Goal: Task Accomplishment & Management: Use online tool/utility

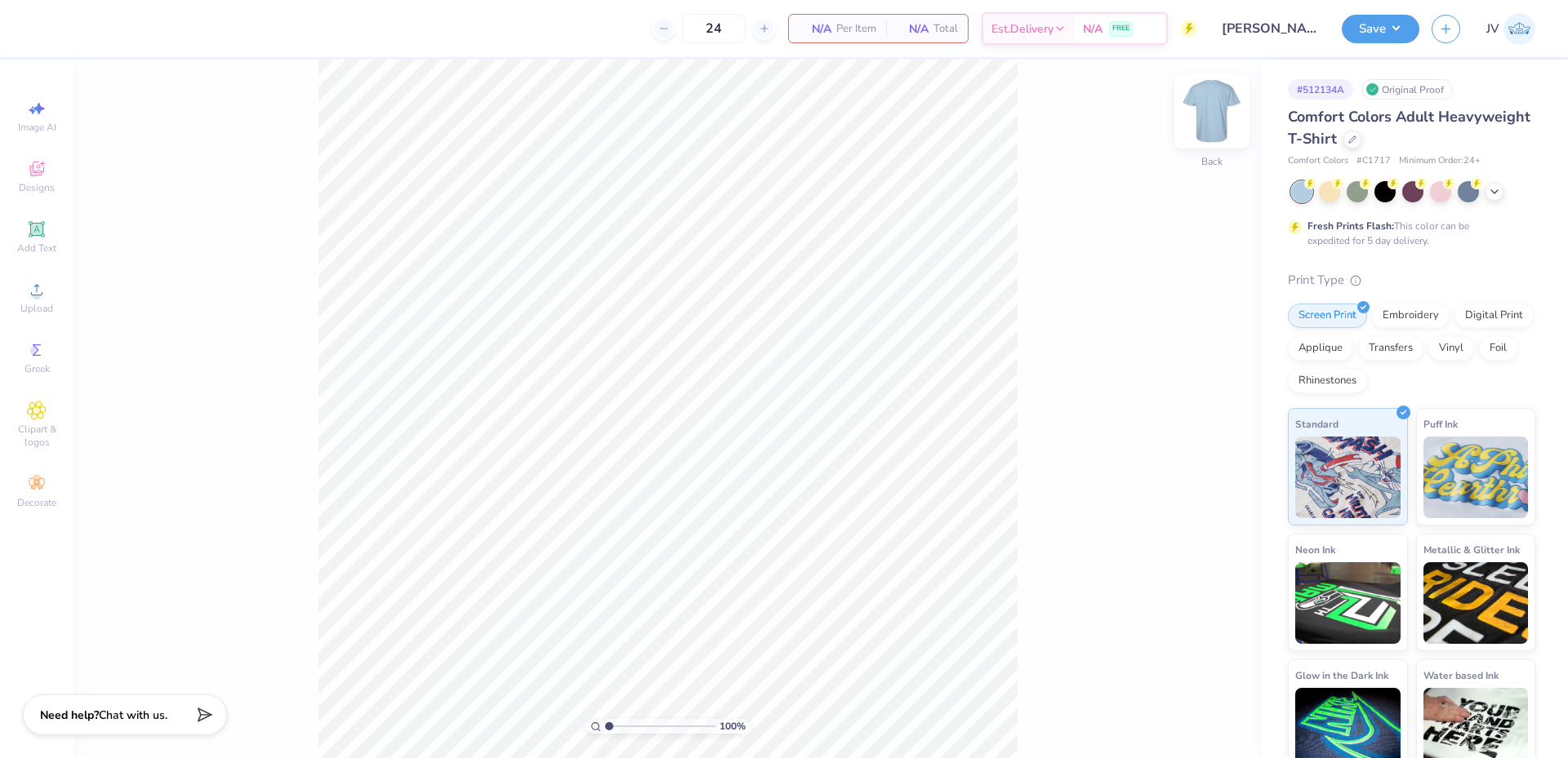
click at [1211, 116] on img at bounding box center [1212, 111] width 65 height 65
click at [34, 294] on icon at bounding box center [36, 289] width 11 height 11
click at [33, 237] on icon at bounding box center [36, 229] width 20 height 20
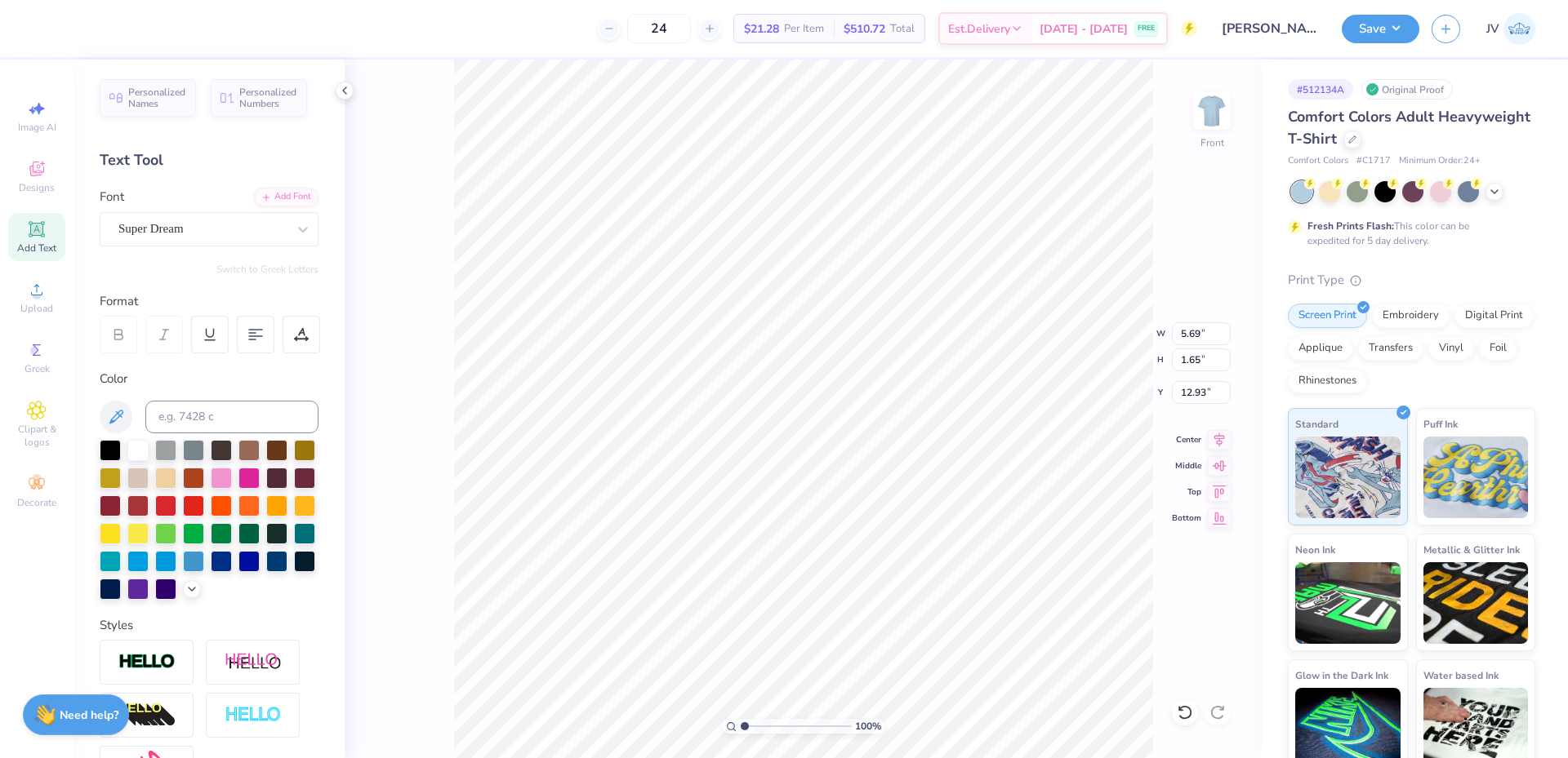
scroll to position [14, 15]
type textarea "Greetings from Panhellenic Recruitment"
click at [277, 194] on div "Add Font" at bounding box center [286, 196] width 64 height 19
click at [298, 232] on icon at bounding box center [302, 229] width 9 height 6
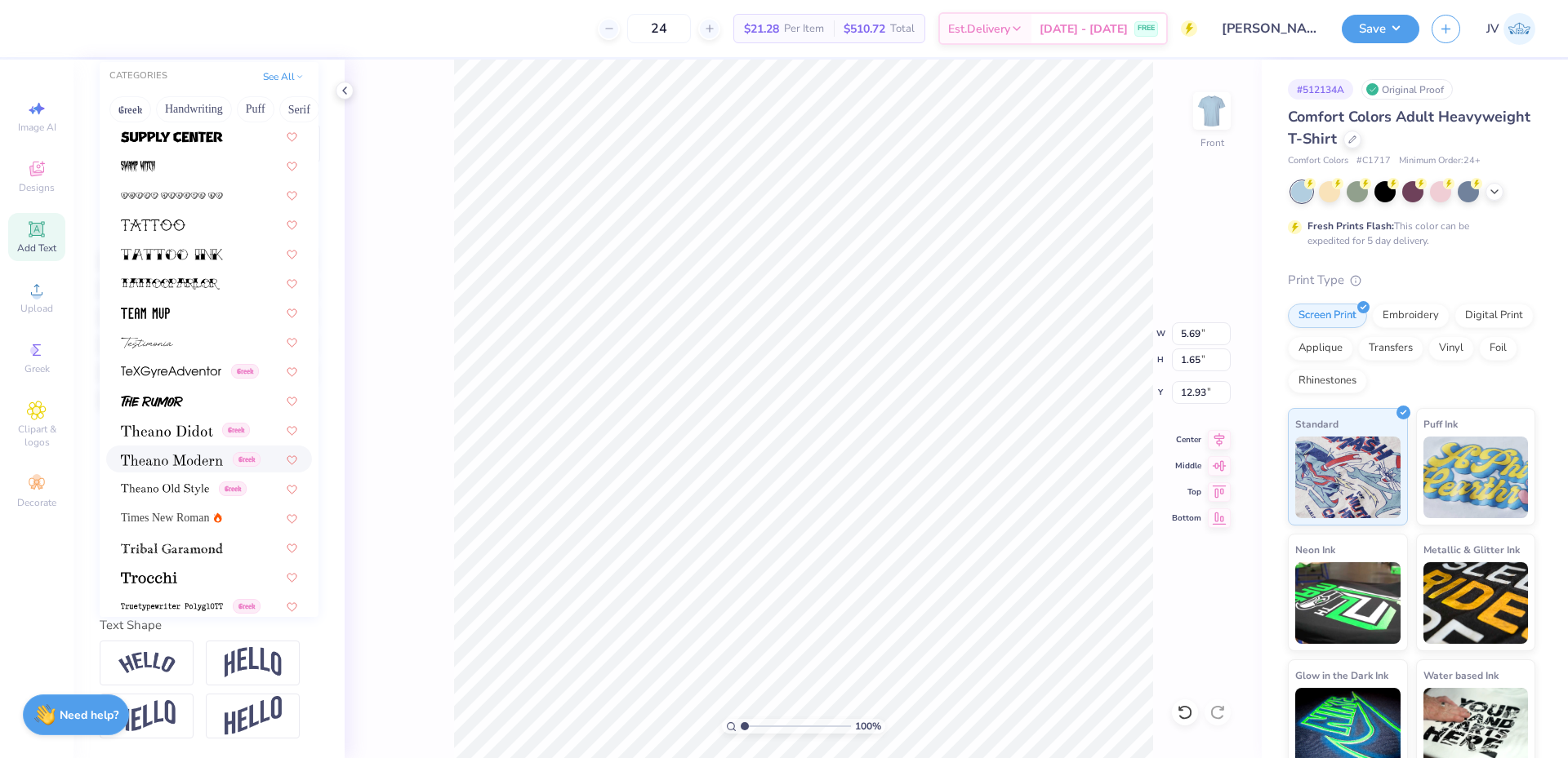
scroll to position [0, 0]
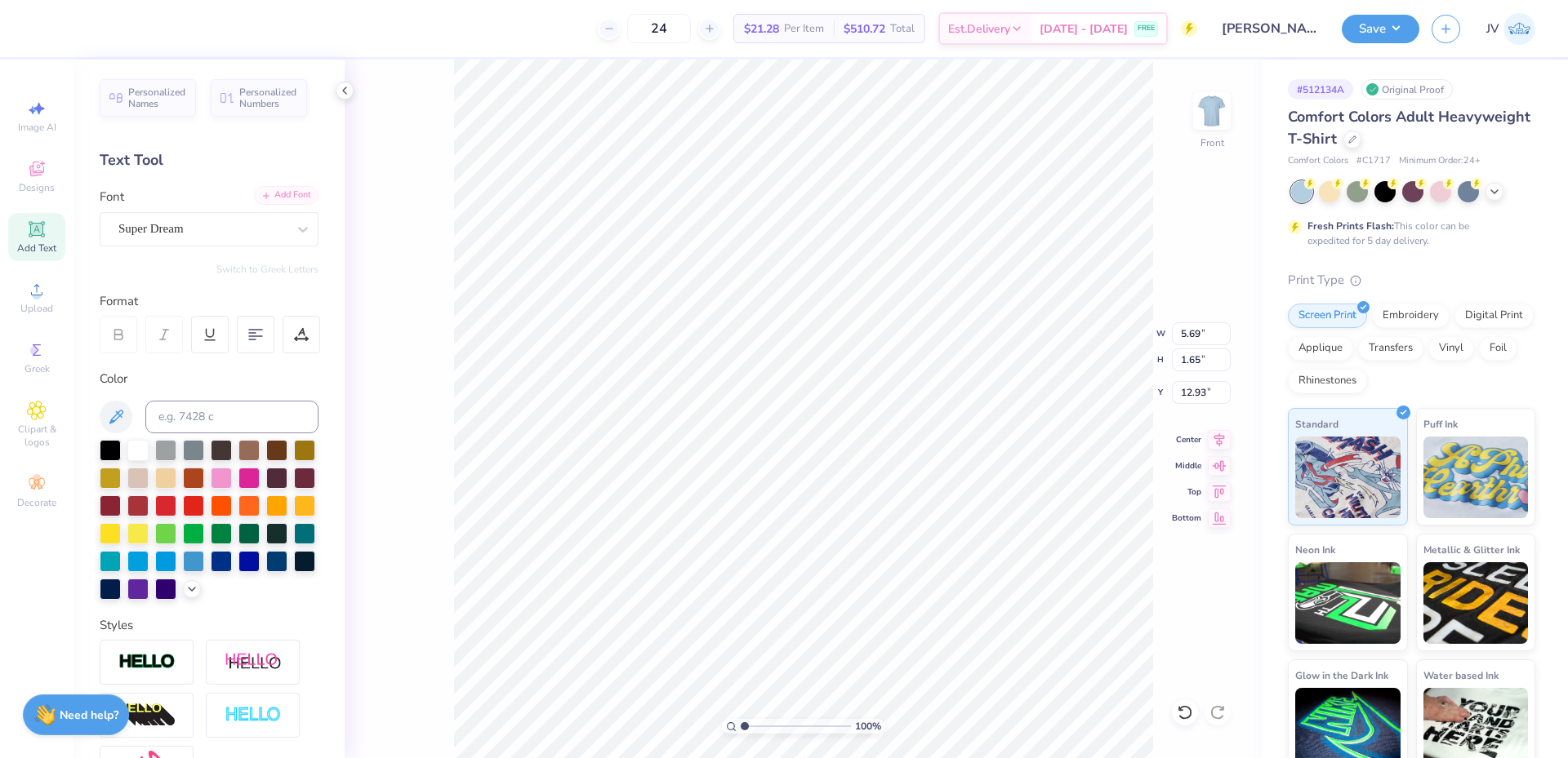
click at [281, 200] on div "Add Font" at bounding box center [286, 196] width 64 height 19
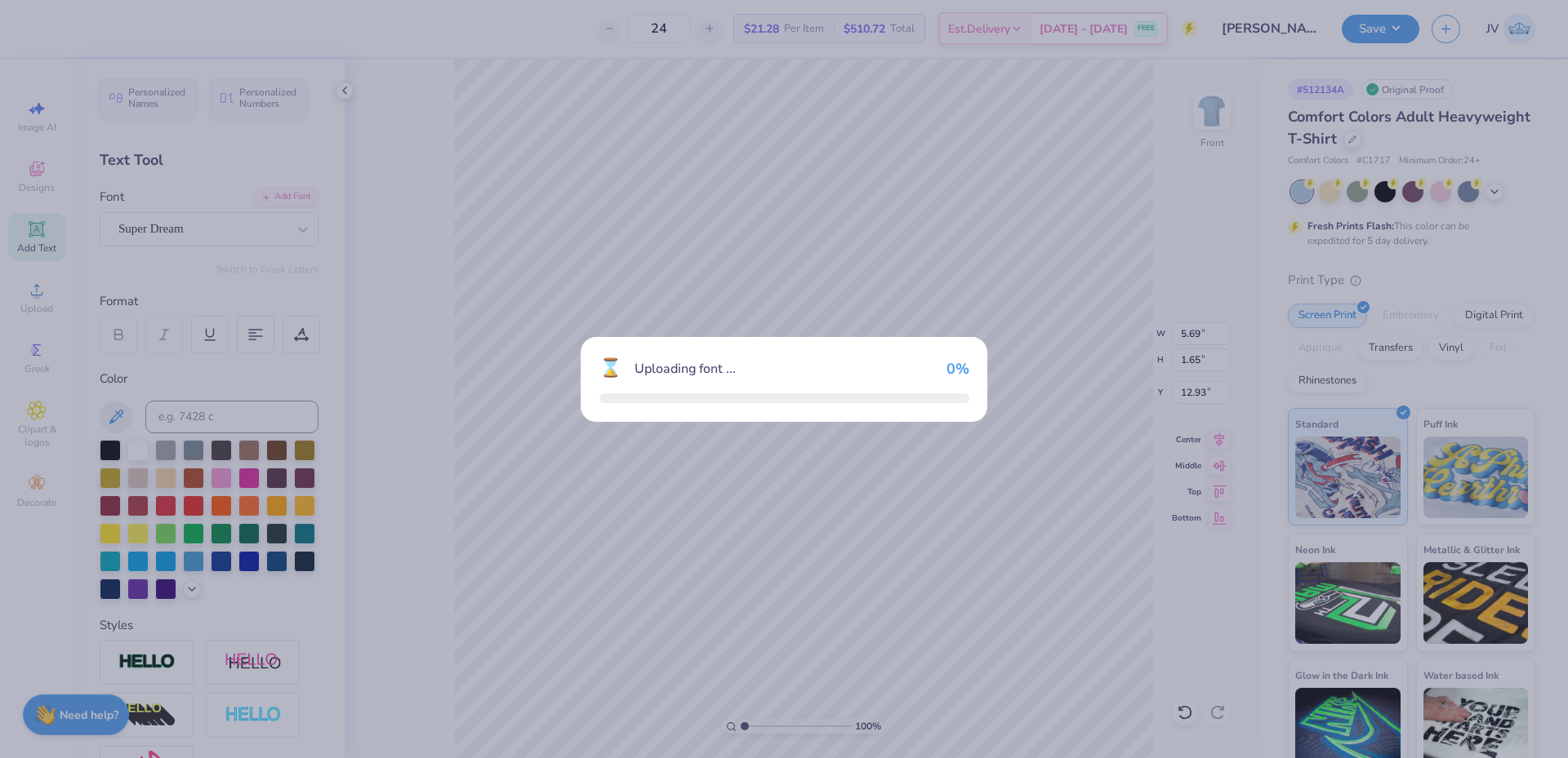
type input "14.53"
type input "0.67"
type input "13.41"
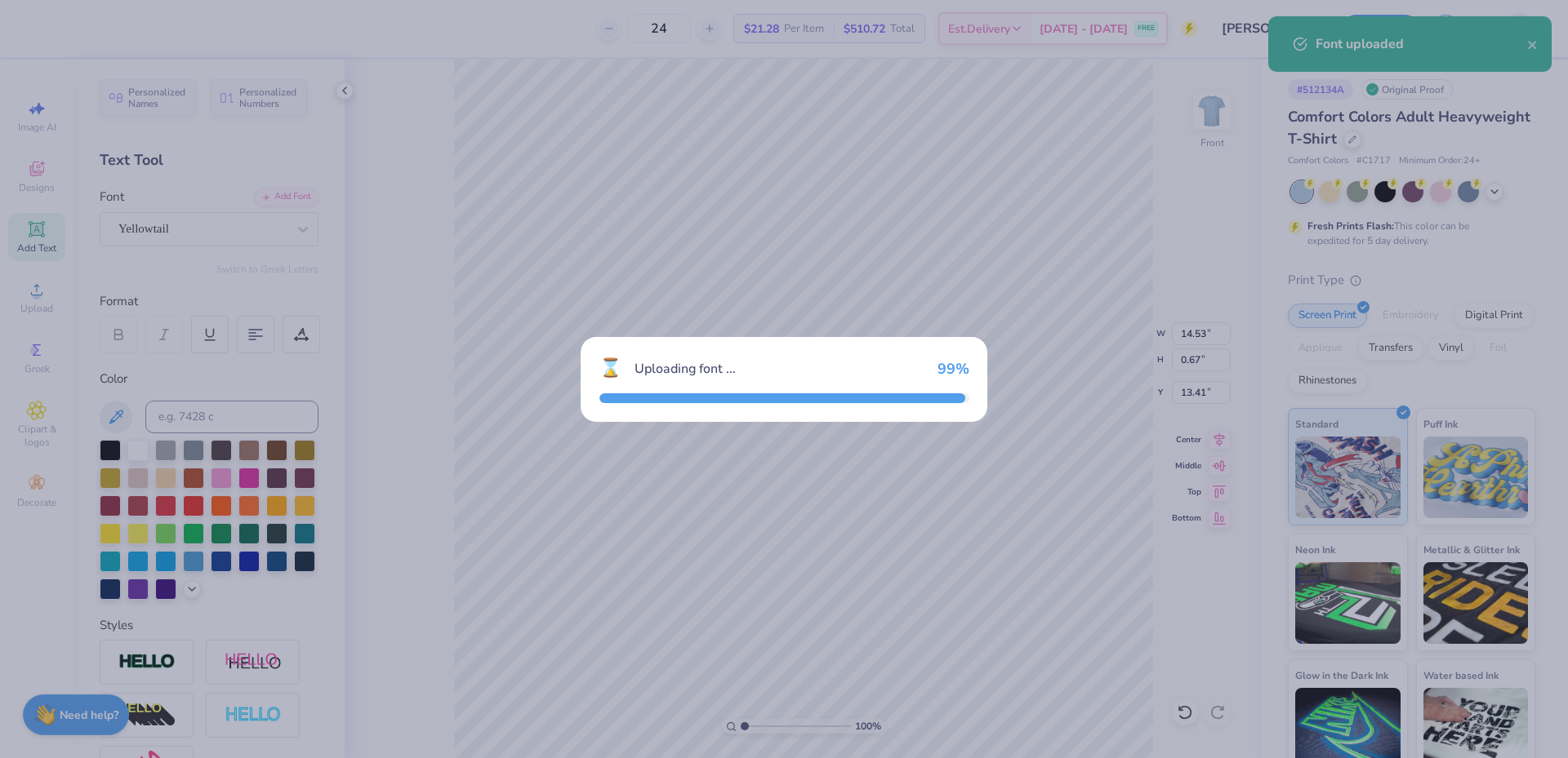
type input "1.09"
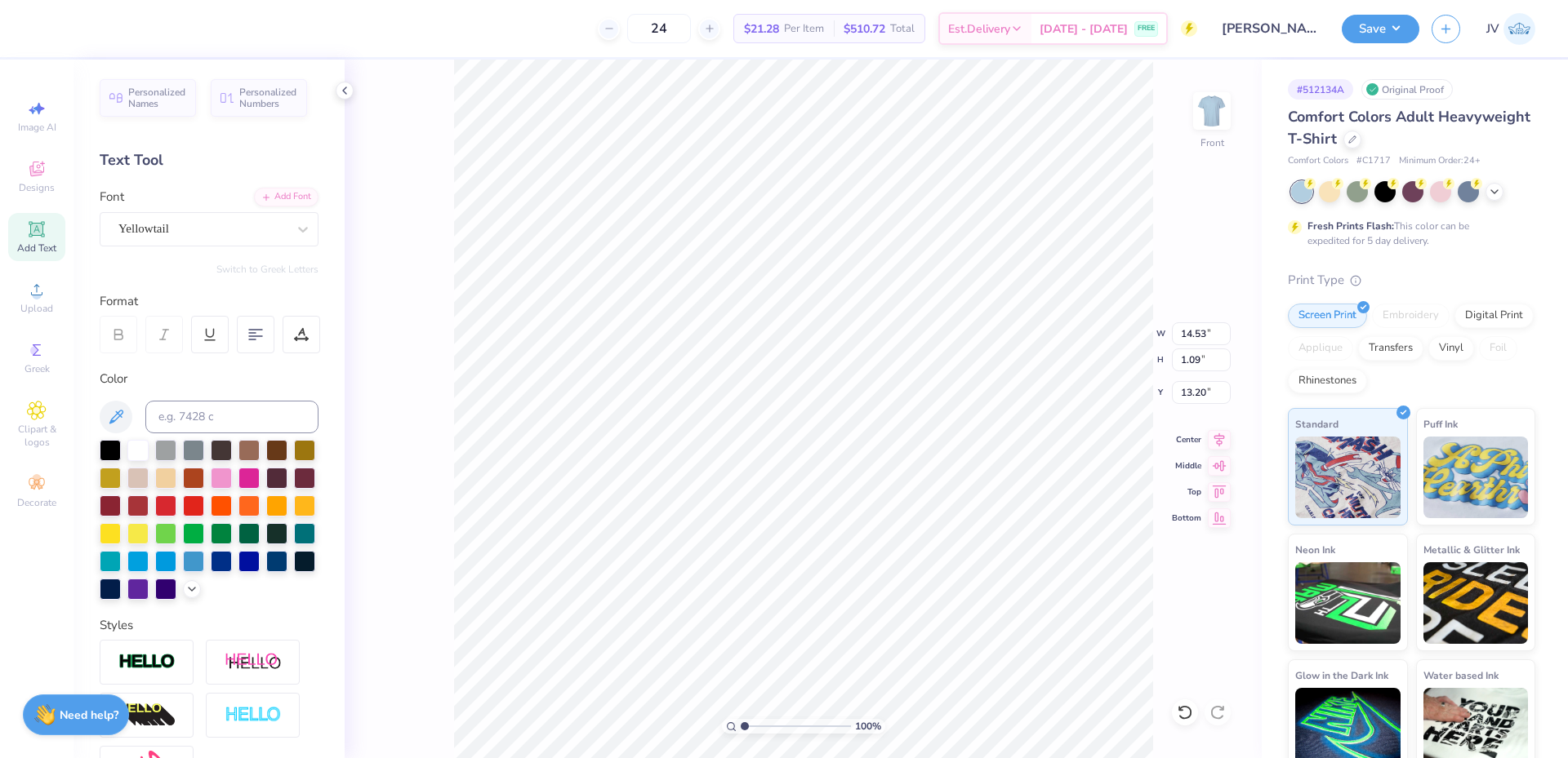
scroll to position [14, 8]
click at [905, 454] on li "Duplicate" at bounding box center [923, 452] width 128 height 32
type input "14.20"
click at [1202, 330] on input "14.53" at bounding box center [1200, 334] width 58 height 23
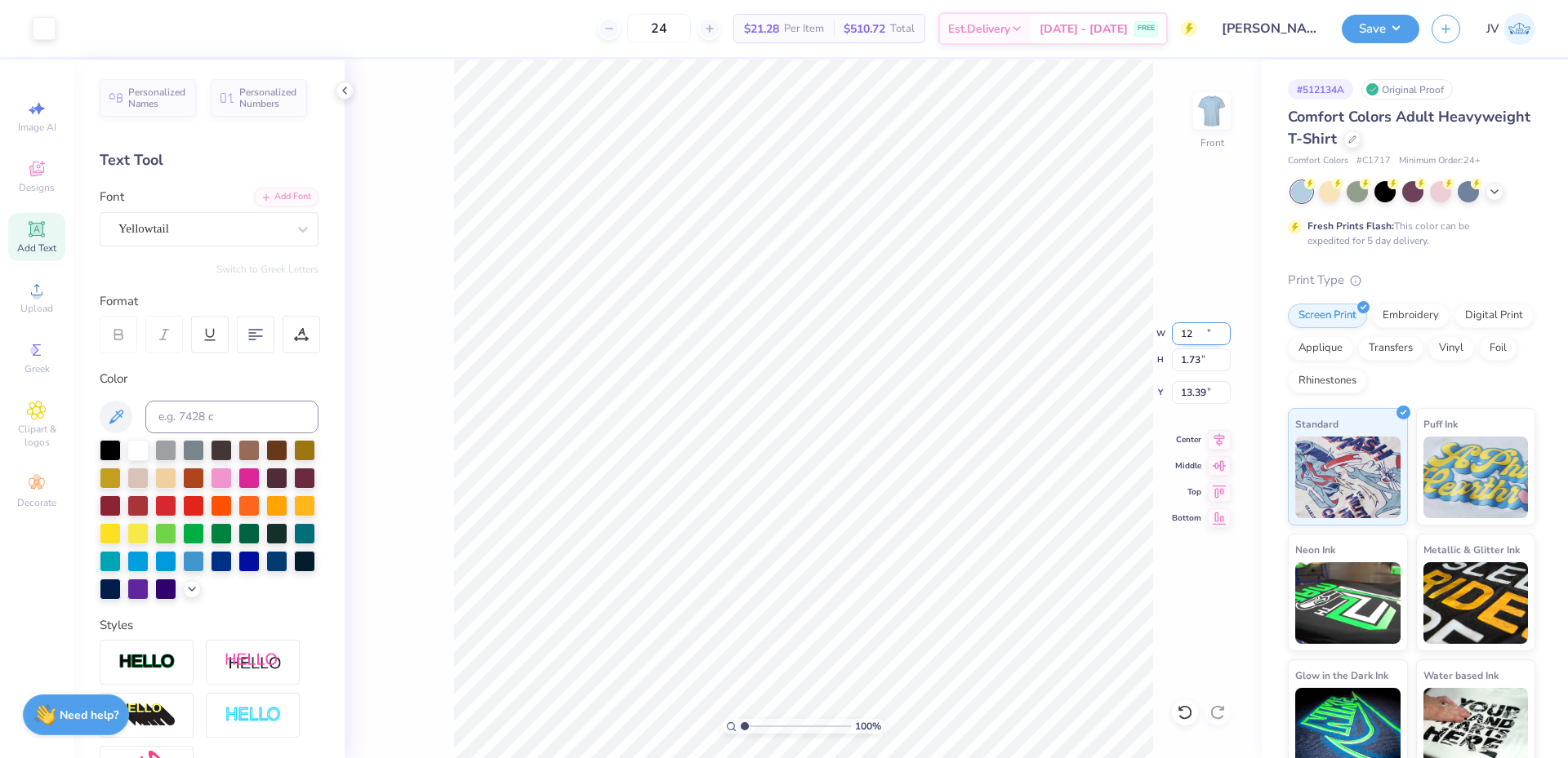
type input "12.00"
type input "1.73"
type input "13.39"
drag, startPoint x: 746, startPoint y: 727, endPoint x: 755, endPoint y: 727, distance: 9.0
type input "2.01"
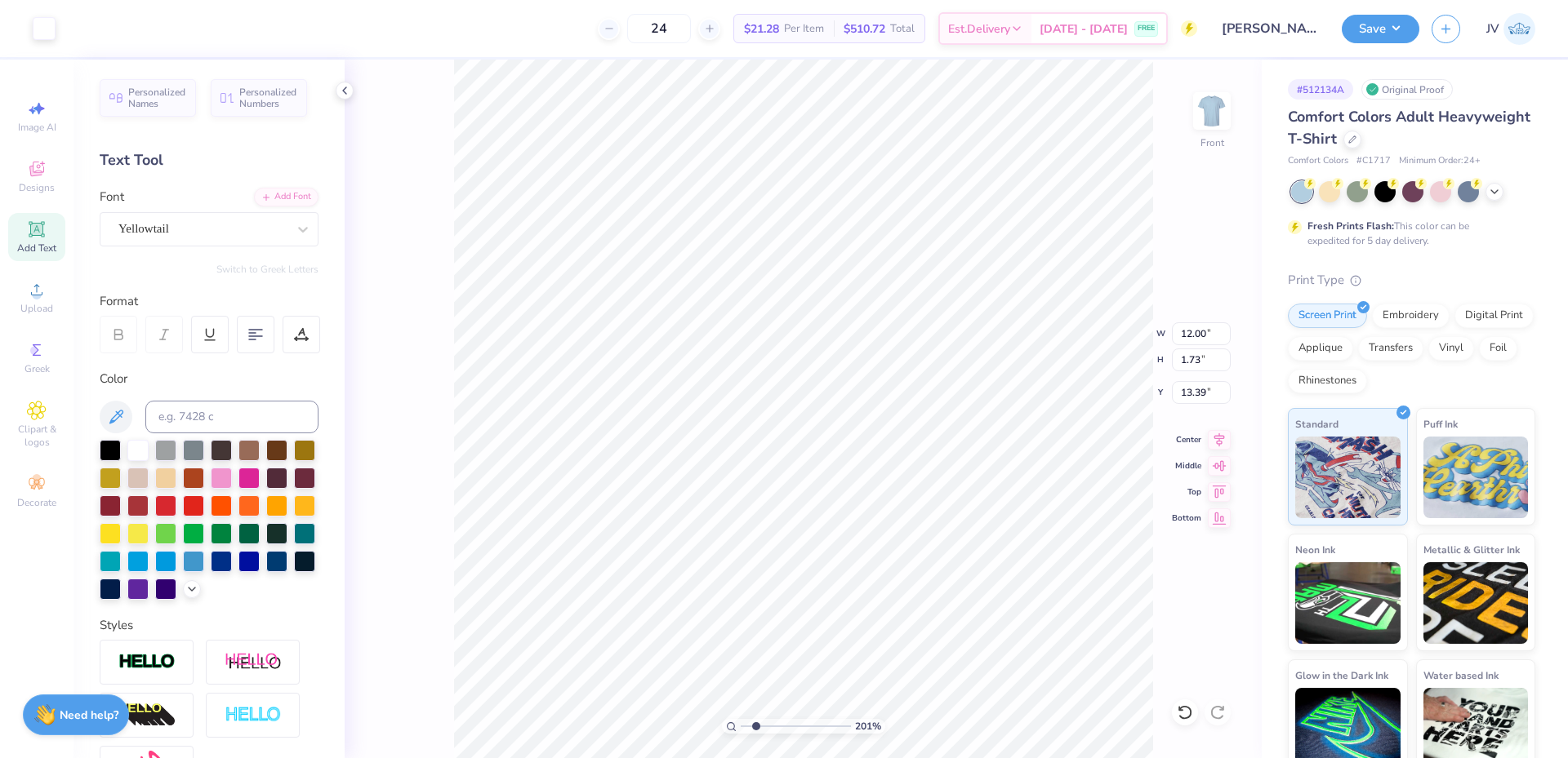
click at [755, 727] on input "range" at bounding box center [795, 726] width 110 height 15
click at [1308, 439] on div "24 $21.28 Per Item $510.72 Total Est. Delivery Sep 8 - 11 FREE Design Title Ava…" at bounding box center [784, 379] width 1568 height 758
type textarea "Greetings from"
type input "14.21"
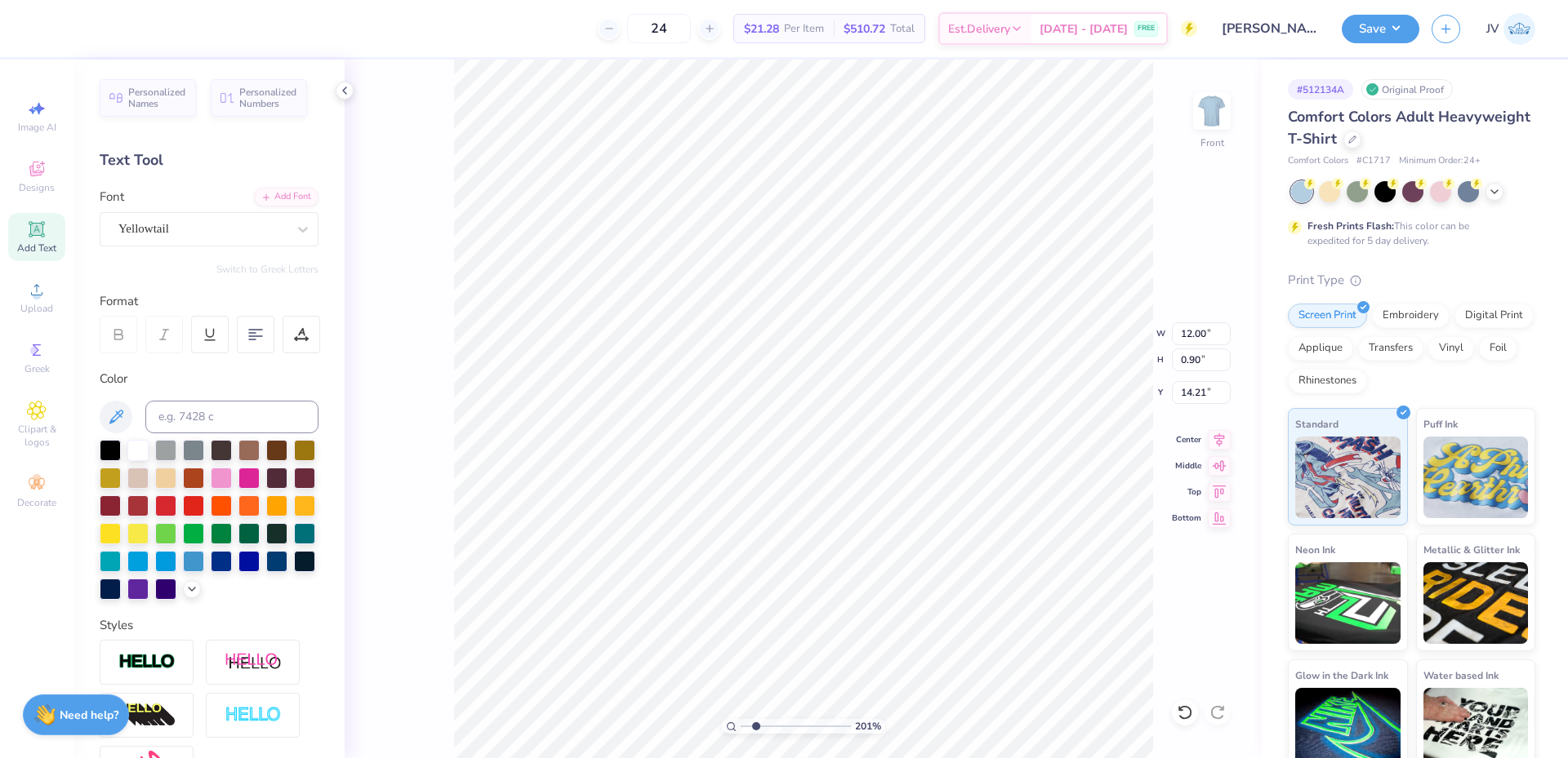
scroll to position [14, 3]
type textarea "Panhellenic Recruitment"
click at [200, 424] on input at bounding box center [232, 417] width 173 height 33
type input "533"
click at [224, 415] on input at bounding box center [232, 417] width 173 height 33
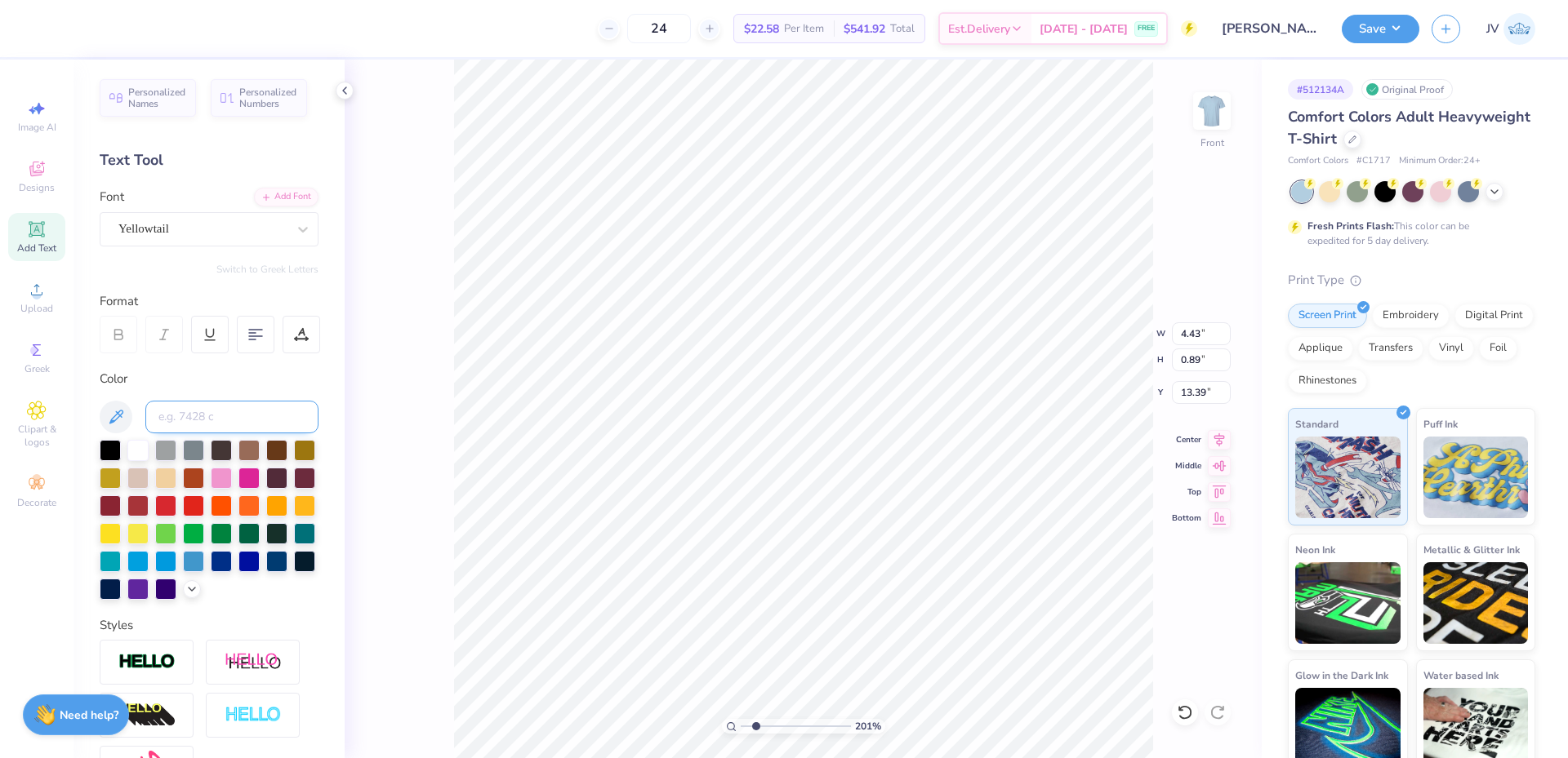
type input "8"
type input "533"
type input "2.15"
click at [757, 725] on input "range" at bounding box center [795, 726] width 110 height 15
type input "7.24"
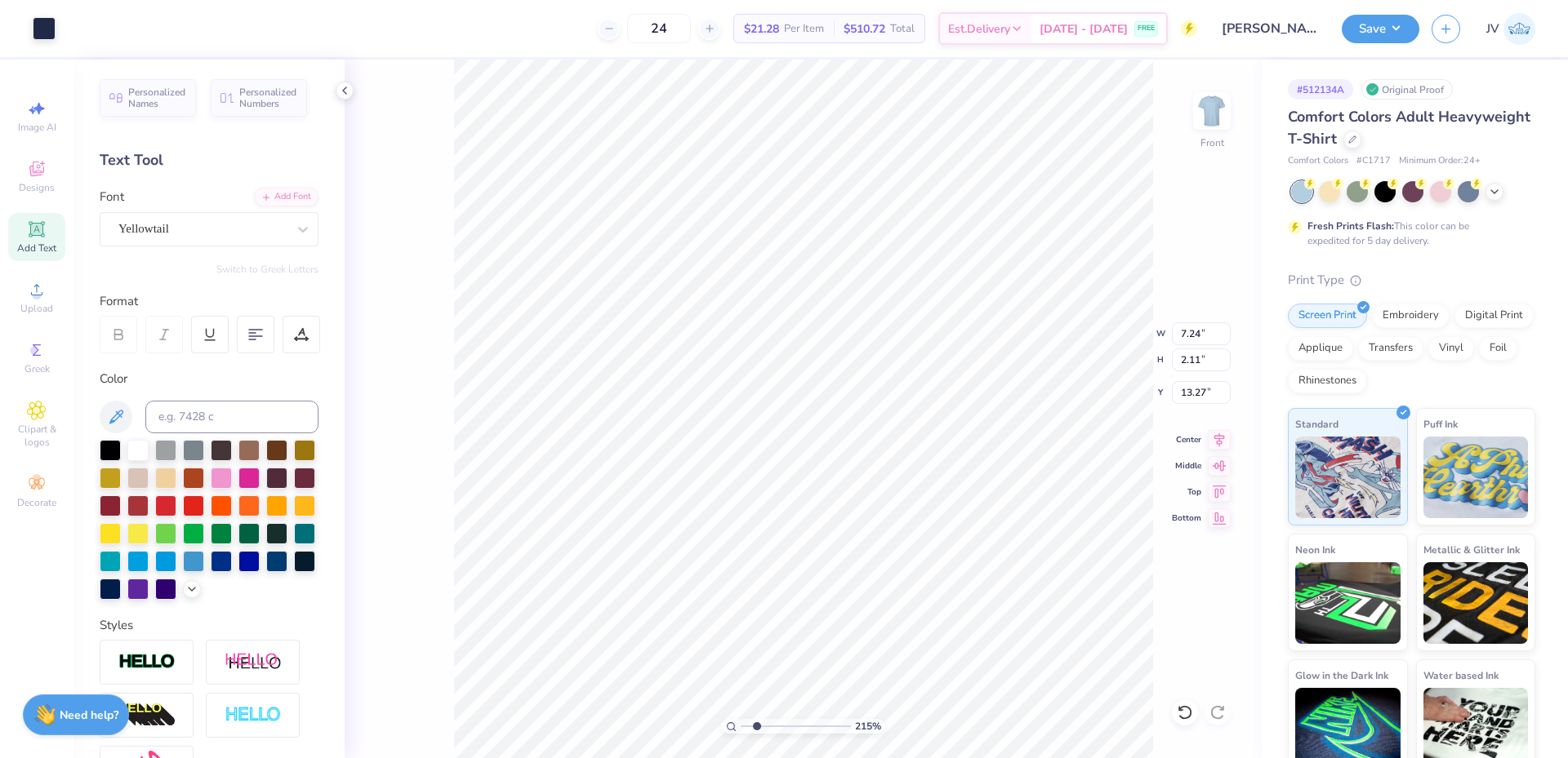
type input "2.11"
type input "13.27"
click at [829, 578] on li "Group" at bounding box center [819, 579] width 128 height 32
drag, startPoint x: 755, startPoint y: 725, endPoint x: 739, endPoint y: 724, distance: 16.0
type input "1"
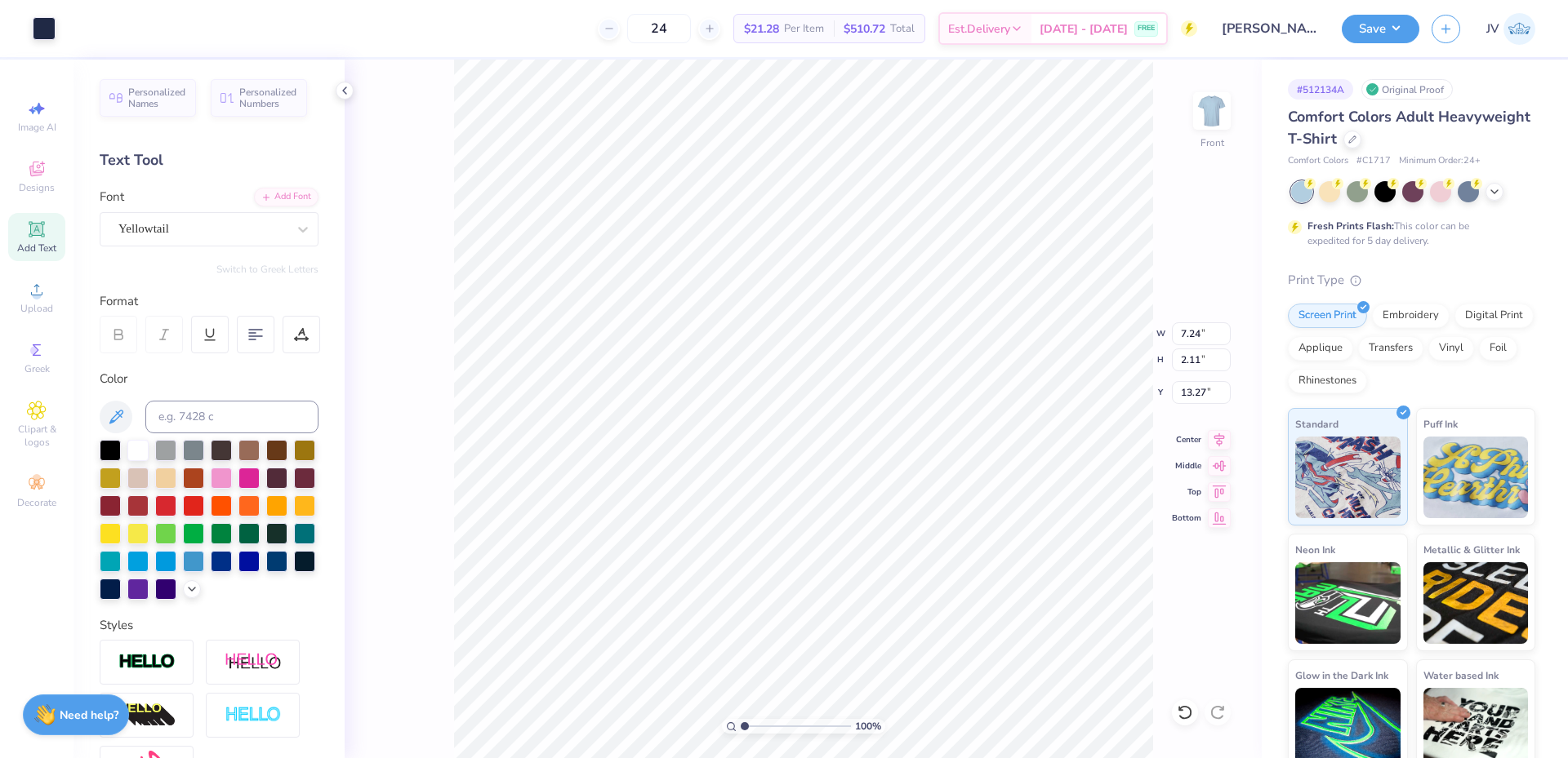
click at [740, 724] on input "range" at bounding box center [795, 726] width 110 height 15
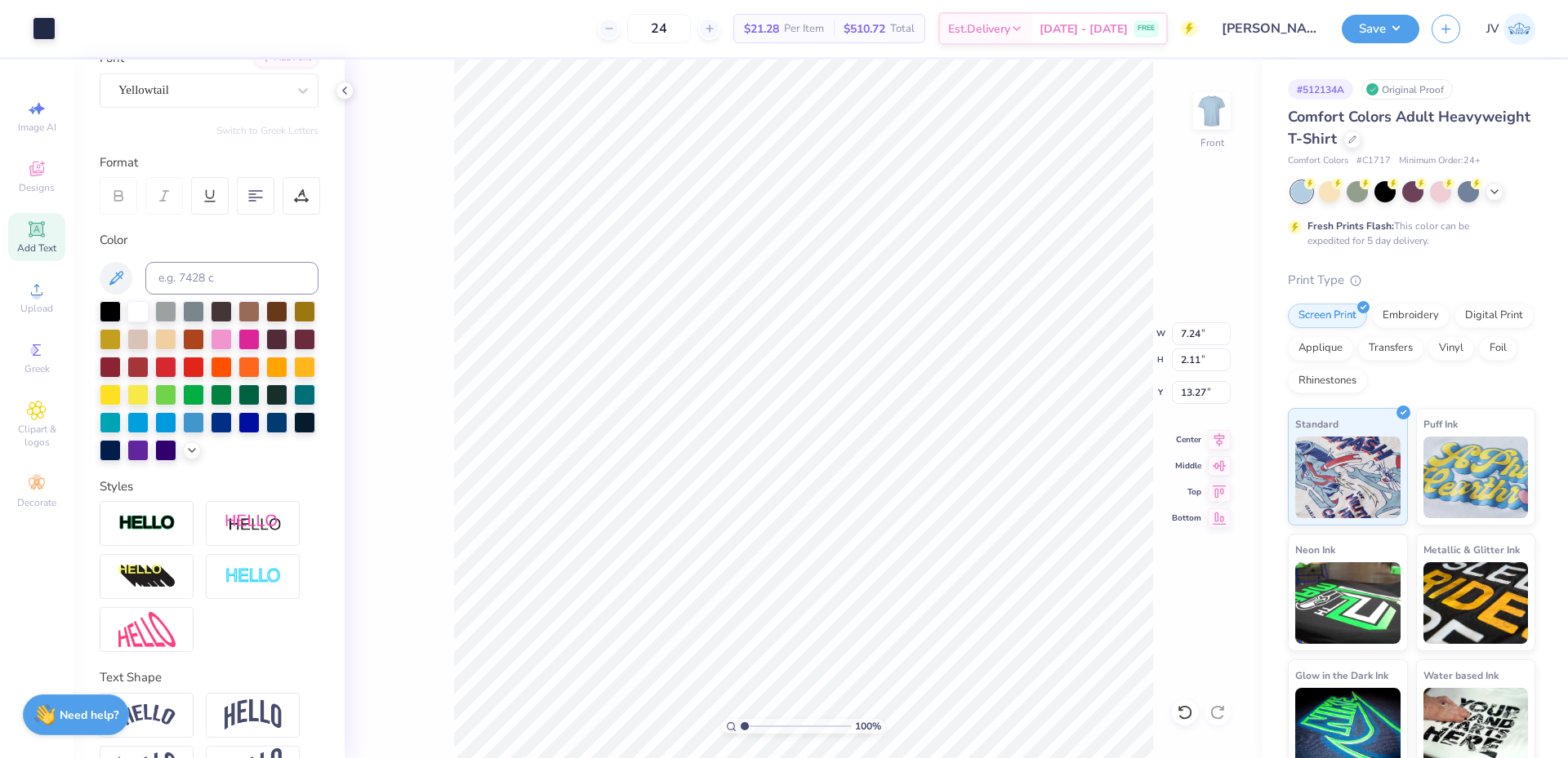
scroll to position [219, 0]
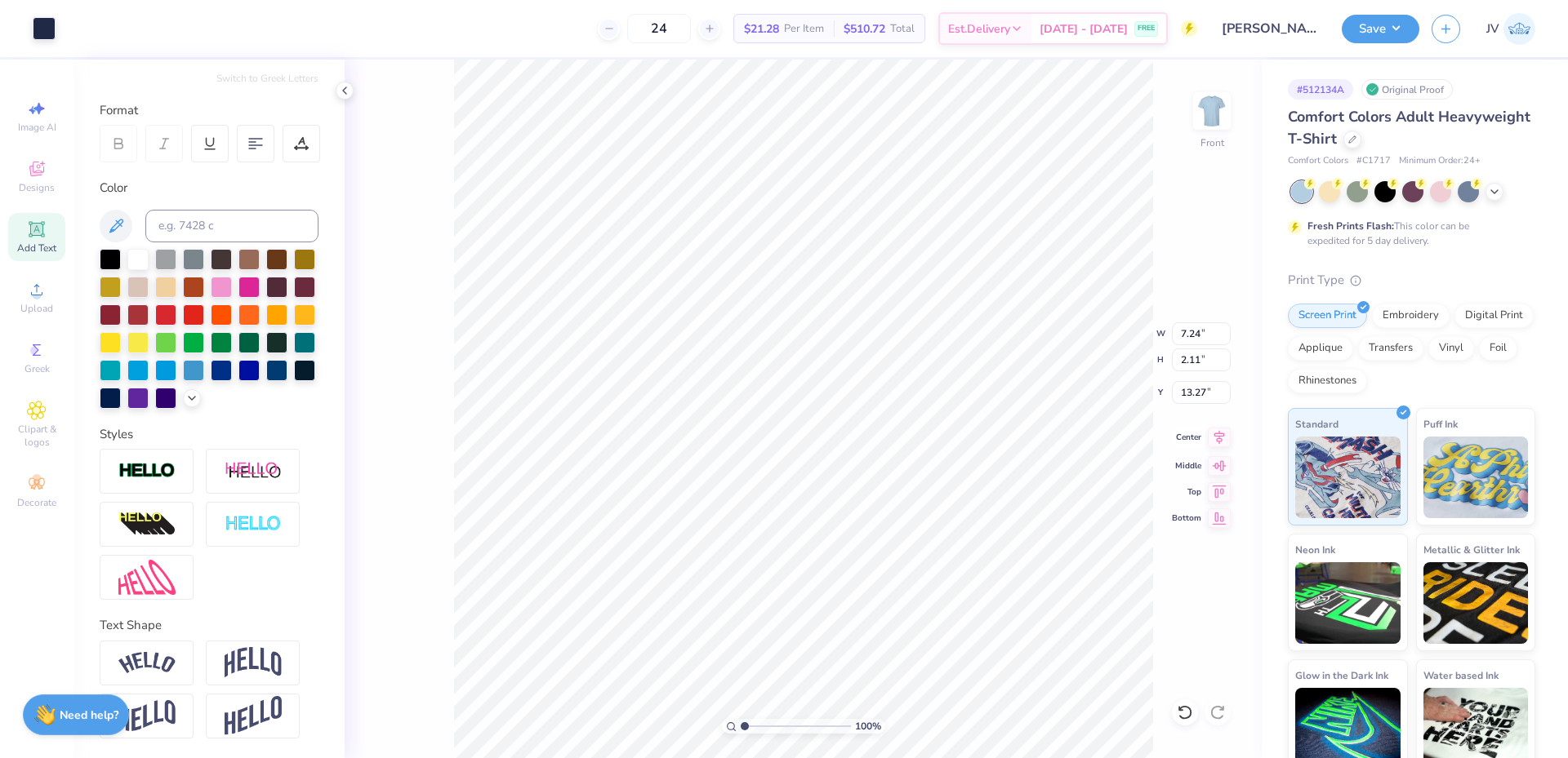
click at [1214, 437] on icon at bounding box center [1219, 437] width 23 height 20
click at [1194, 333] on input "7.24" at bounding box center [1200, 334] width 58 height 23
type input "12.00"
type input "3.50"
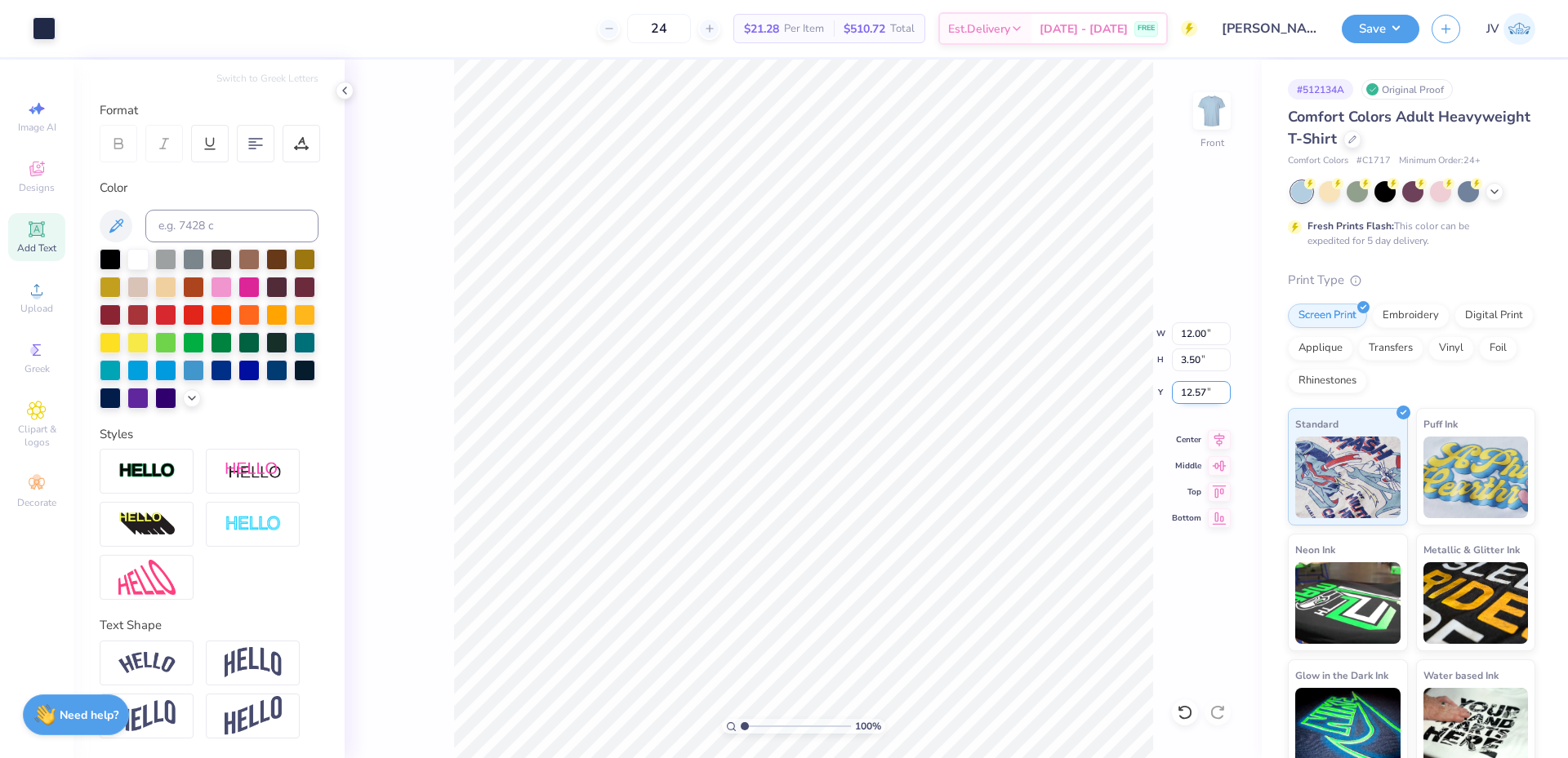
click at [1185, 397] on input "12.57" at bounding box center [1200, 392] width 58 height 23
type input "3.00"
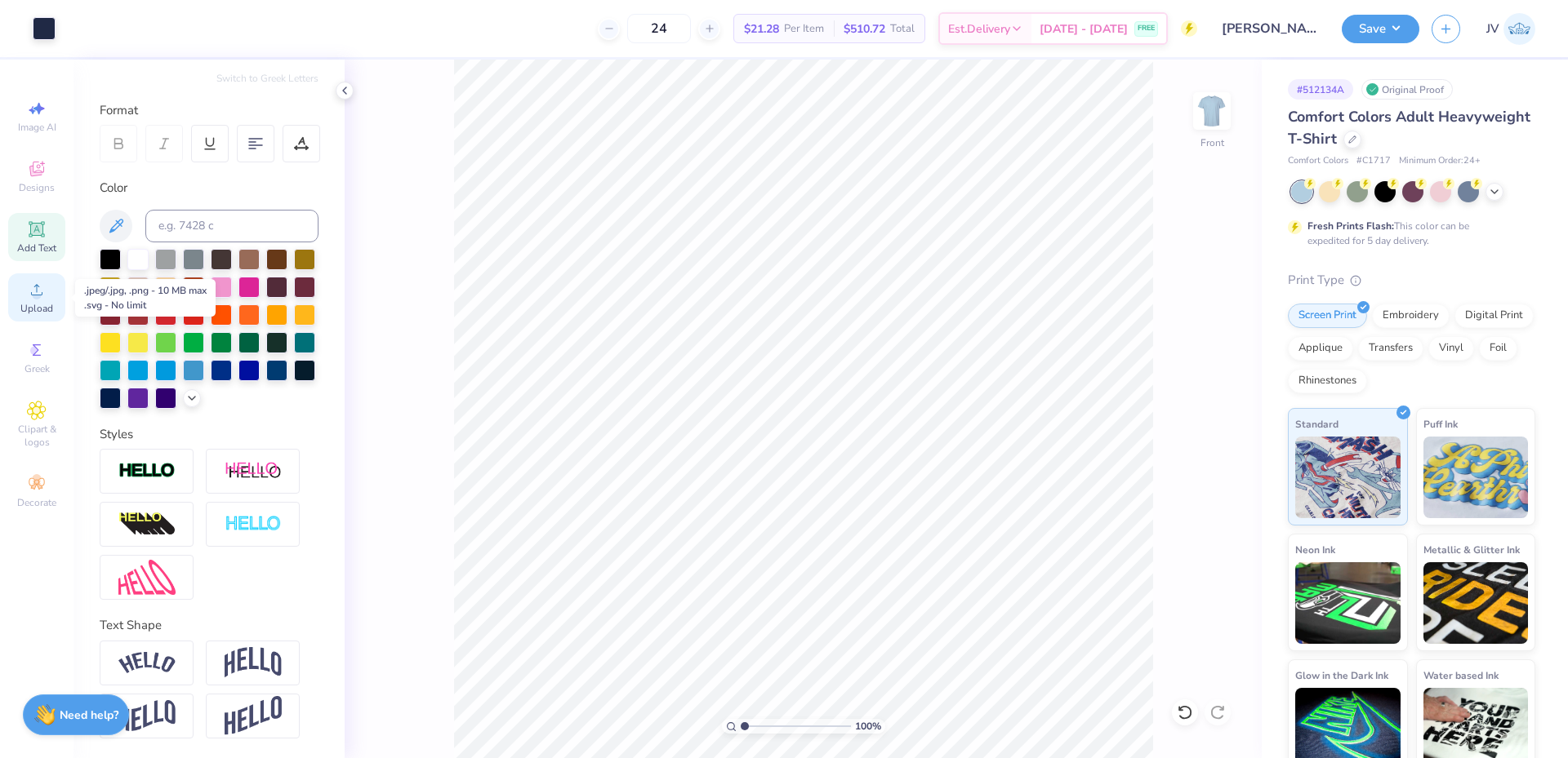
click at [45, 296] on icon at bounding box center [36, 289] width 20 height 20
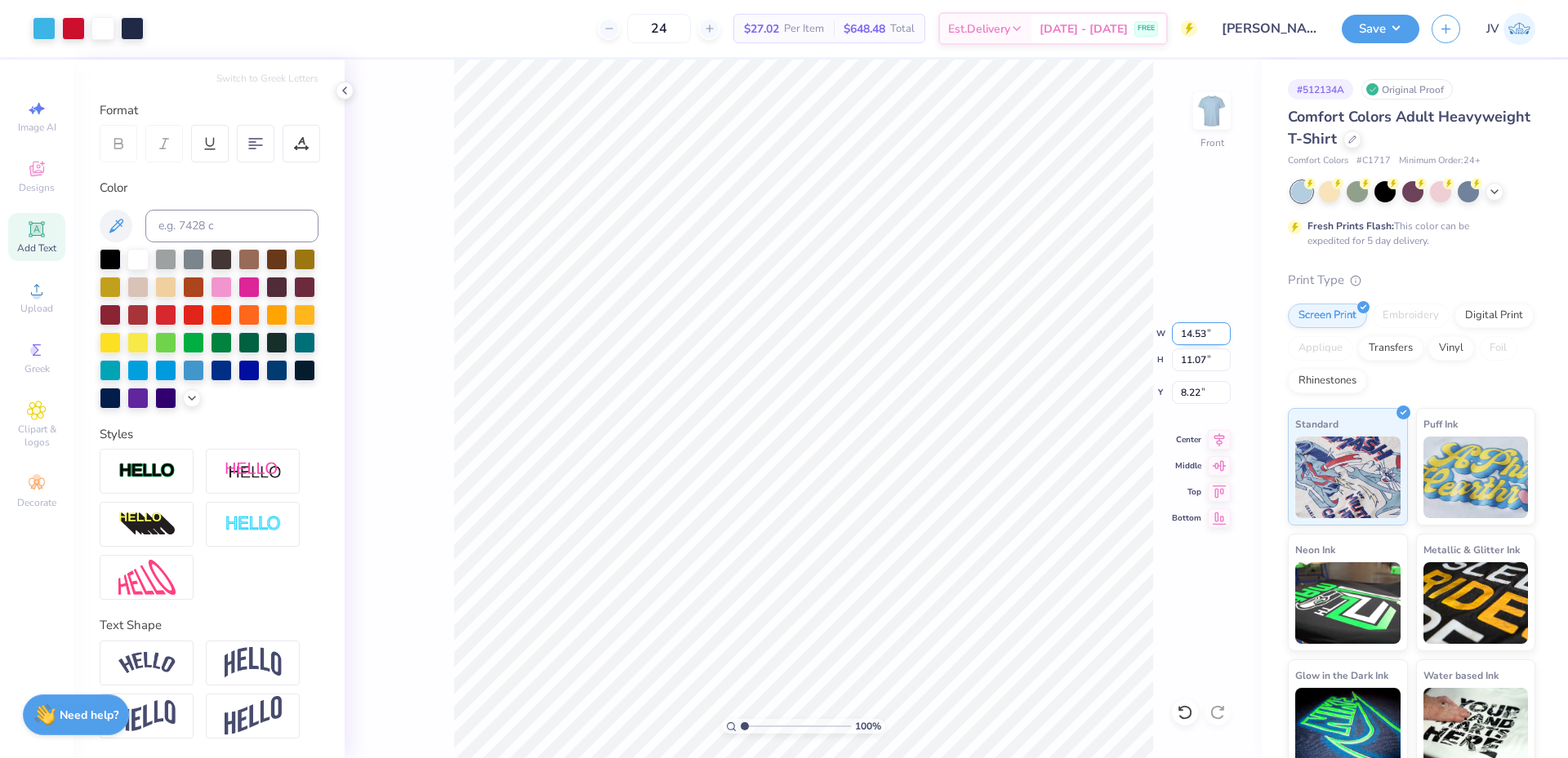
click at [1182, 339] on input "14.53" at bounding box center [1200, 334] width 58 height 23
click at [1182, 337] on input "14.53" at bounding box center [1200, 334] width 58 height 23
click at [1182, 336] on input "14.53" at bounding box center [1200, 334] width 58 height 23
type input "11.00"
type input "8.38"
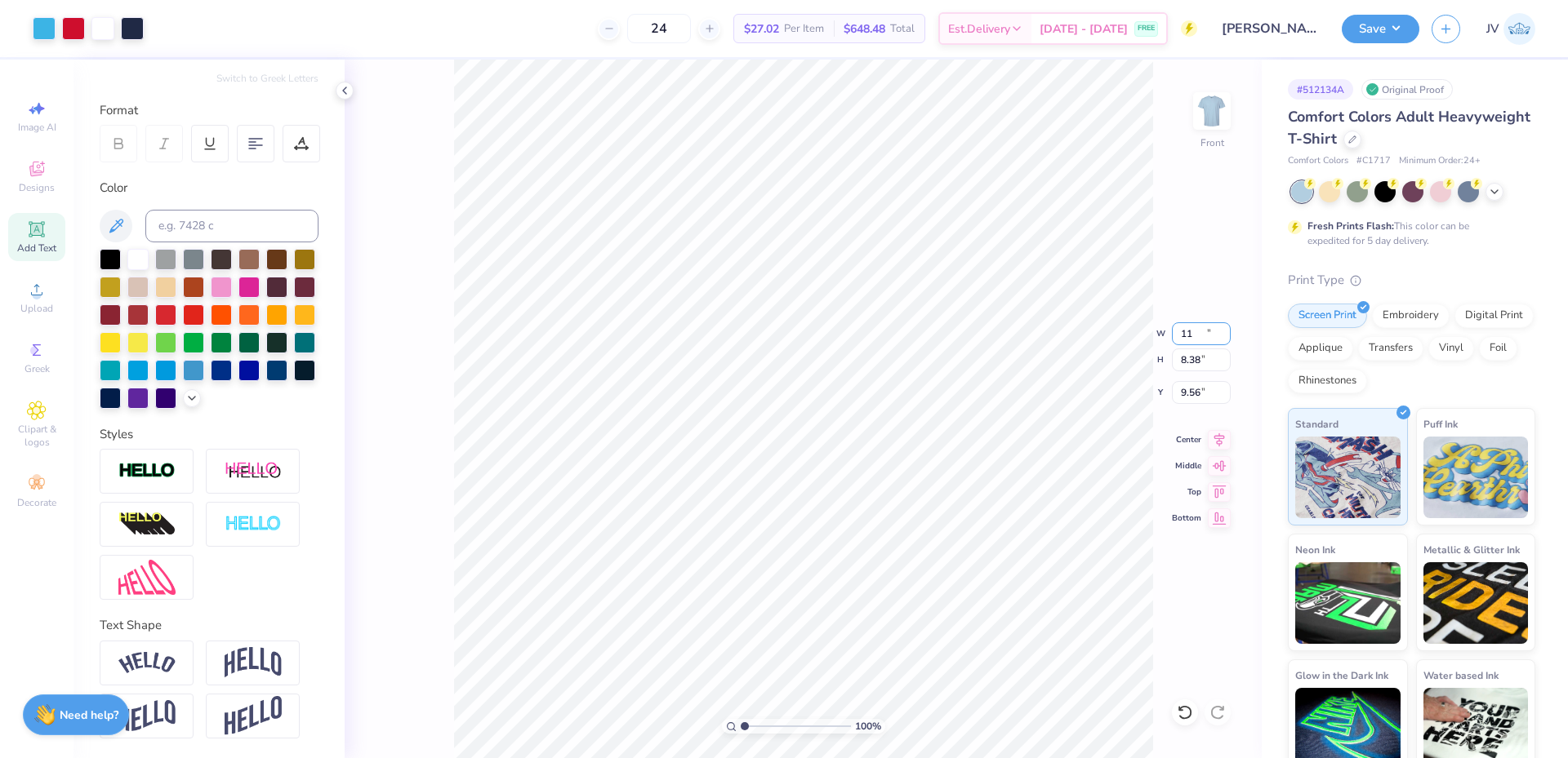
type input "9.56"
type input "5.37"
click at [921, 721] on li "Send to Back" at bounding box center [932, 724] width 128 height 32
click at [1216, 439] on icon at bounding box center [1219, 437] width 23 height 20
drag, startPoint x: 744, startPoint y: 725, endPoint x: 754, endPoint y: 724, distance: 10.0
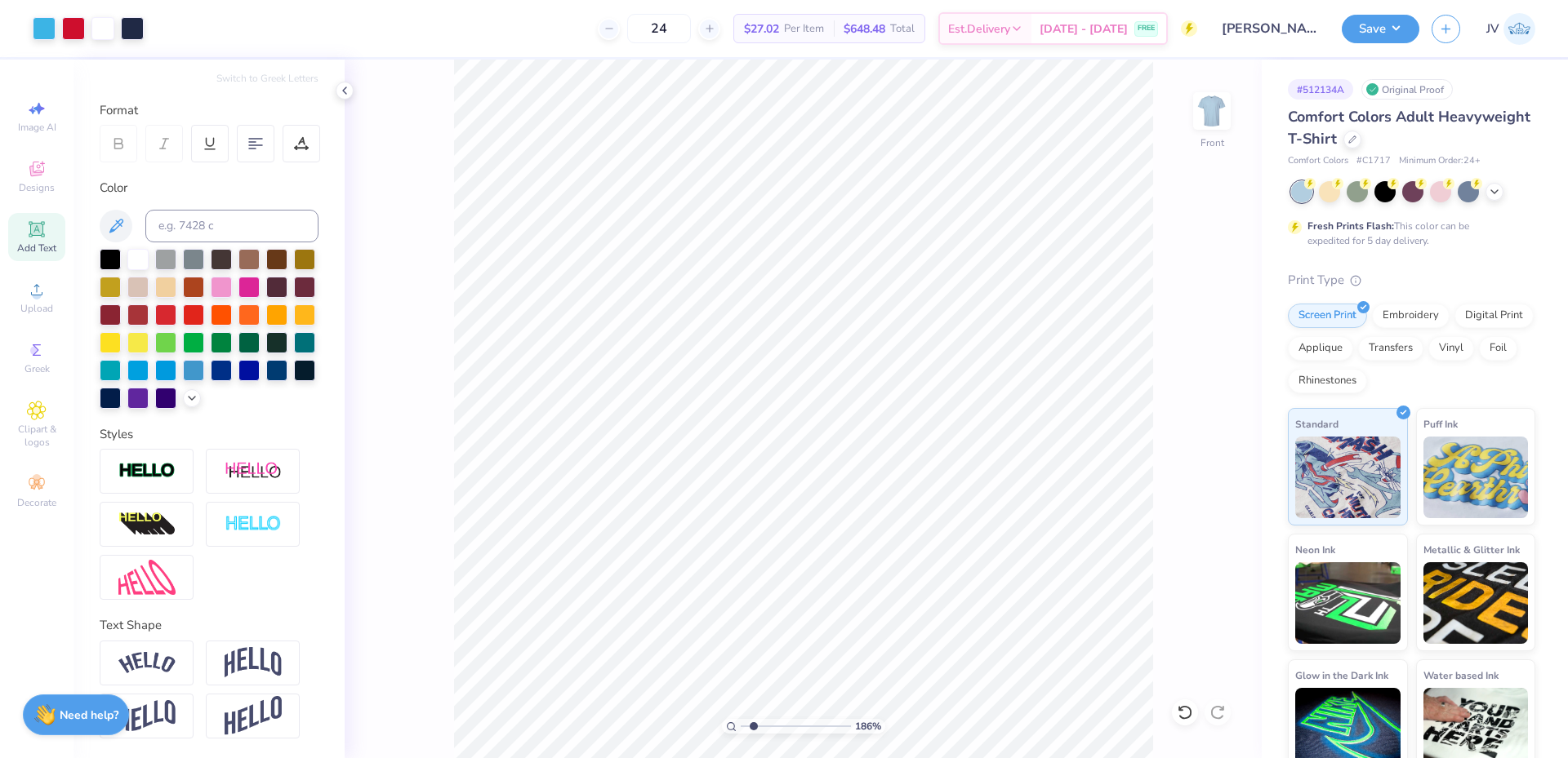
type input "1.86"
click at [754, 724] on input "range" at bounding box center [795, 726] width 110 height 15
click at [42, 240] on div "Add Text" at bounding box center [37, 237] width 58 height 48
type input "14.95"
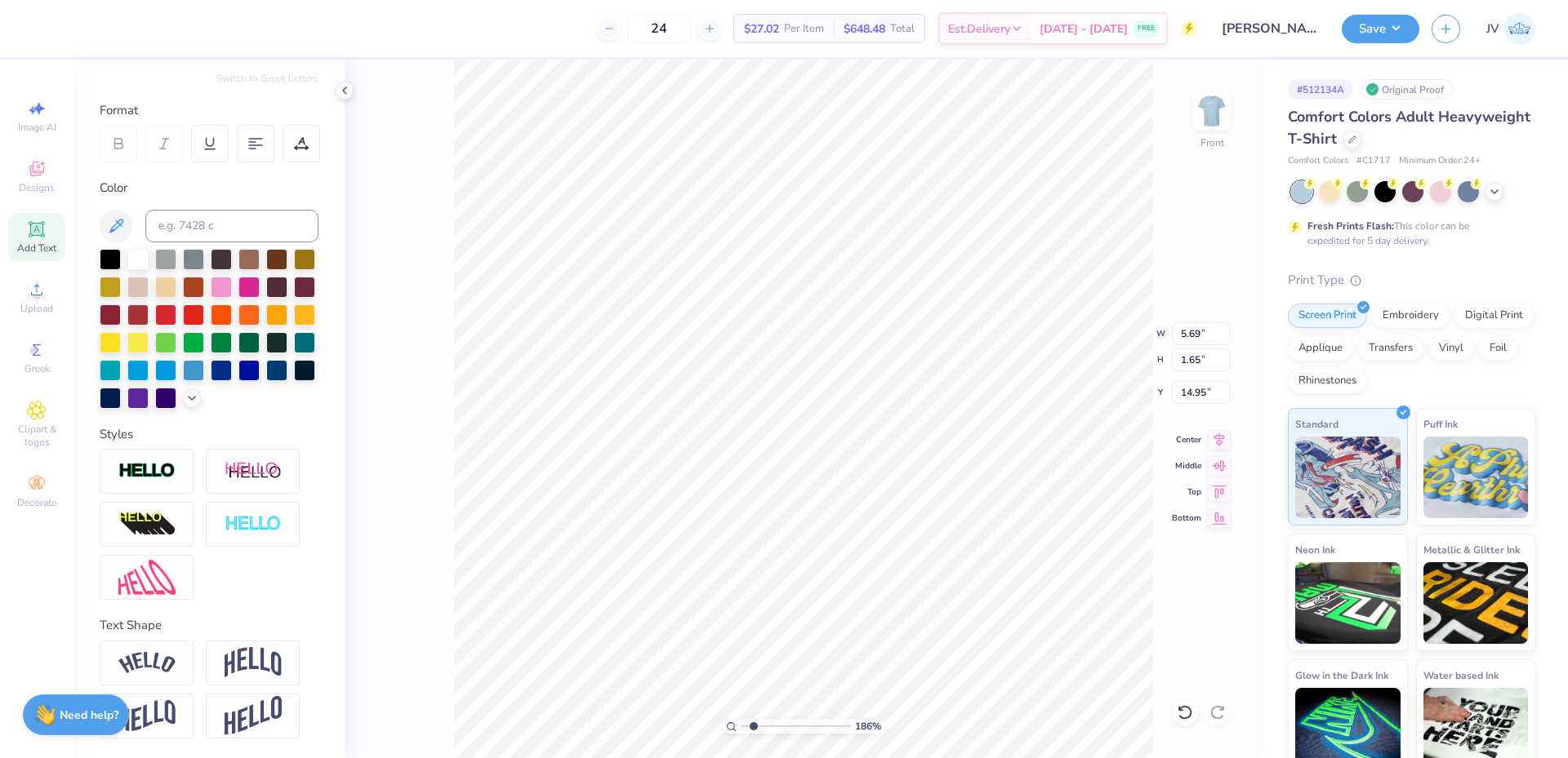
type textarea "Wish you"
type input "5.26"
type input "1.10"
type input "15.66"
click at [184, 209] on input at bounding box center [232, 226] width 173 height 33
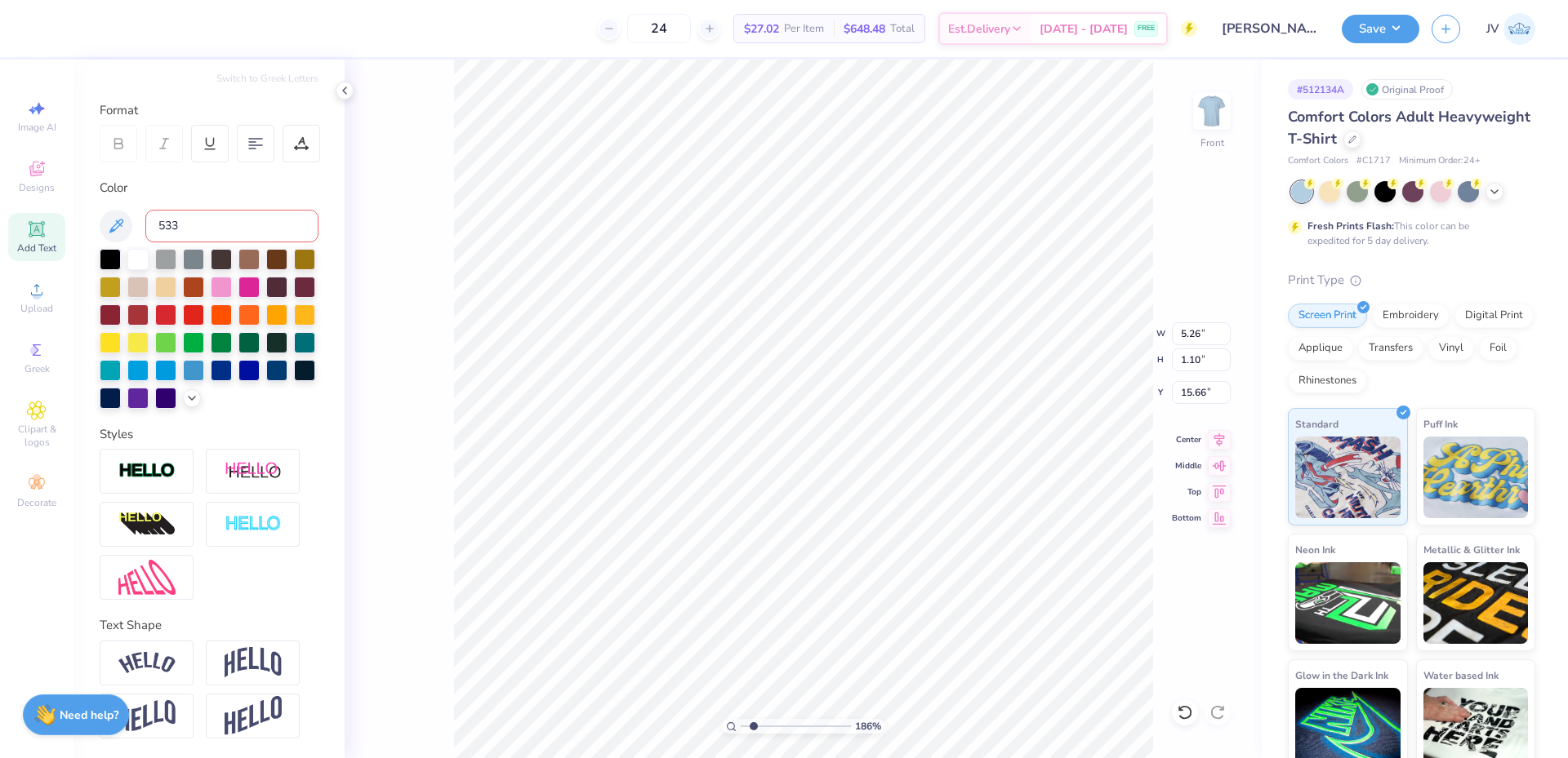
type input "533"
type textarea "Wish You"
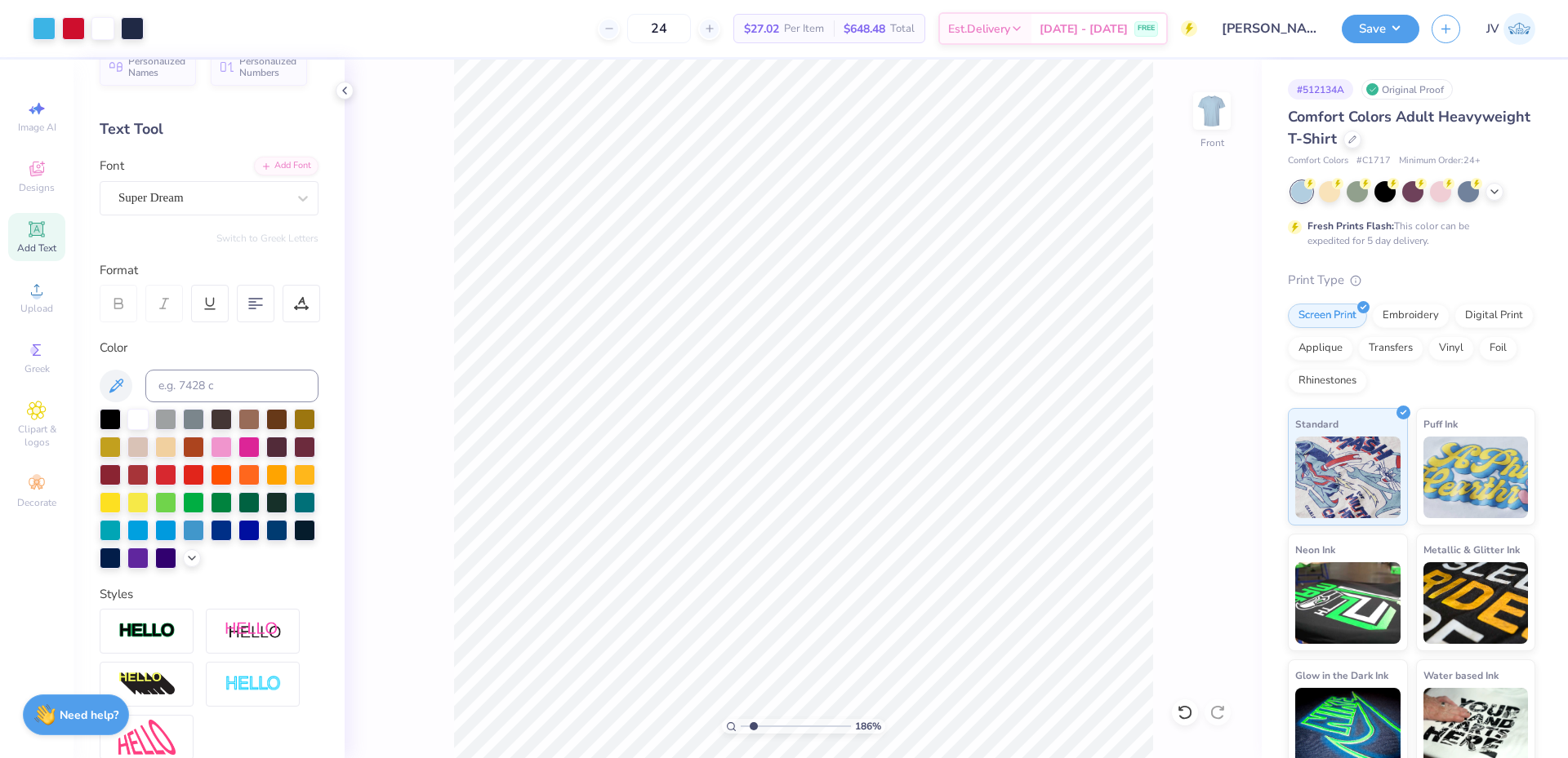
scroll to position [0, 0]
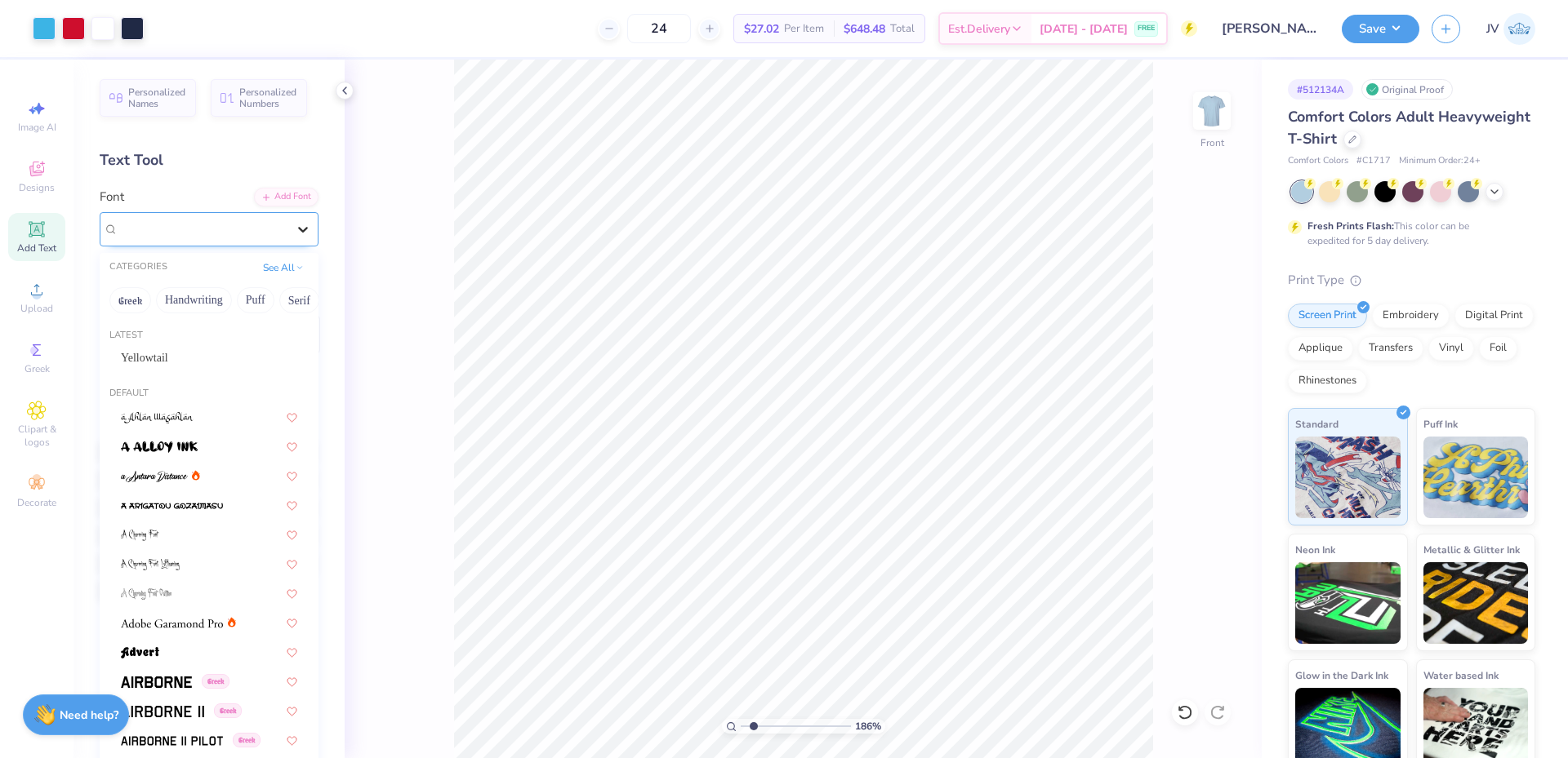
click at [295, 223] on icon at bounding box center [302, 229] width 16 height 16
click at [195, 300] on button "Handwriting" at bounding box center [194, 300] width 76 height 26
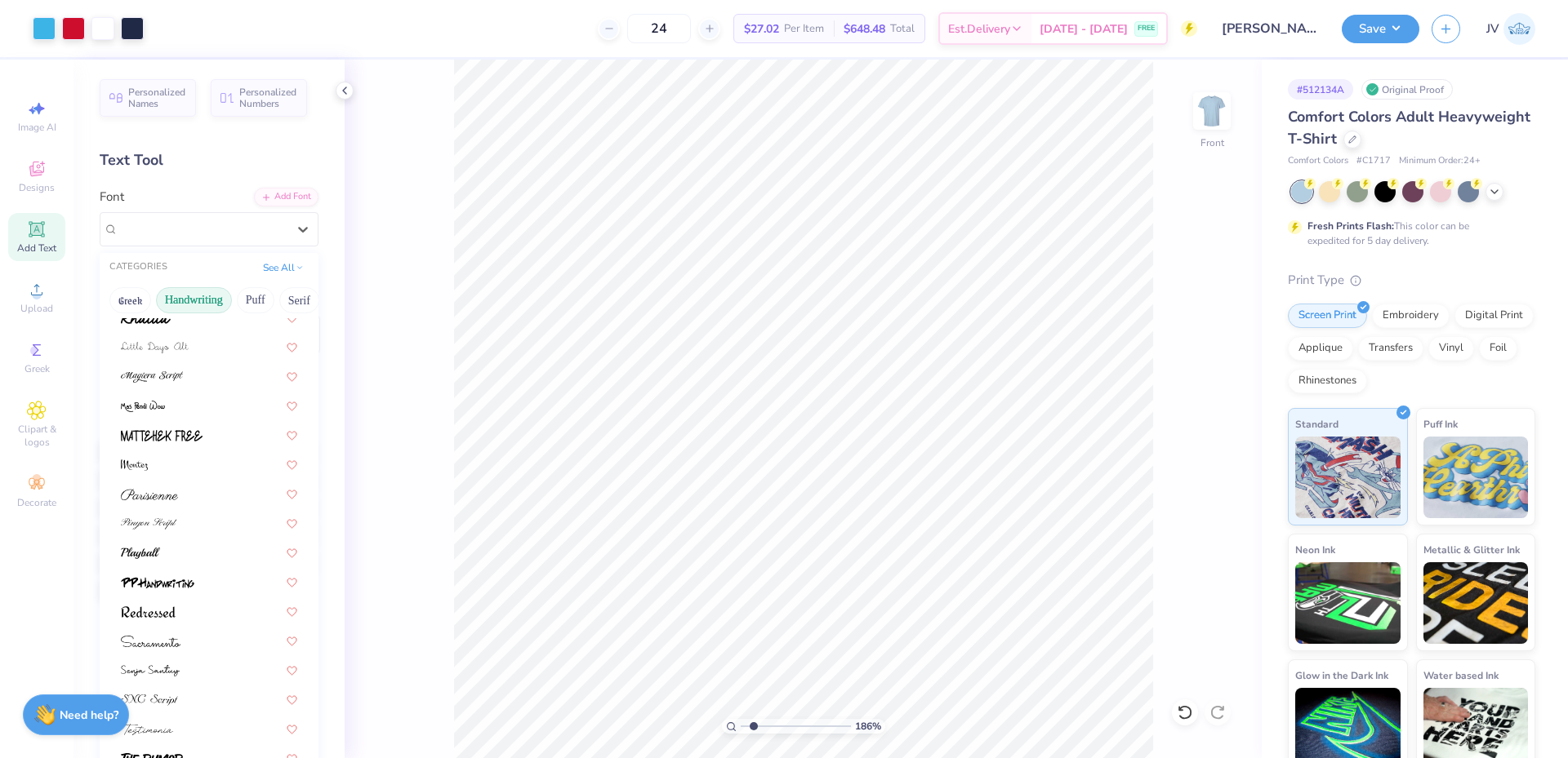
scroll to position [370, 0]
click at [171, 659] on img at bounding box center [150, 664] width 58 height 11
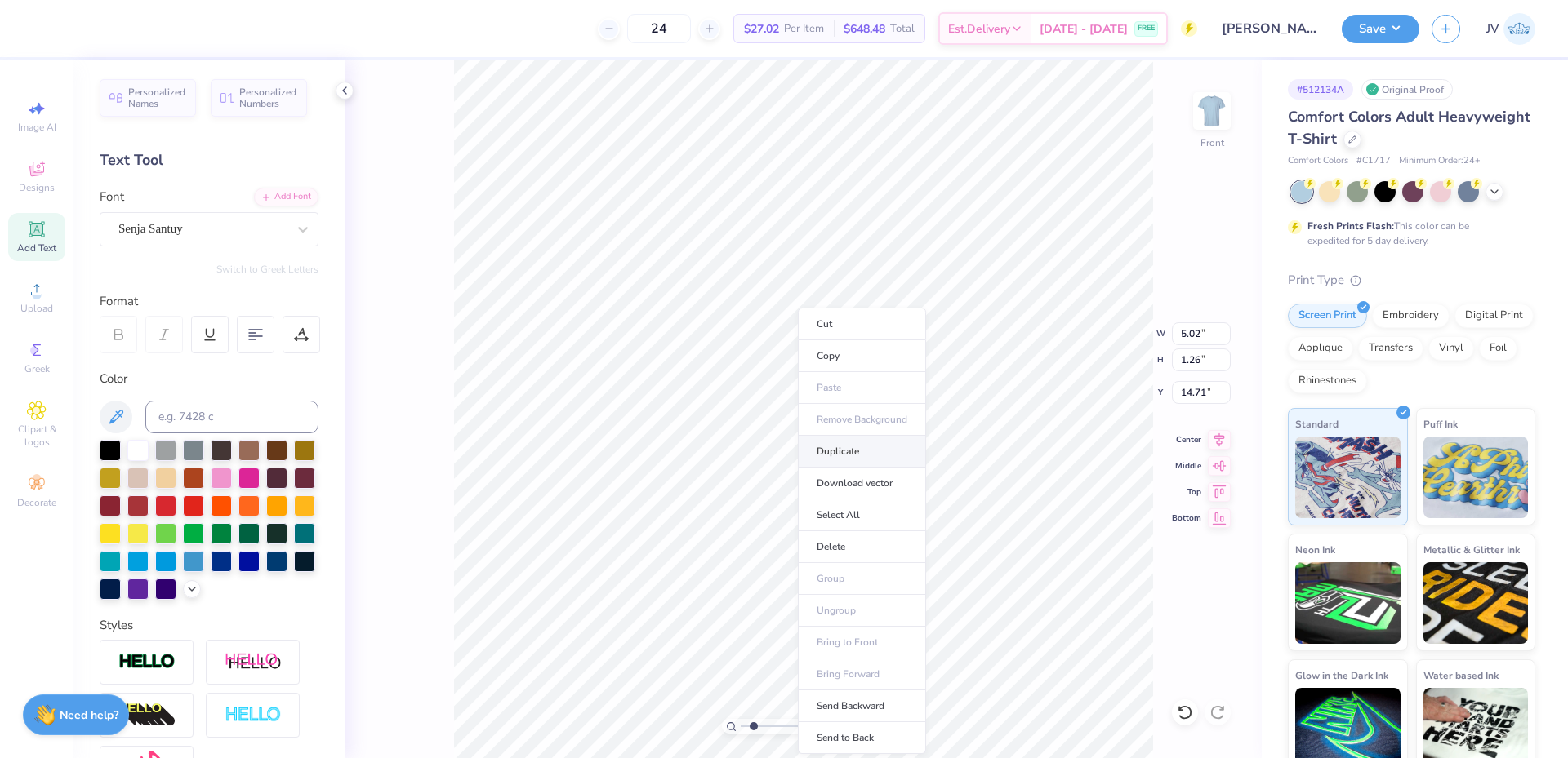
click at [857, 456] on li "Duplicate" at bounding box center [861, 452] width 128 height 32
type input "15.71"
type textarea "Were Here"
type input "15.97"
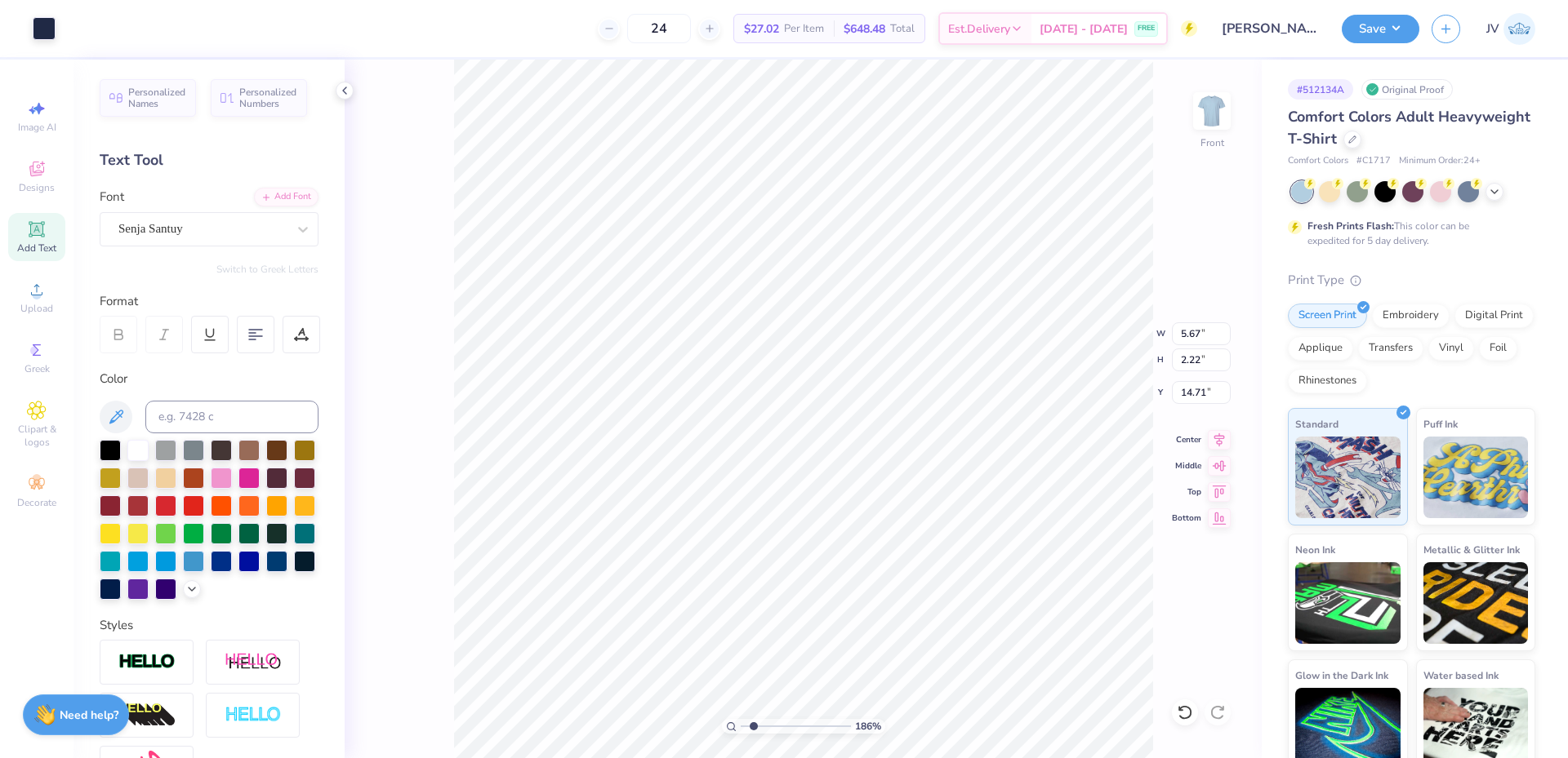
type input "11.00"
type input "8.38"
type input "5.73"
click at [1216, 434] on icon at bounding box center [1219, 437] width 10 height 14
type input "5.66"
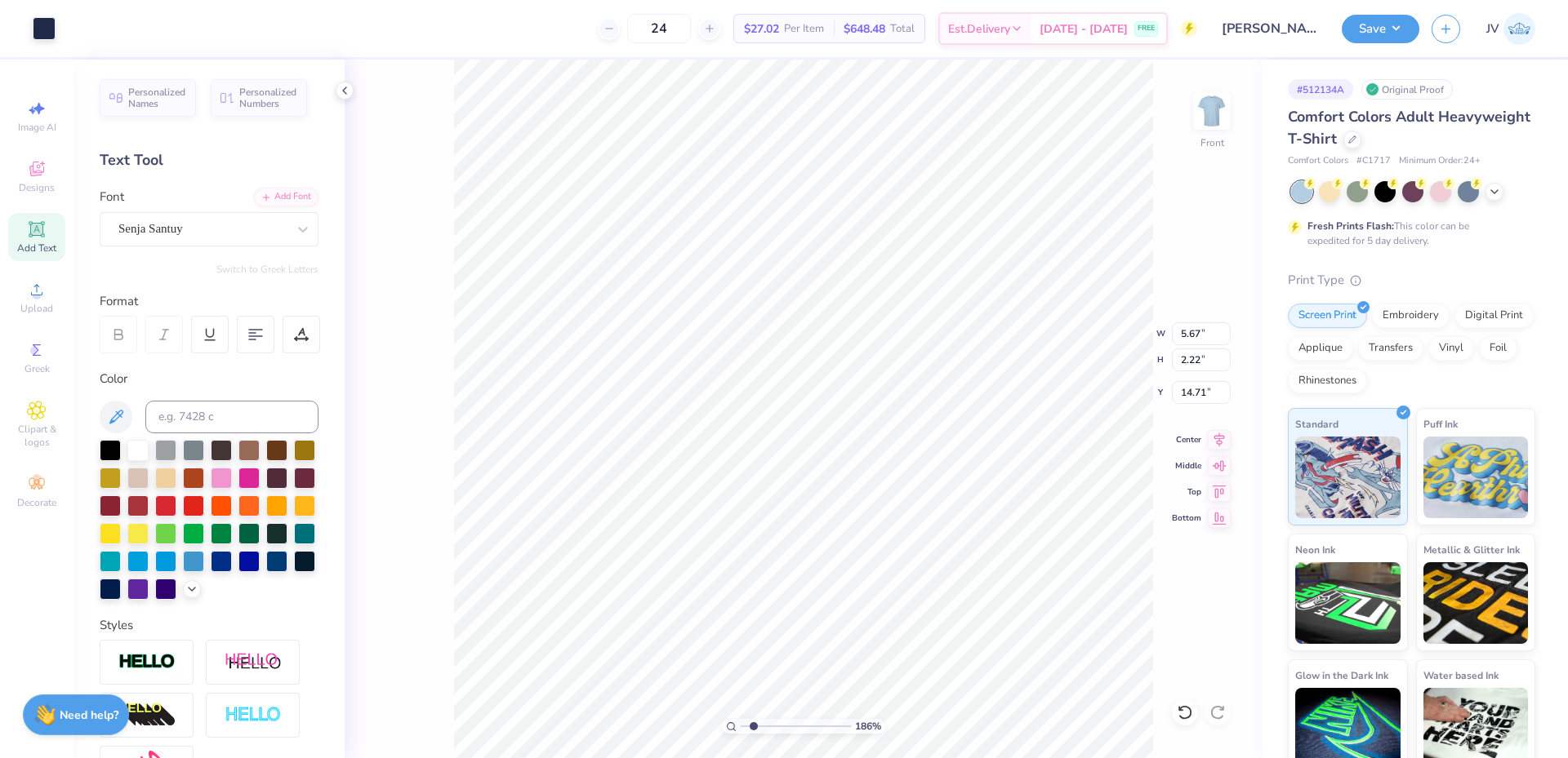
type input "2.52"
type input "9.81"
type input "4.12"
type input "1.83"
type input "9.33"
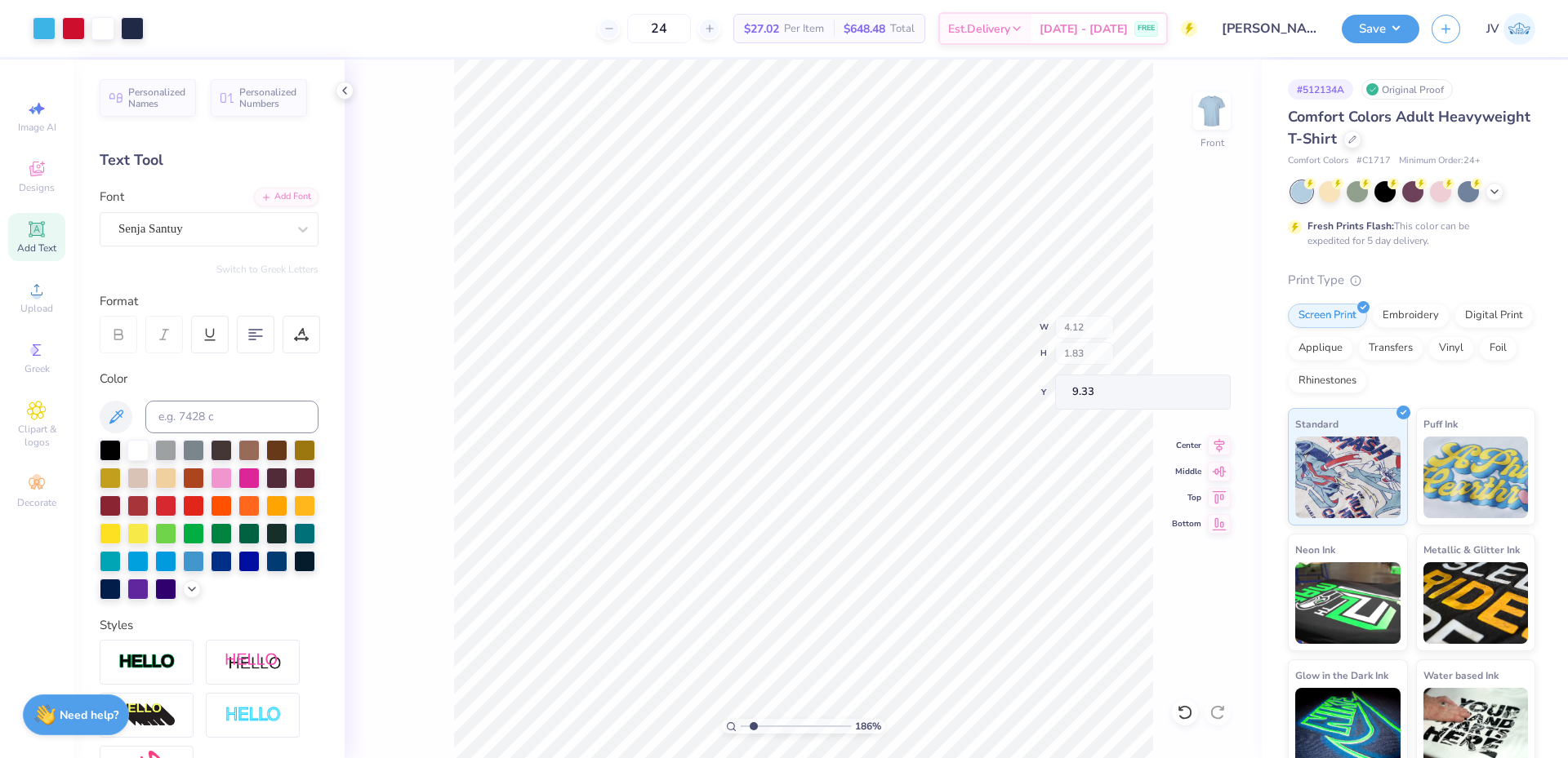
type input "4.43"
type input "1.97"
type input "9.19"
type input "10.37"
click at [290, 191] on div "Add Font" at bounding box center [286, 196] width 64 height 19
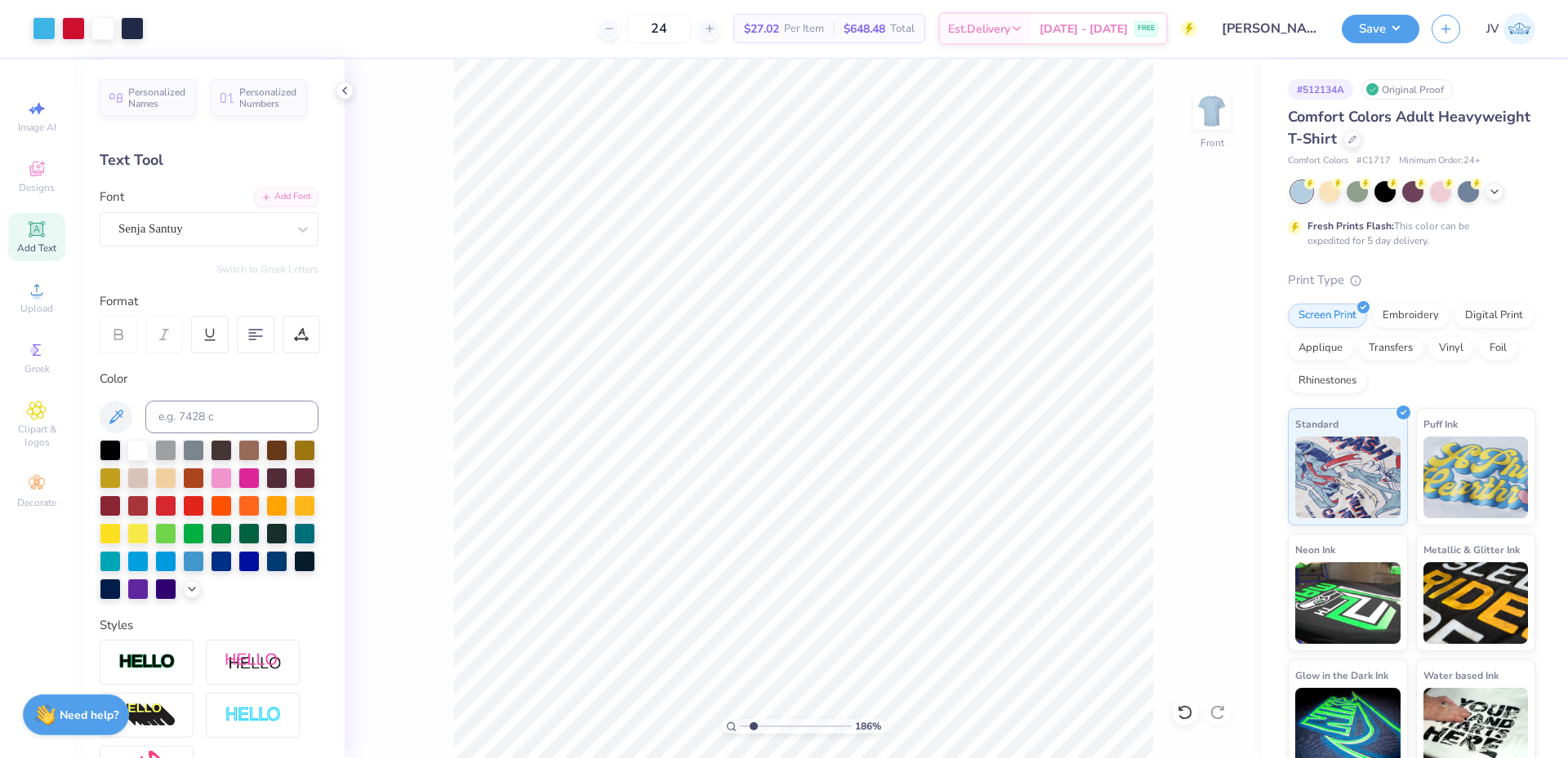
click at [33, 236] on icon at bounding box center [36, 229] width 15 height 15
type input "15.82"
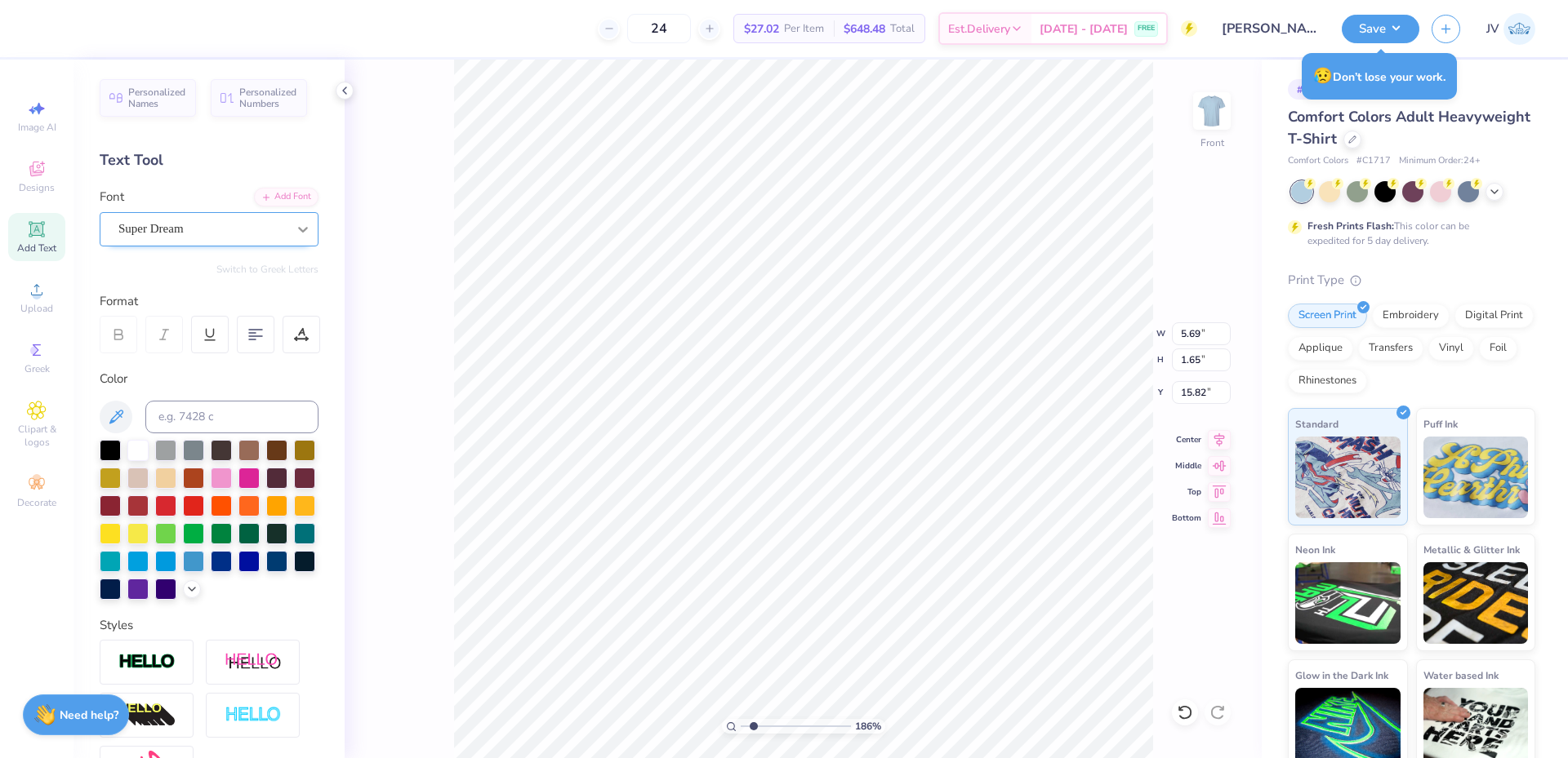
type textarea "POSTCARD"
click at [289, 230] on div at bounding box center [303, 229] width 29 height 29
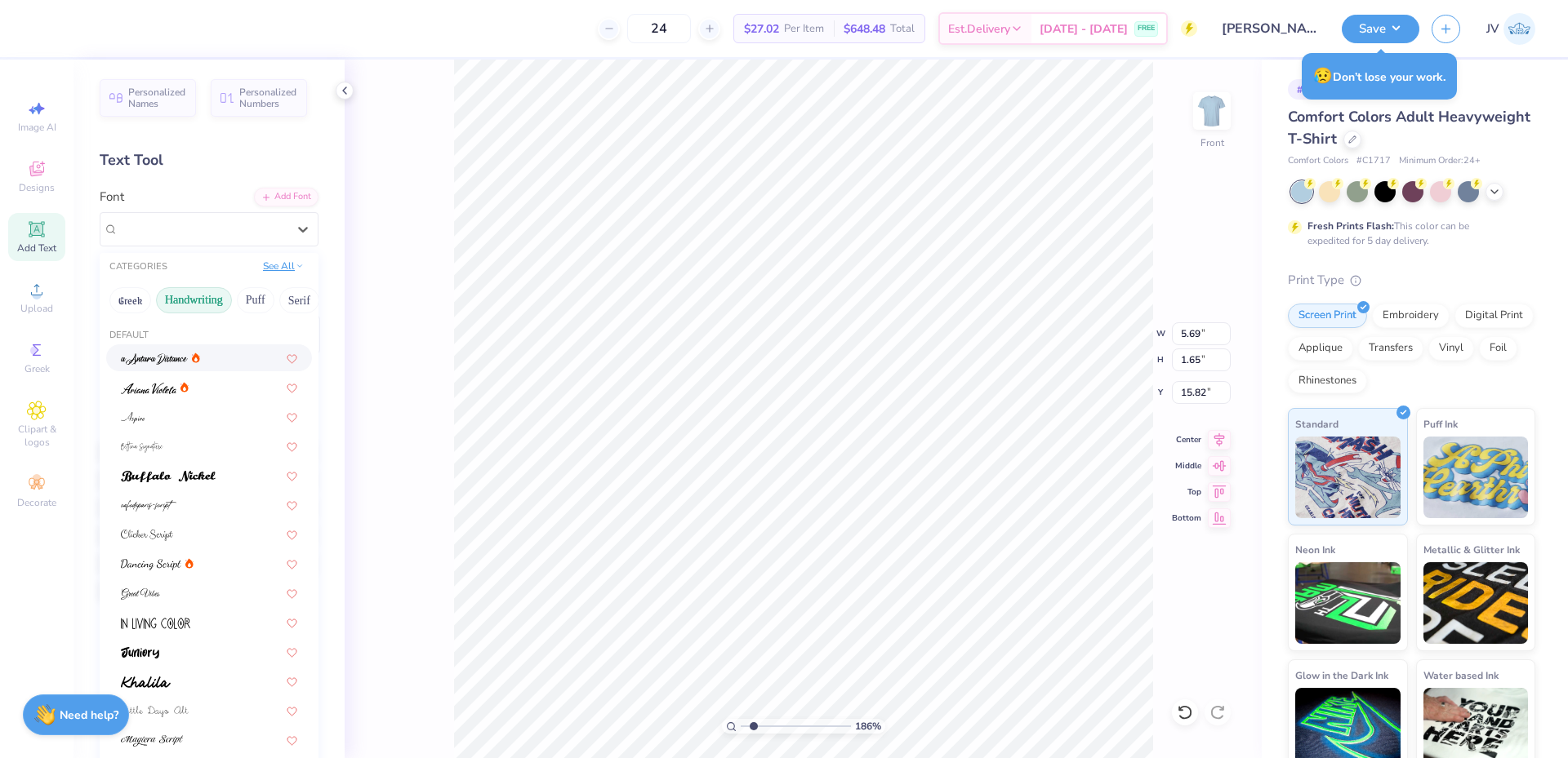
click at [268, 268] on button "See All" at bounding box center [283, 265] width 51 height 16
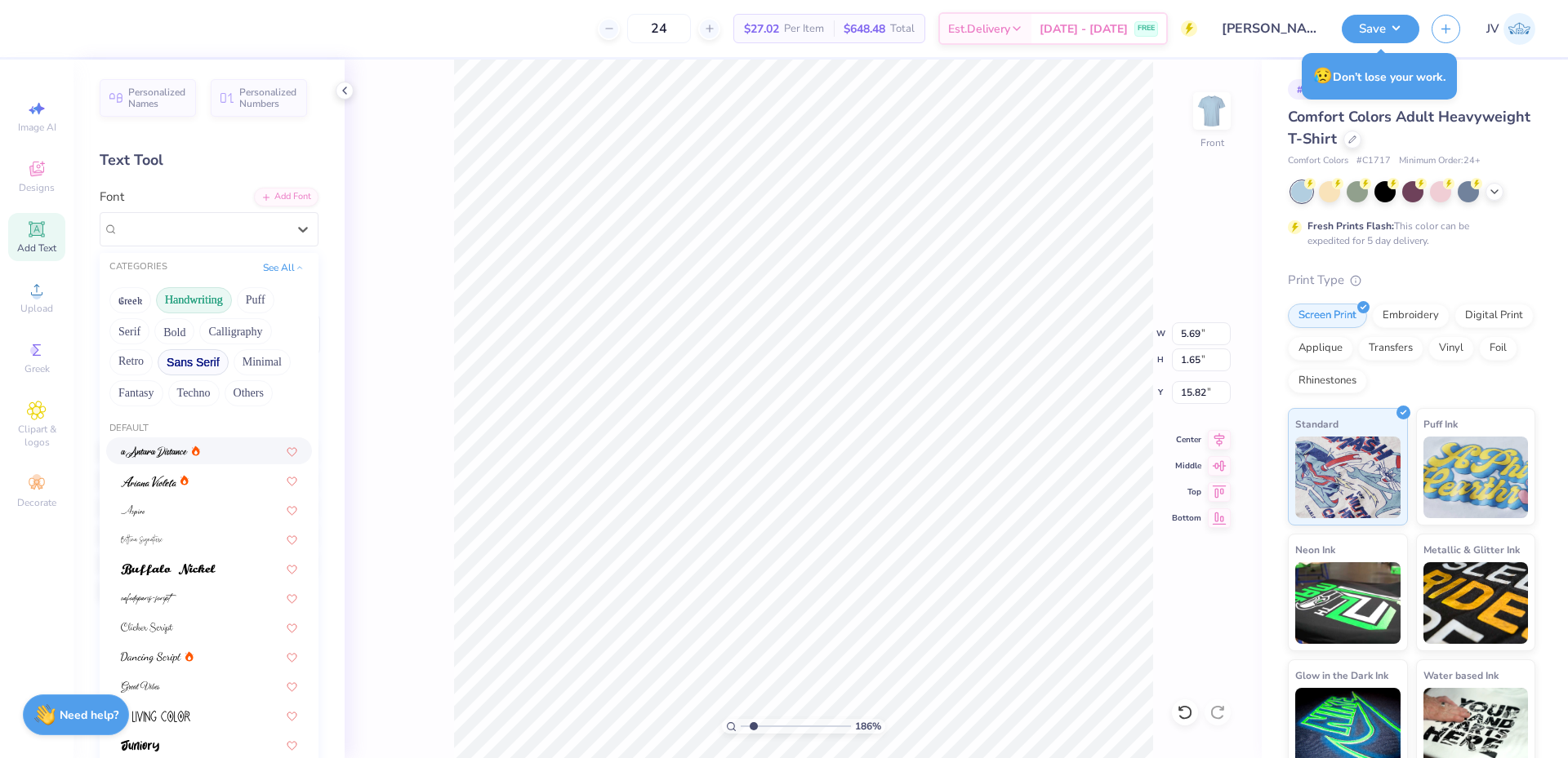
click at [204, 362] on button "Sans Serif" at bounding box center [193, 362] width 71 height 26
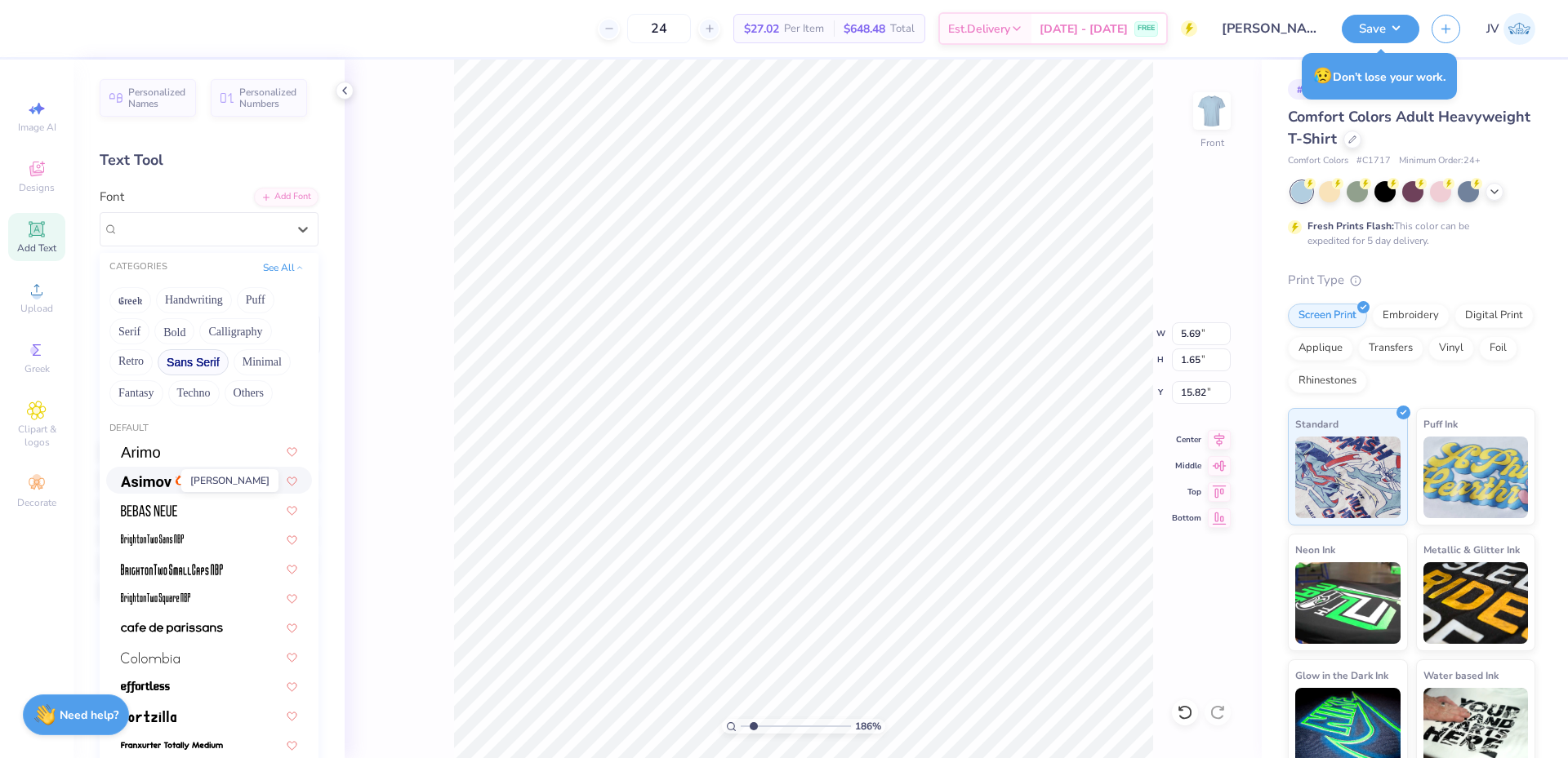
click at [137, 482] on img at bounding box center [146, 481] width 51 height 11
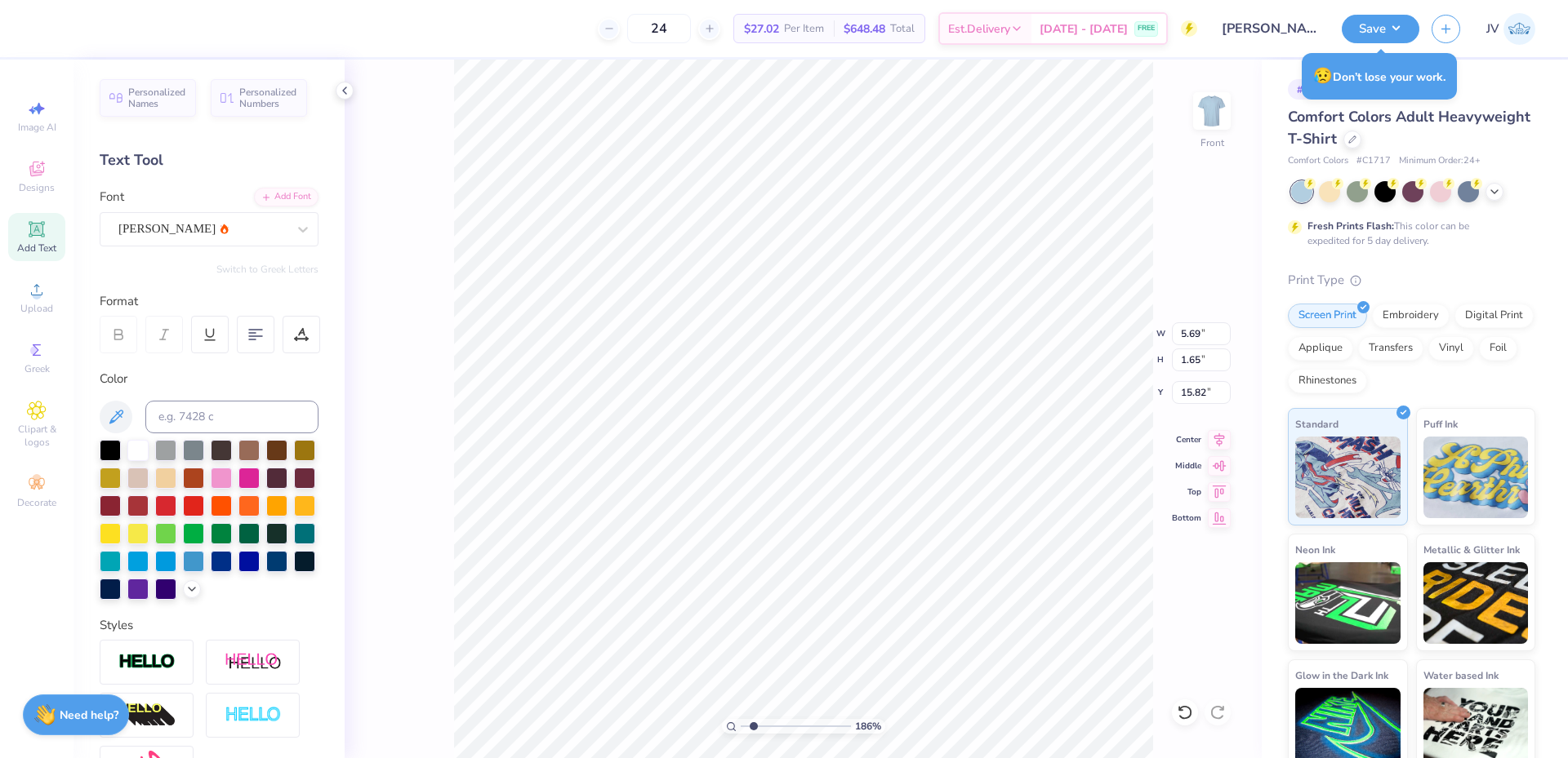
scroll to position [14, 5]
click at [206, 413] on input at bounding box center [232, 417] width 173 height 33
type input "533 c"
drag, startPoint x: 300, startPoint y: 340, endPoint x: 403, endPoint y: 397, distance: 117.7
click at [301, 339] on icon at bounding box center [301, 339] width 12 height 0
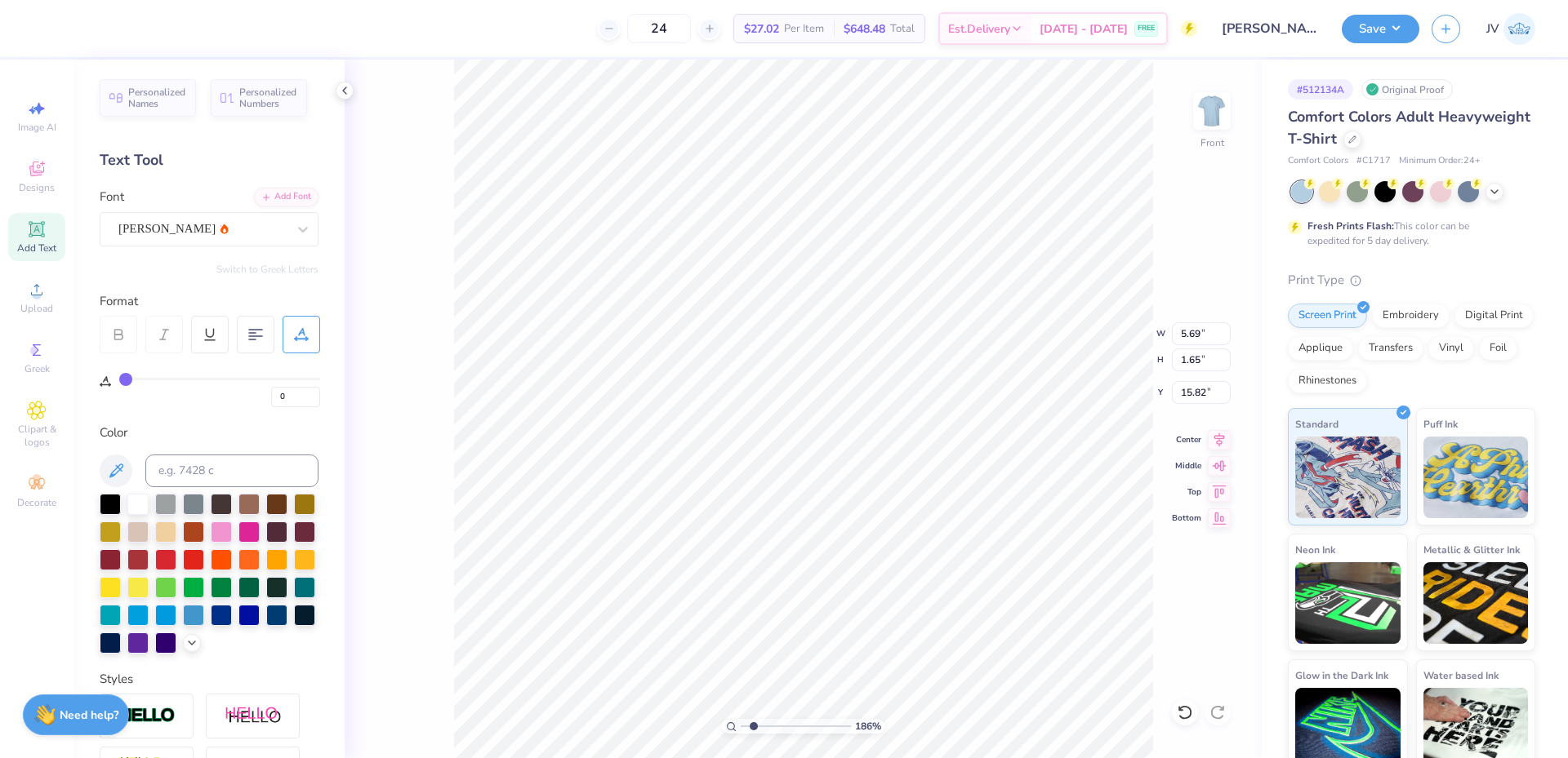
type input "1"
type input "2"
type input "3"
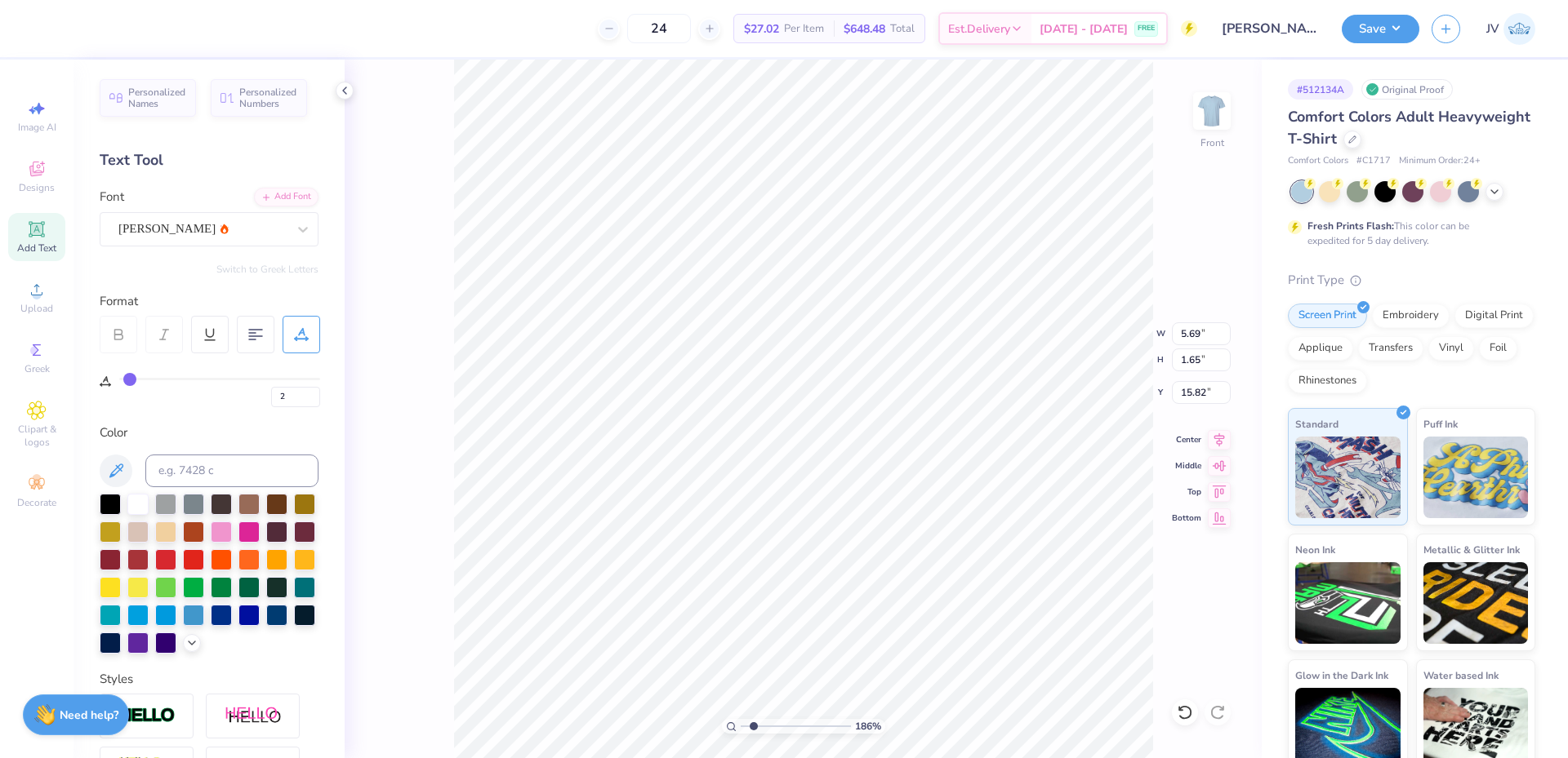
type input "3"
type input "4"
type input "5"
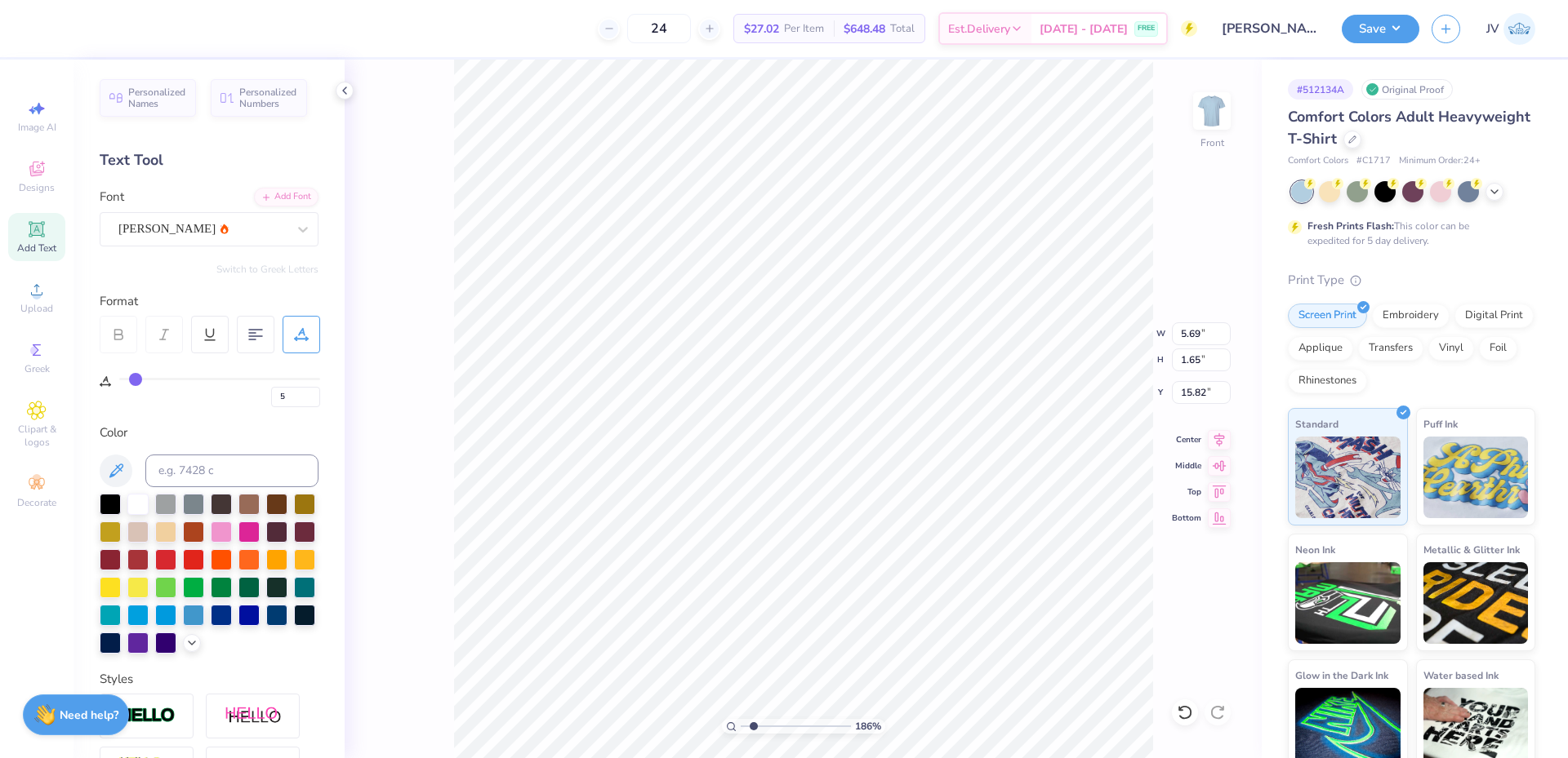
type input "6"
type input "7"
type input "8"
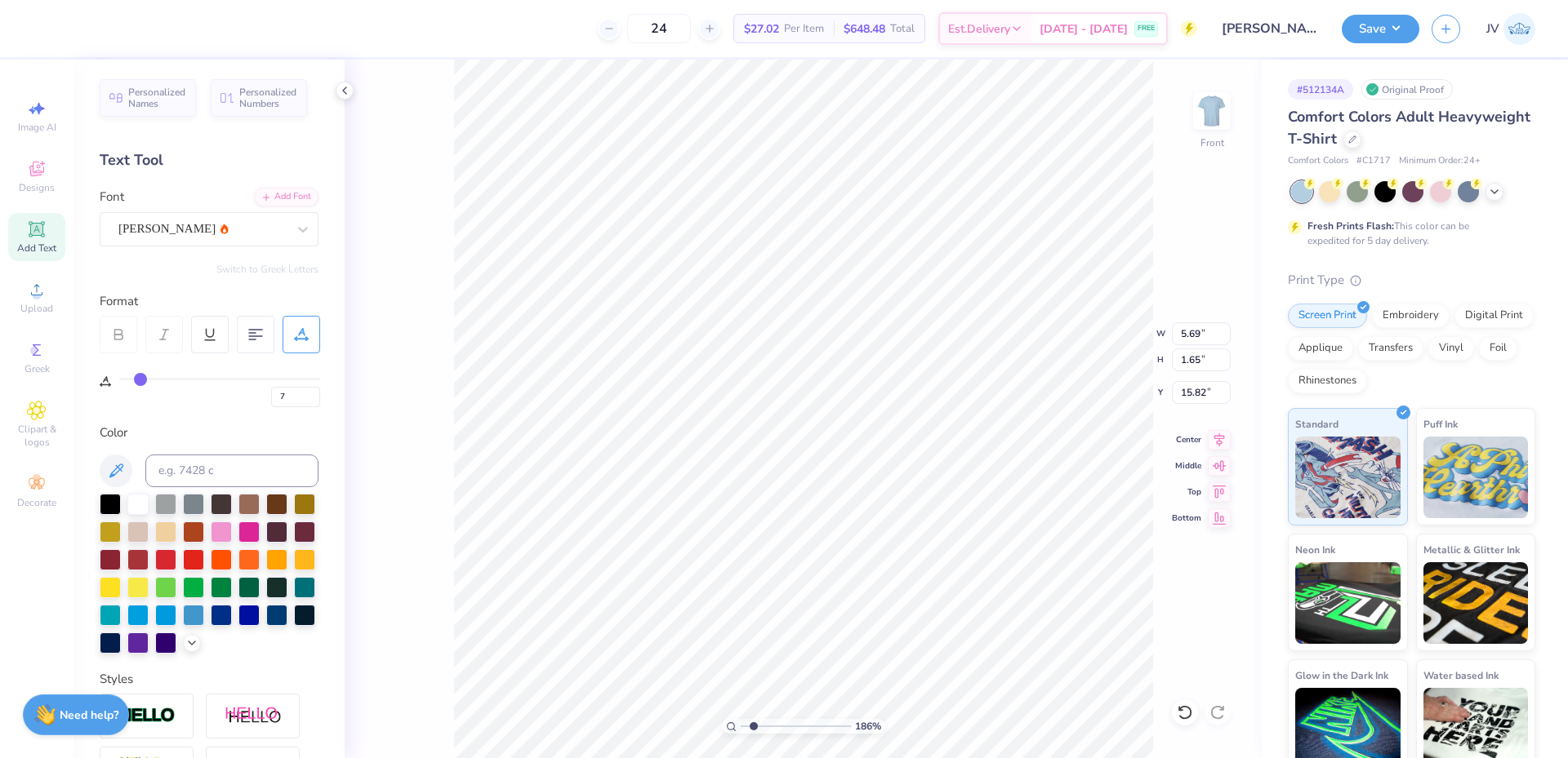
type input "8"
type input "9"
type input "10"
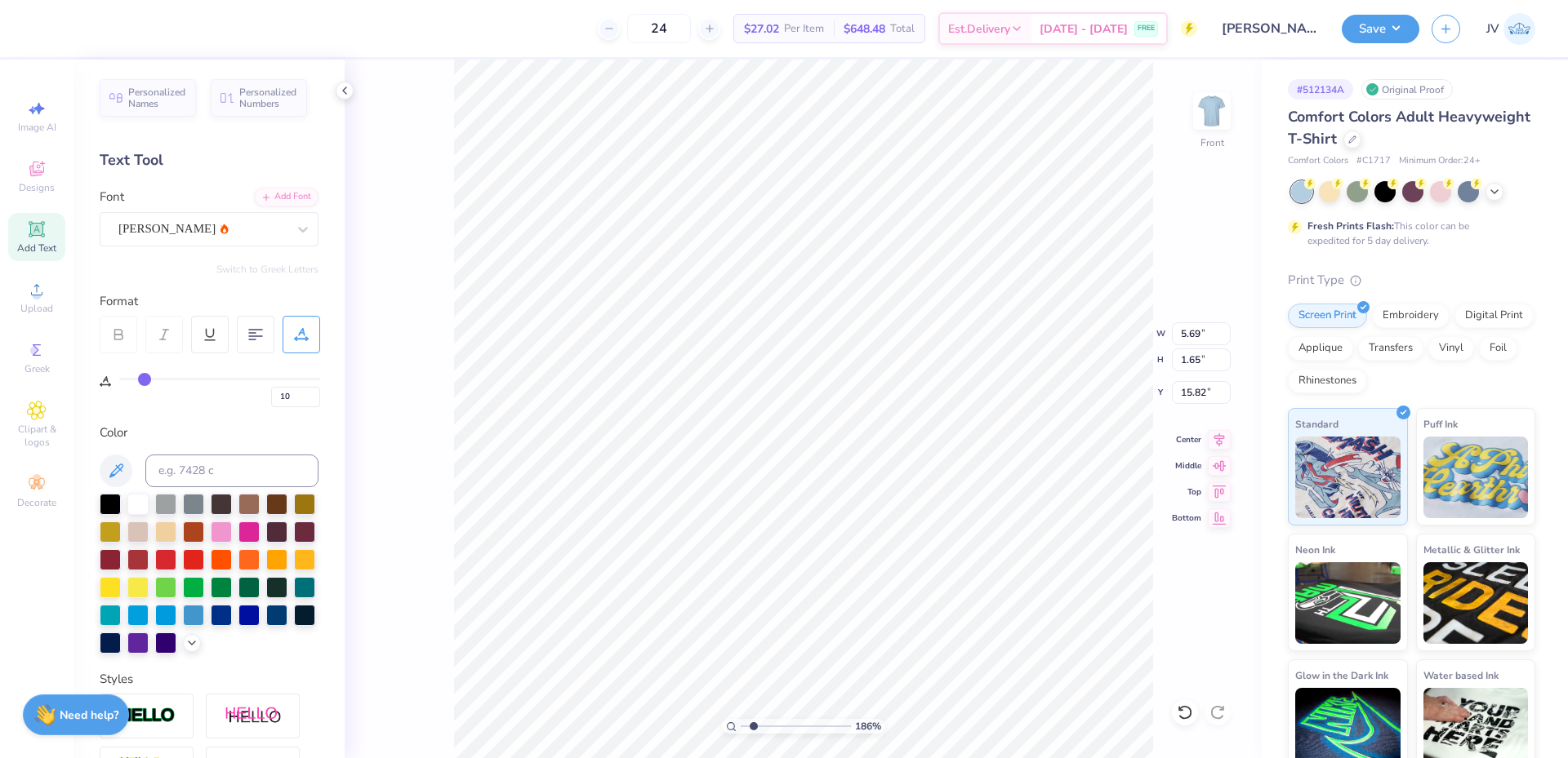
type input "11"
drag, startPoint x: 131, startPoint y: 381, endPoint x: 147, endPoint y: 380, distance: 16.0
click at [147, 380] on input "range" at bounding box center [220, 379] width 201 height 3
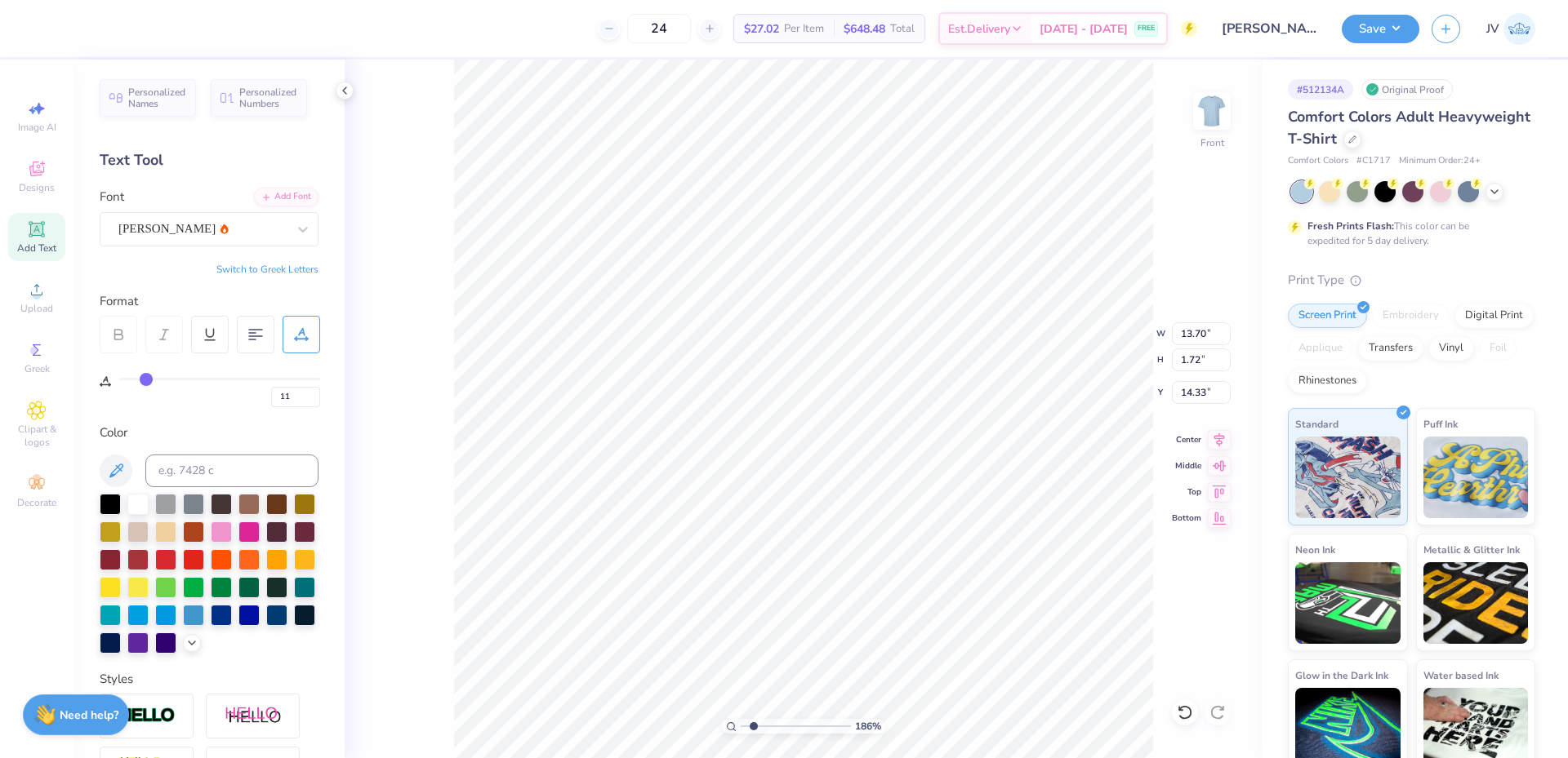
type input "14.33"
type input "2.48"
type input "0.31"
type input "15.74"
type input "14.38"
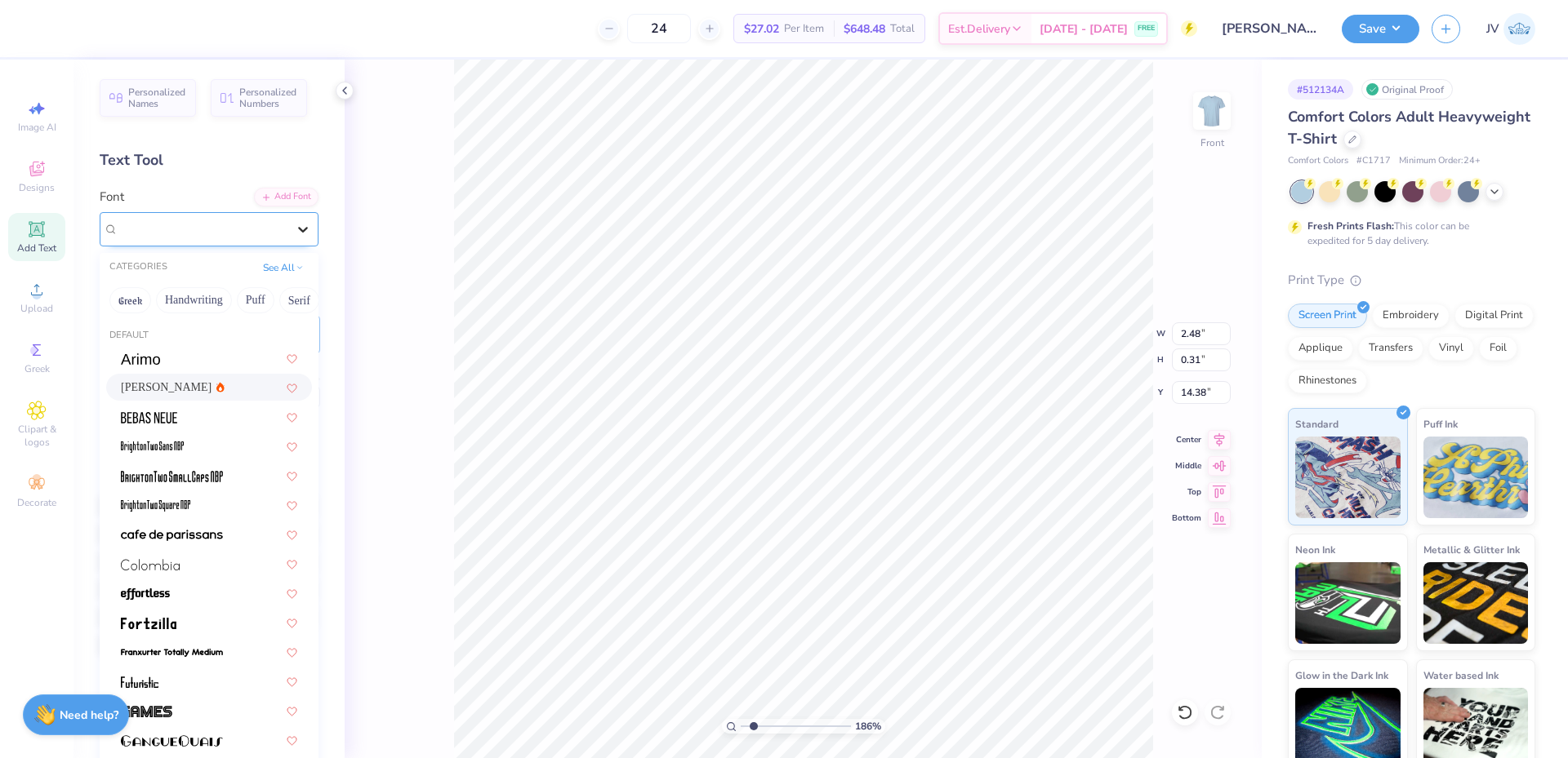
click at [295, 233] on icon at bounding box center [302, 229] width 16 height 16
click at [216, 358] on div at bounding box center [209, 358] width 176 height 17
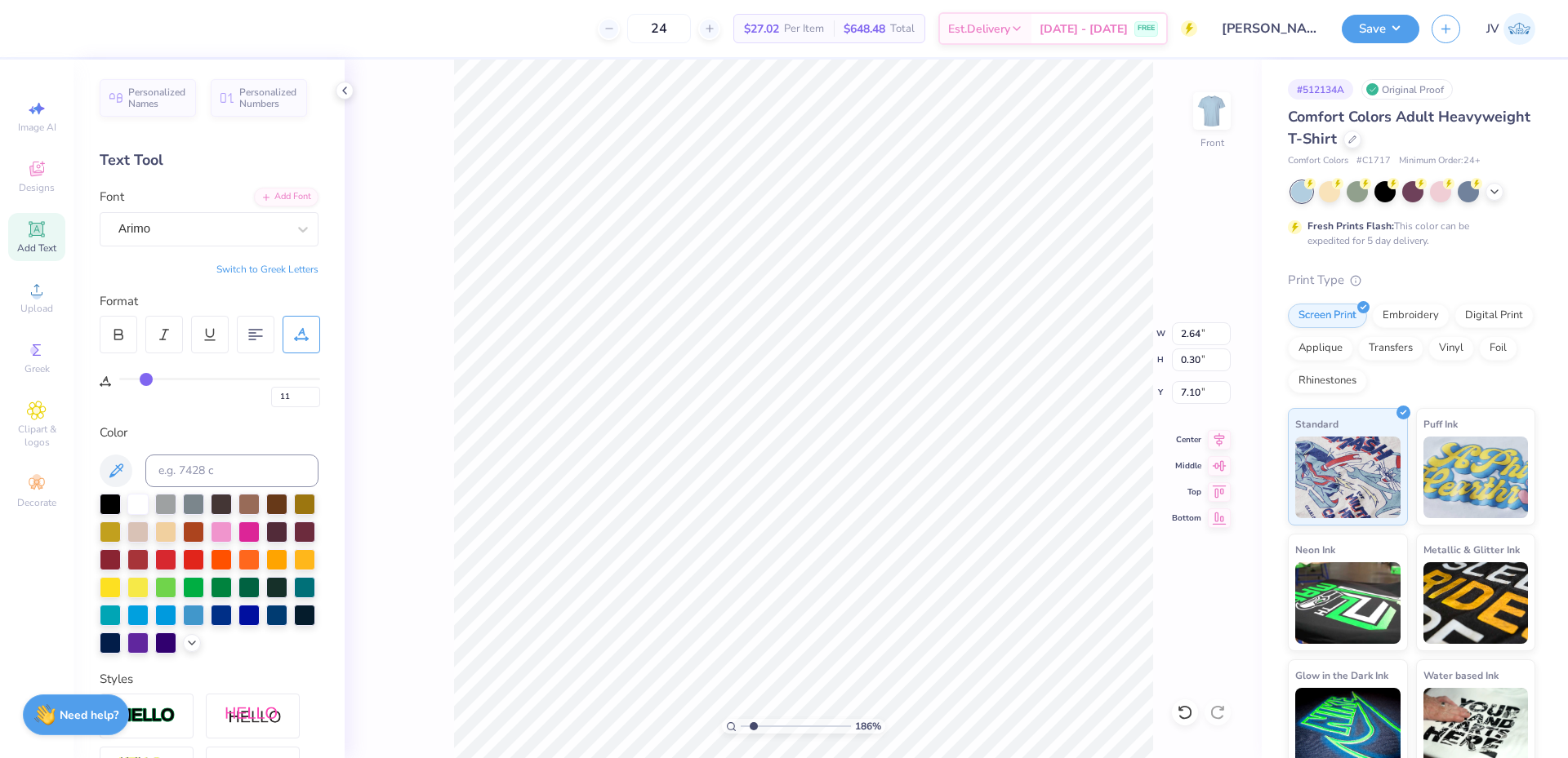
type input "7.10"
drag, startPoint x: 752, startPoint y: 725, endPoint x: 768, endPoint y: 725, distance: 16.0
type input "3.12"
click at [768, 725] on input "range" at bounding box center [795, 726] width 110 height 15
type input "0.49"
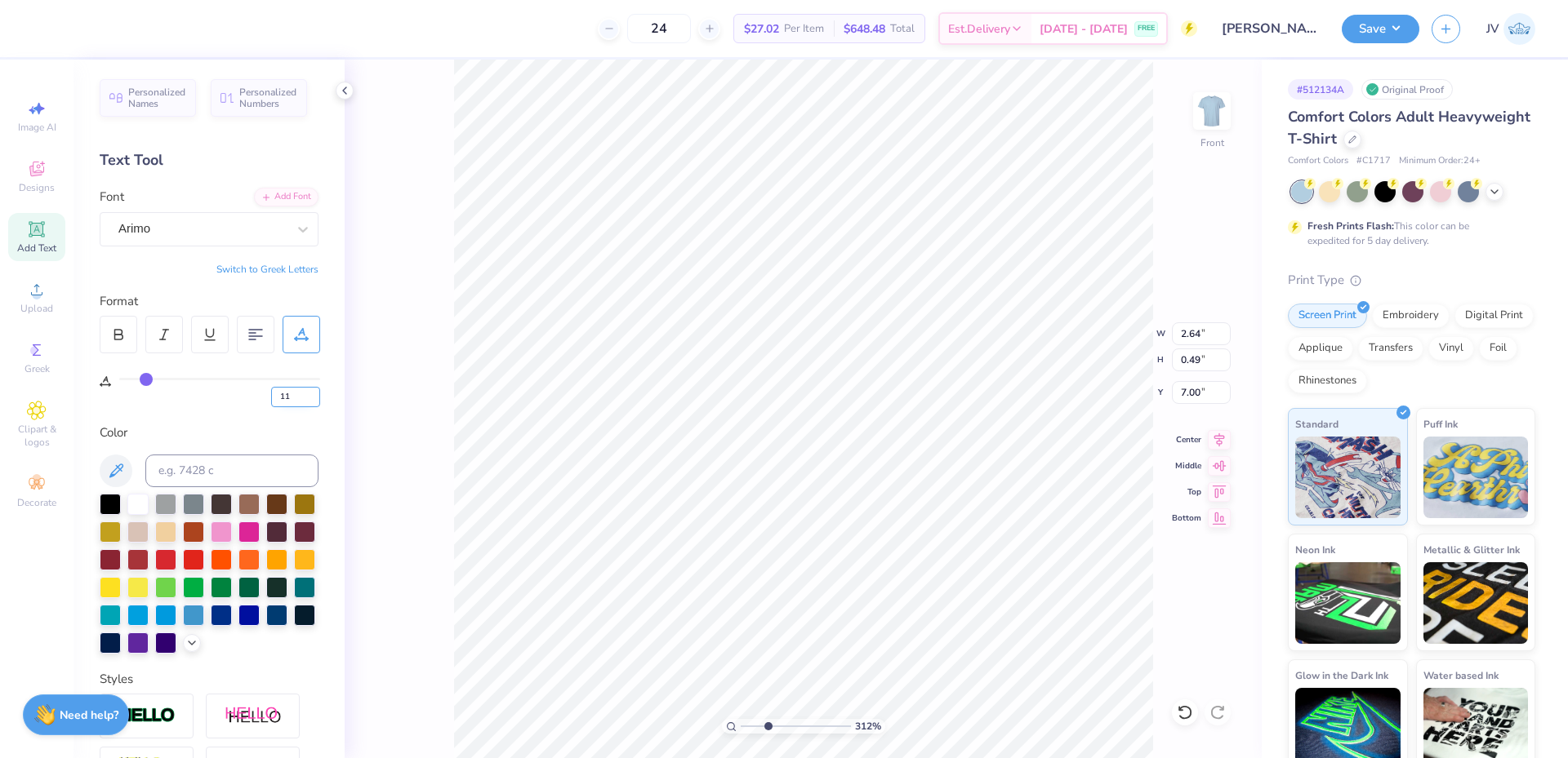
type input "6.69"
type input "10"
type input "11"
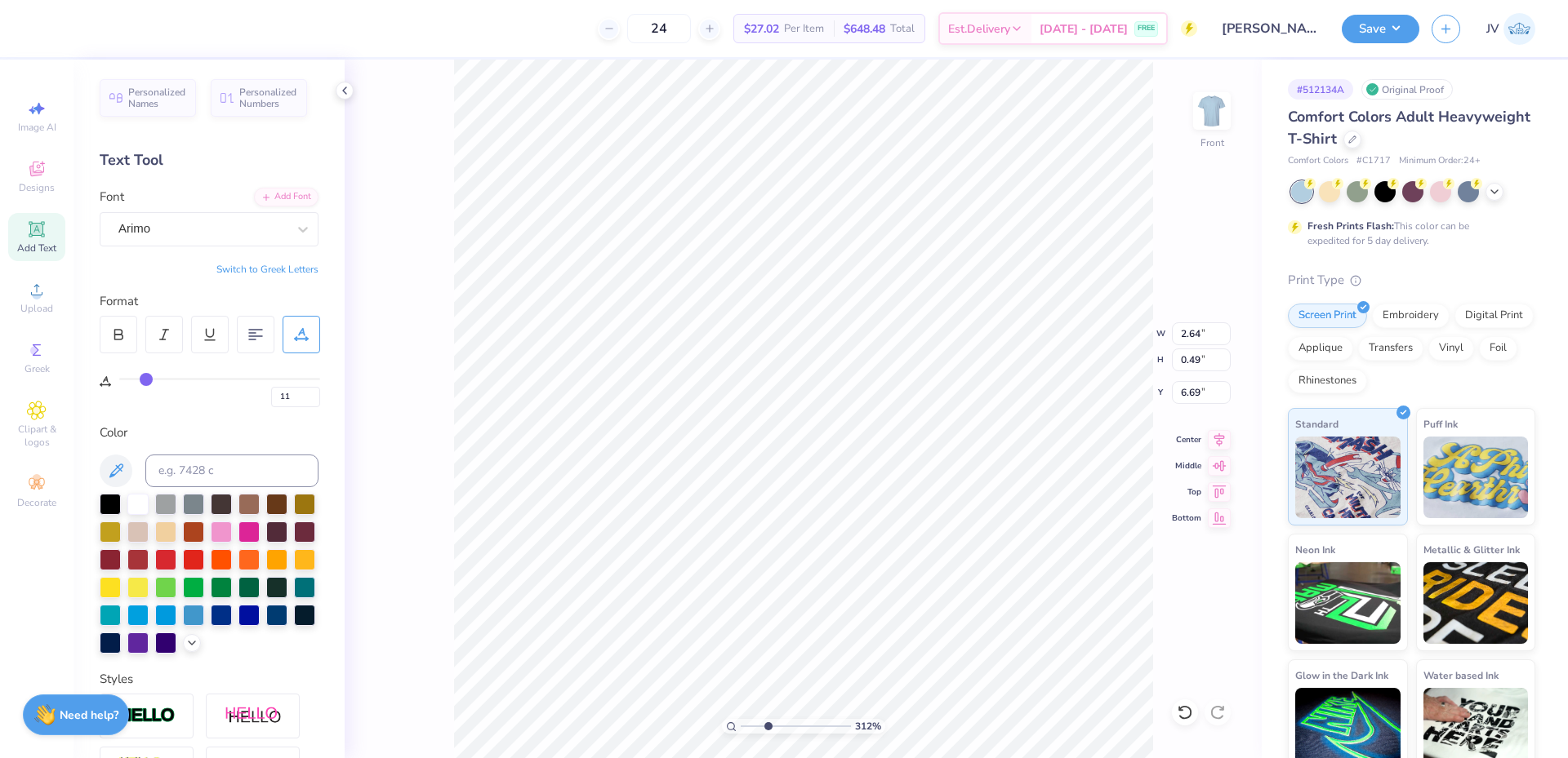
type input "12"
type input "13"
type input "14"
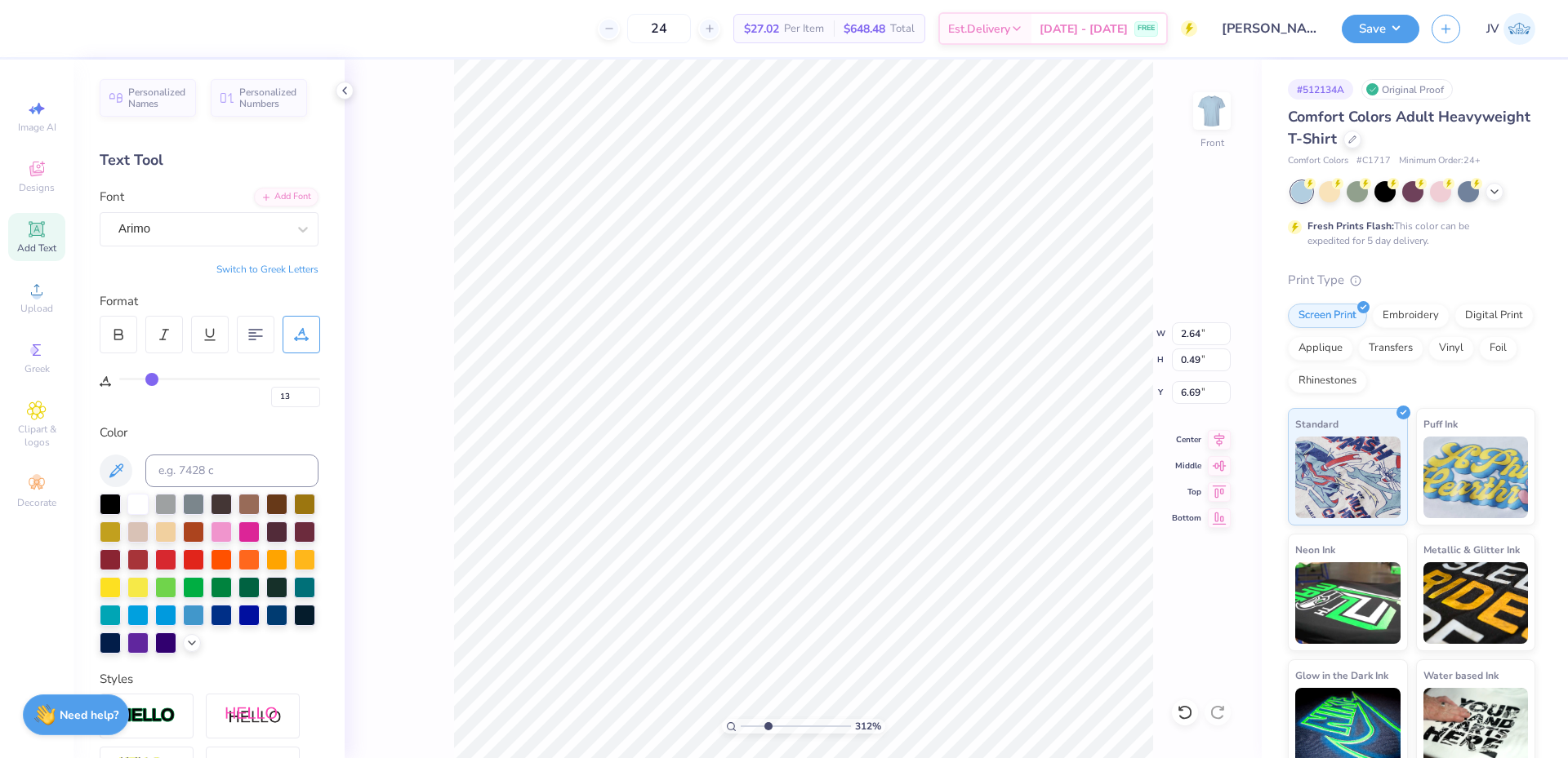
type input "14"
type input "15"
type input "16"
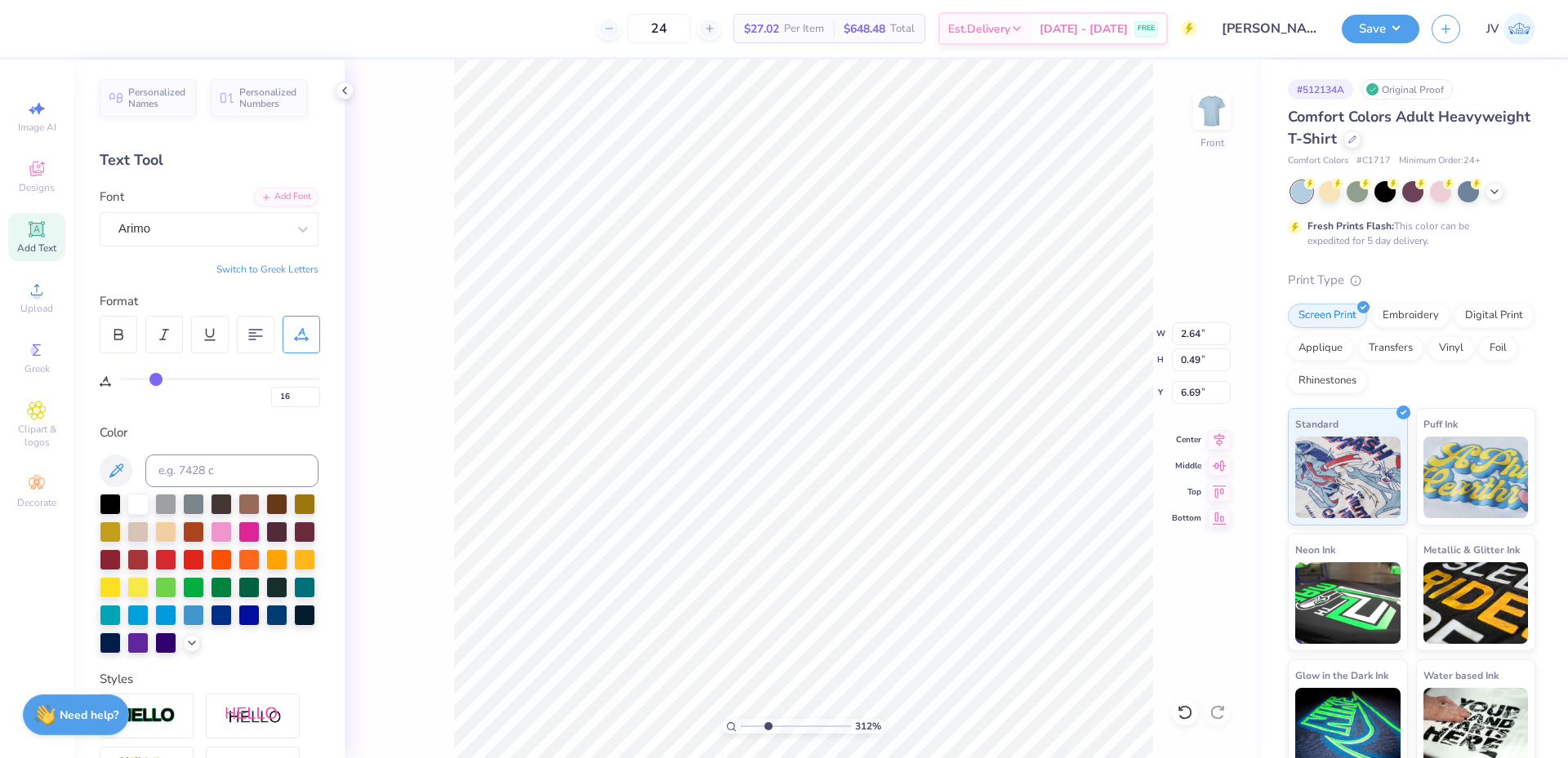
type input "17"
type input "18"
type input "19"
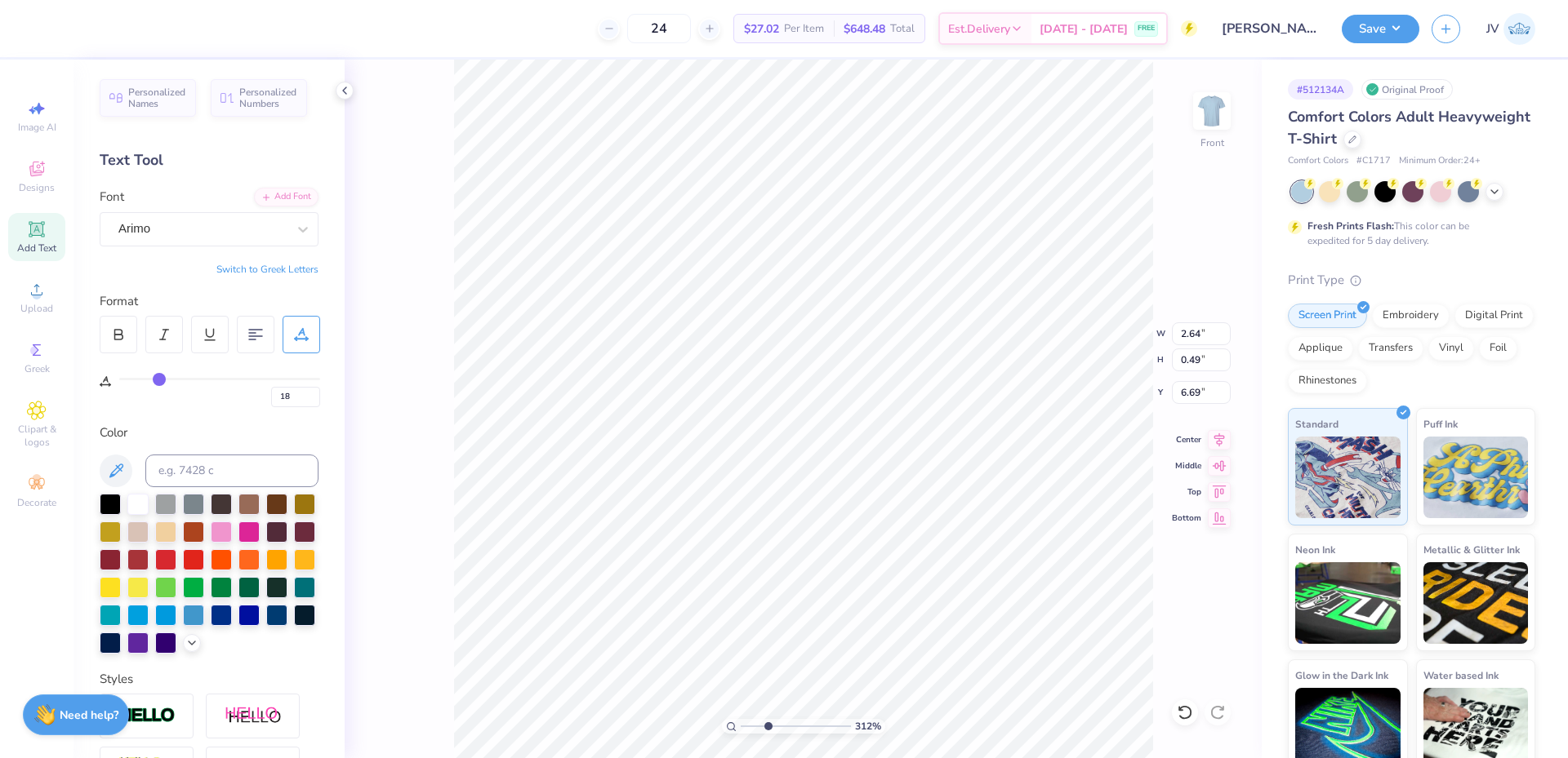
type input "19"
drag, startPoint x: 144, startPoint y: 375, endPoint x: 161, endPoint y: 373, distance: 17.1
type input "19"
click at [161, 378] on input "range" at bounding box center [220, 379] width 201 height 3
type input "2.88"
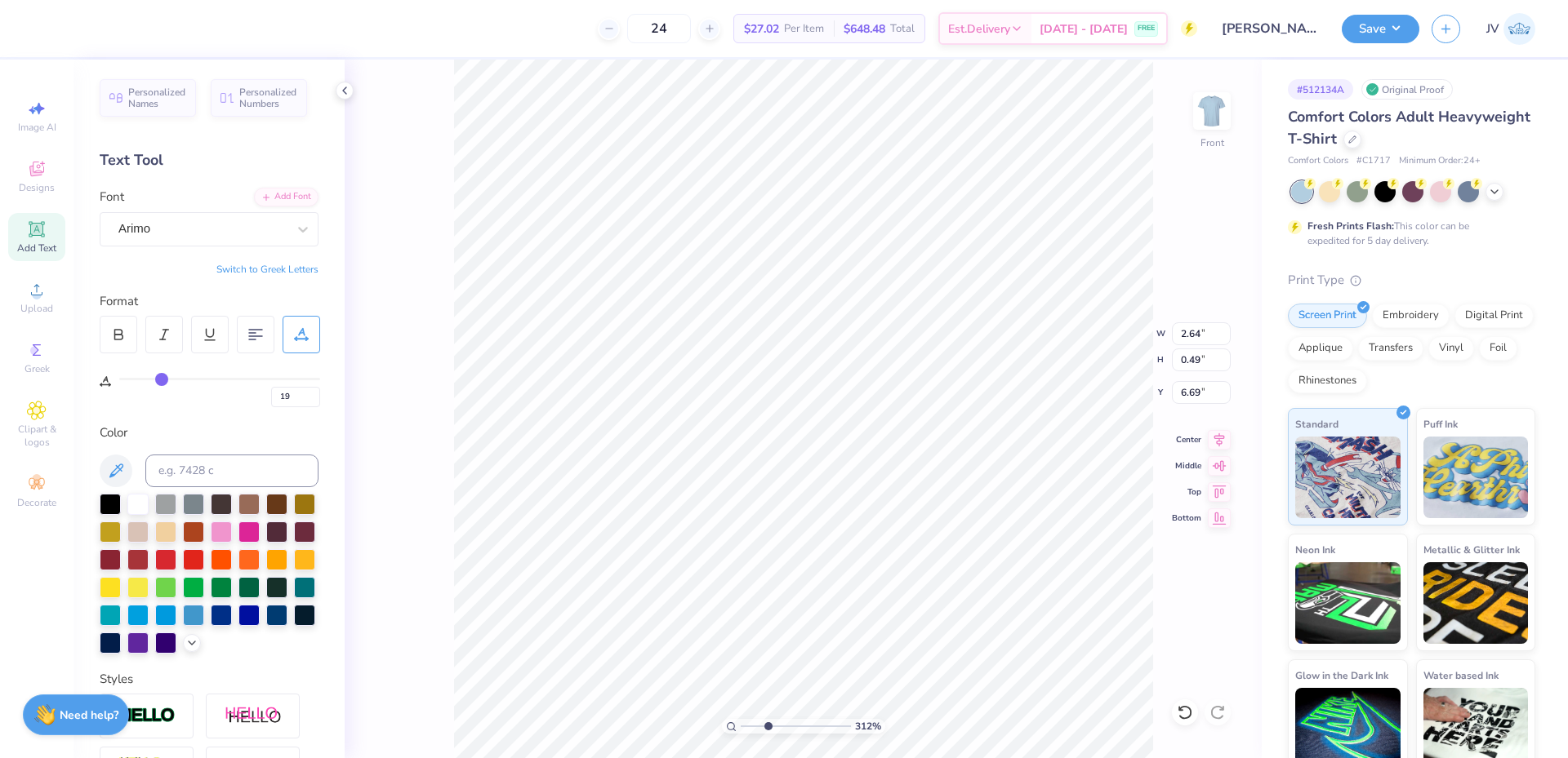
type input "0.51"
type input "6.68"
type input "20"
type input "22"
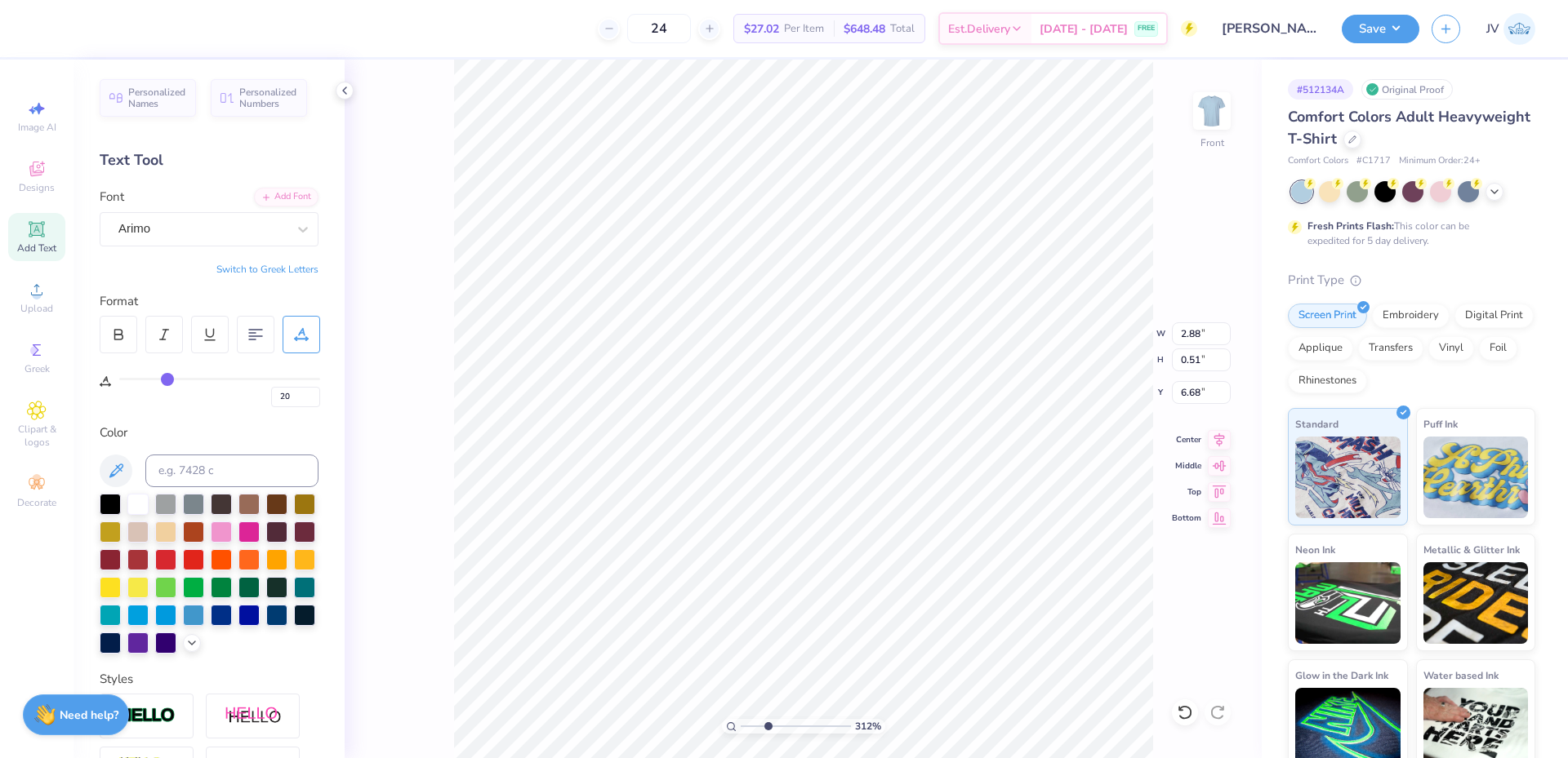
type input "22"
type input "23"
type input "24"
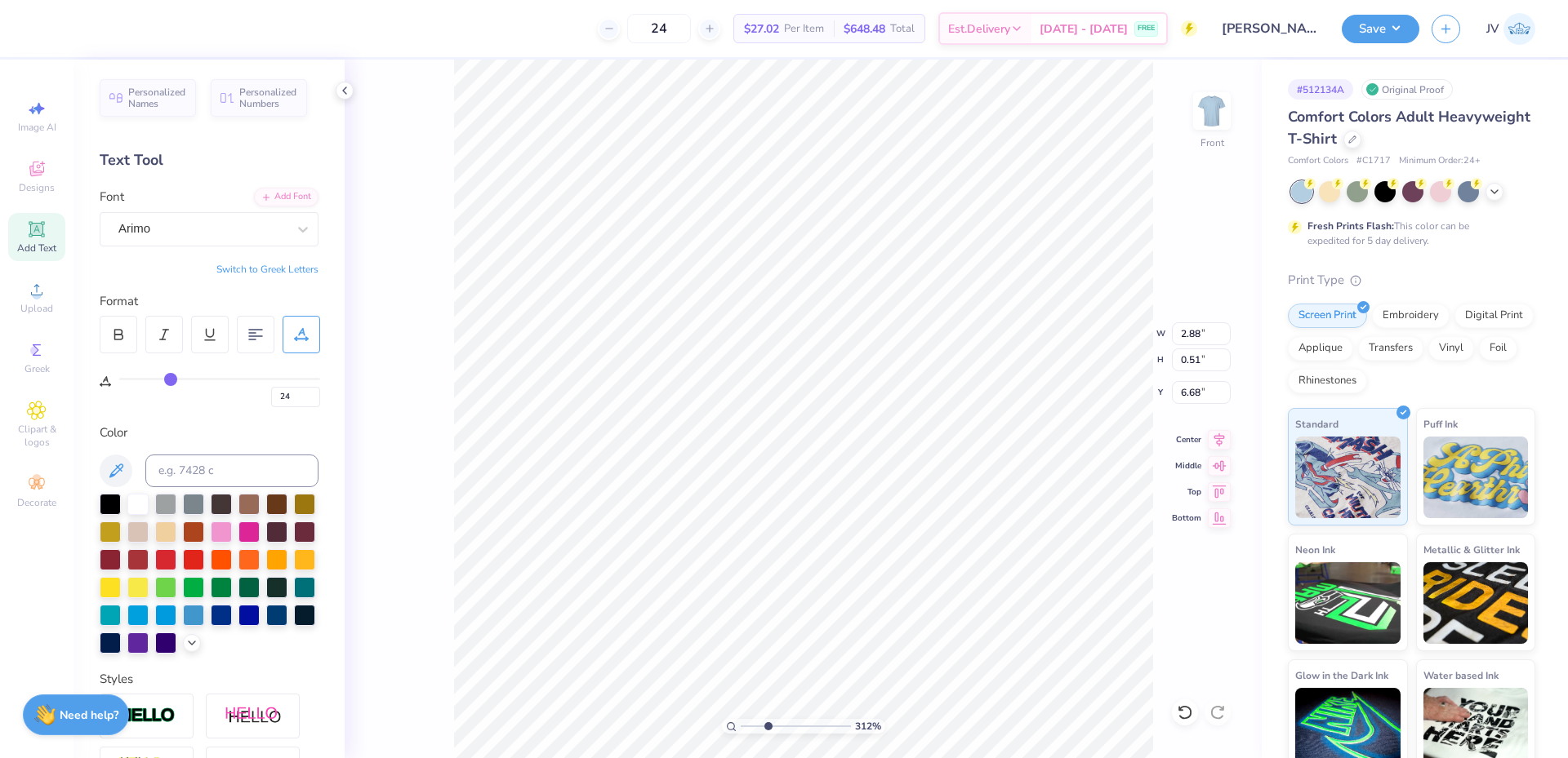
type input "25"
type input "27"
type input "28"
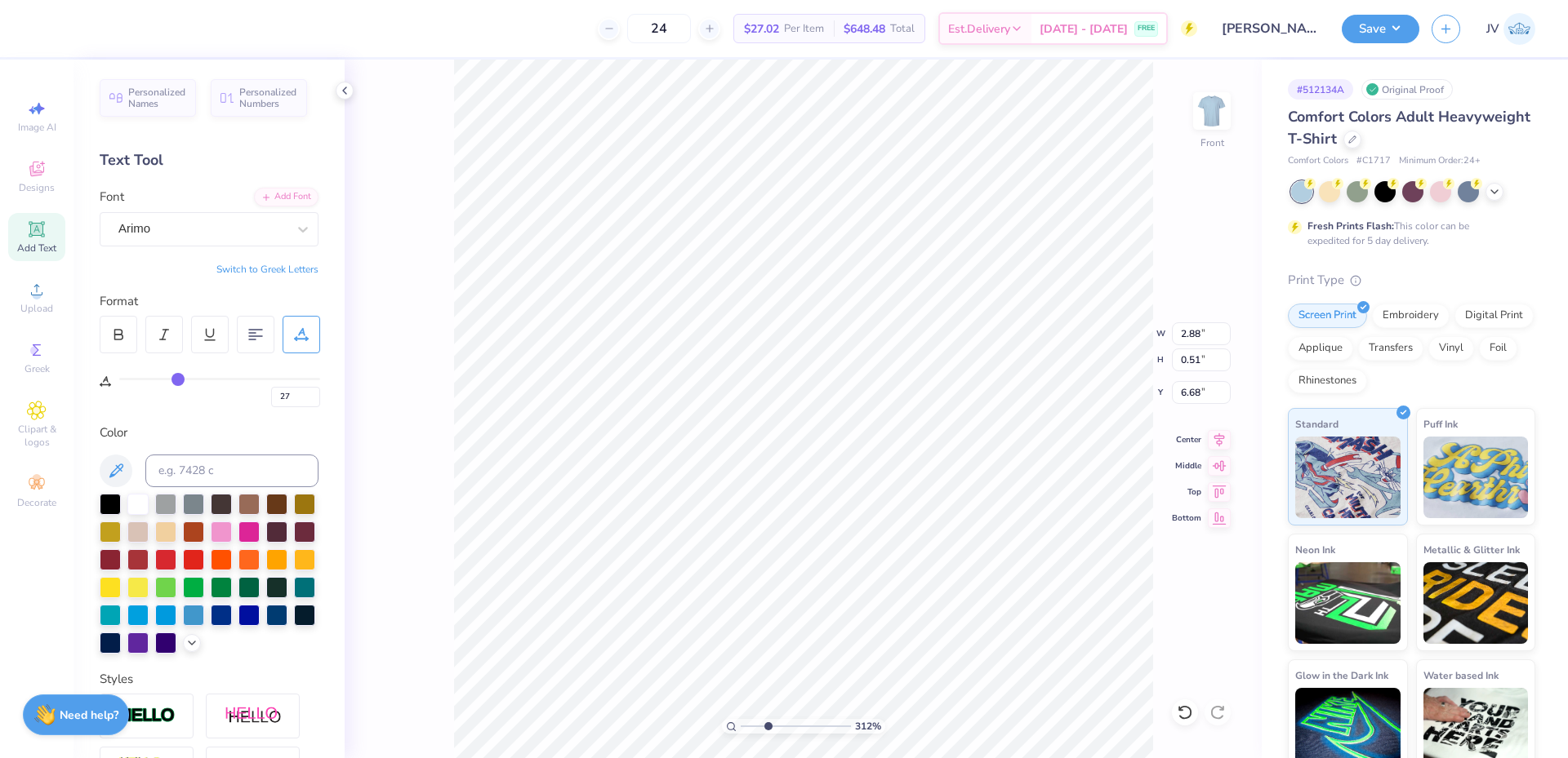
type input "28"
type input "29"
type input "30"
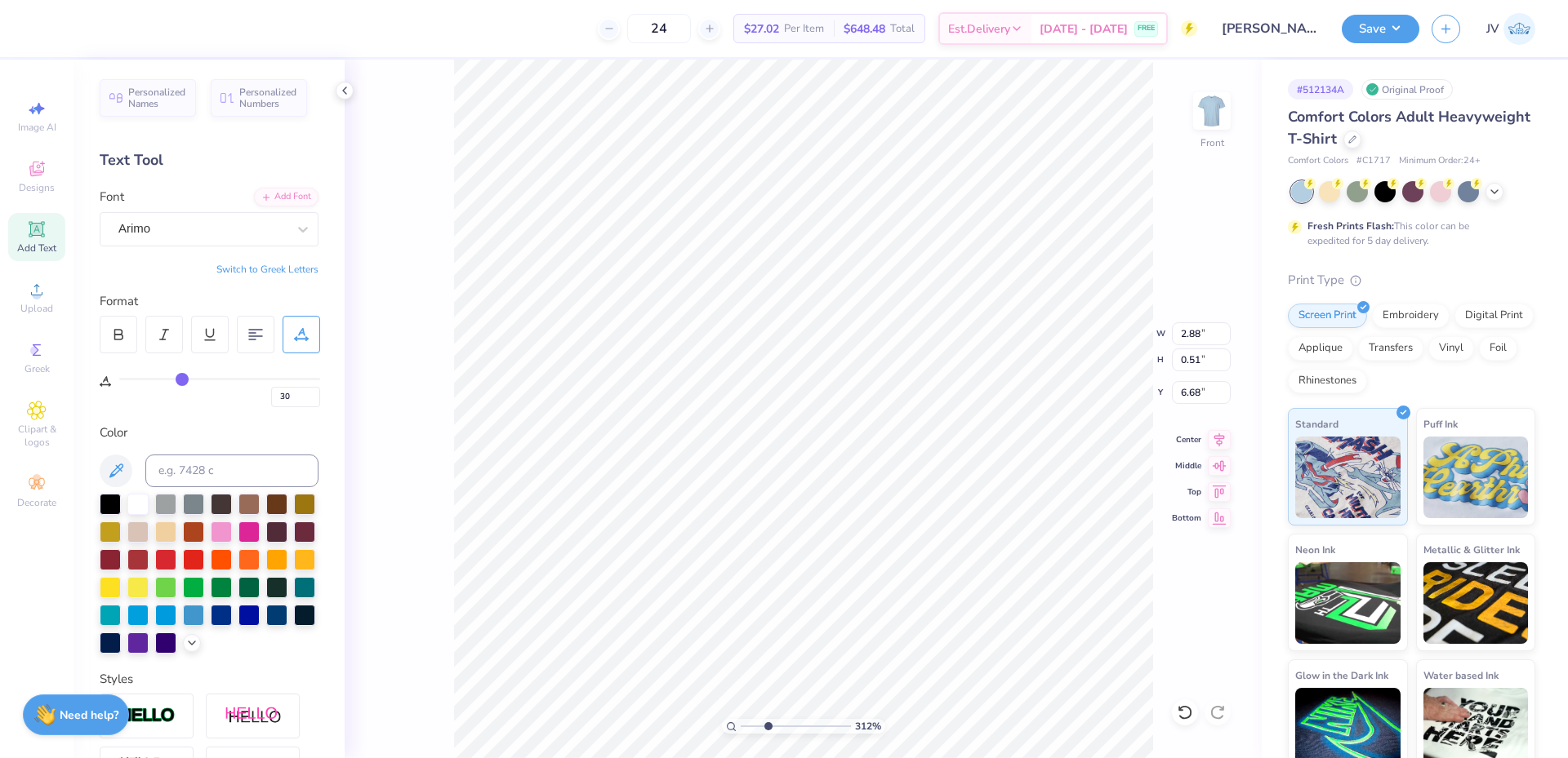
drag, startPoint x: 161, startPoint y: 373, endPoint x: 182, endPoint y: 369, distance: 21.4
type input "30"
click at [182, 378] on input "range" at bounding box center [220, 379] width 201 height 3
type input "3.20"
type input "0.53"
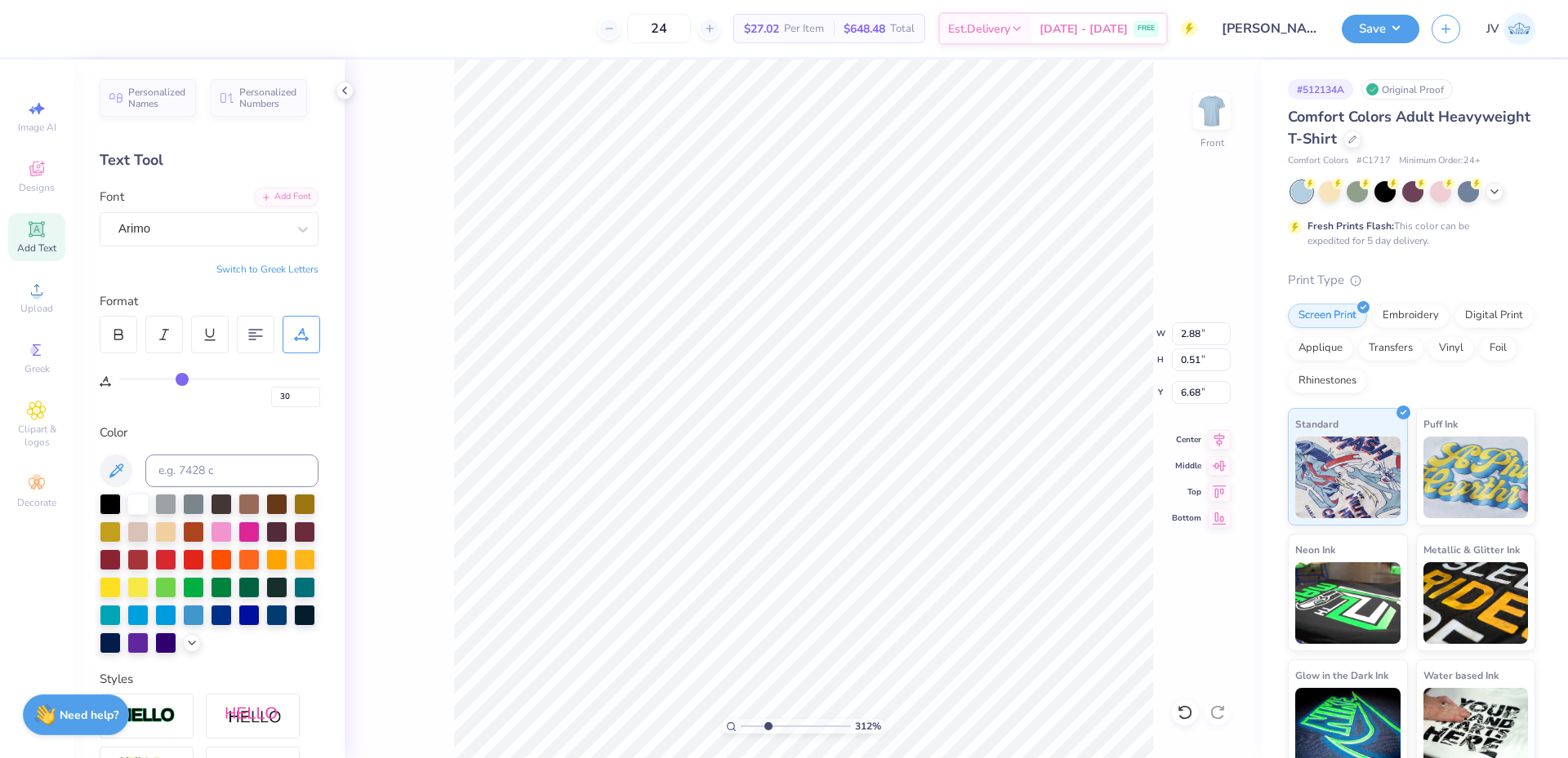
type input "6.66"
type input "6.69"
drag, startPoint x: 769, startPoint y: 725, endPoint x: 714, endPoint y: 722, distance: 55.1
type input "1"
click at [740, 722] on input "range" at bounding box center [795, 726] width 110 height 15
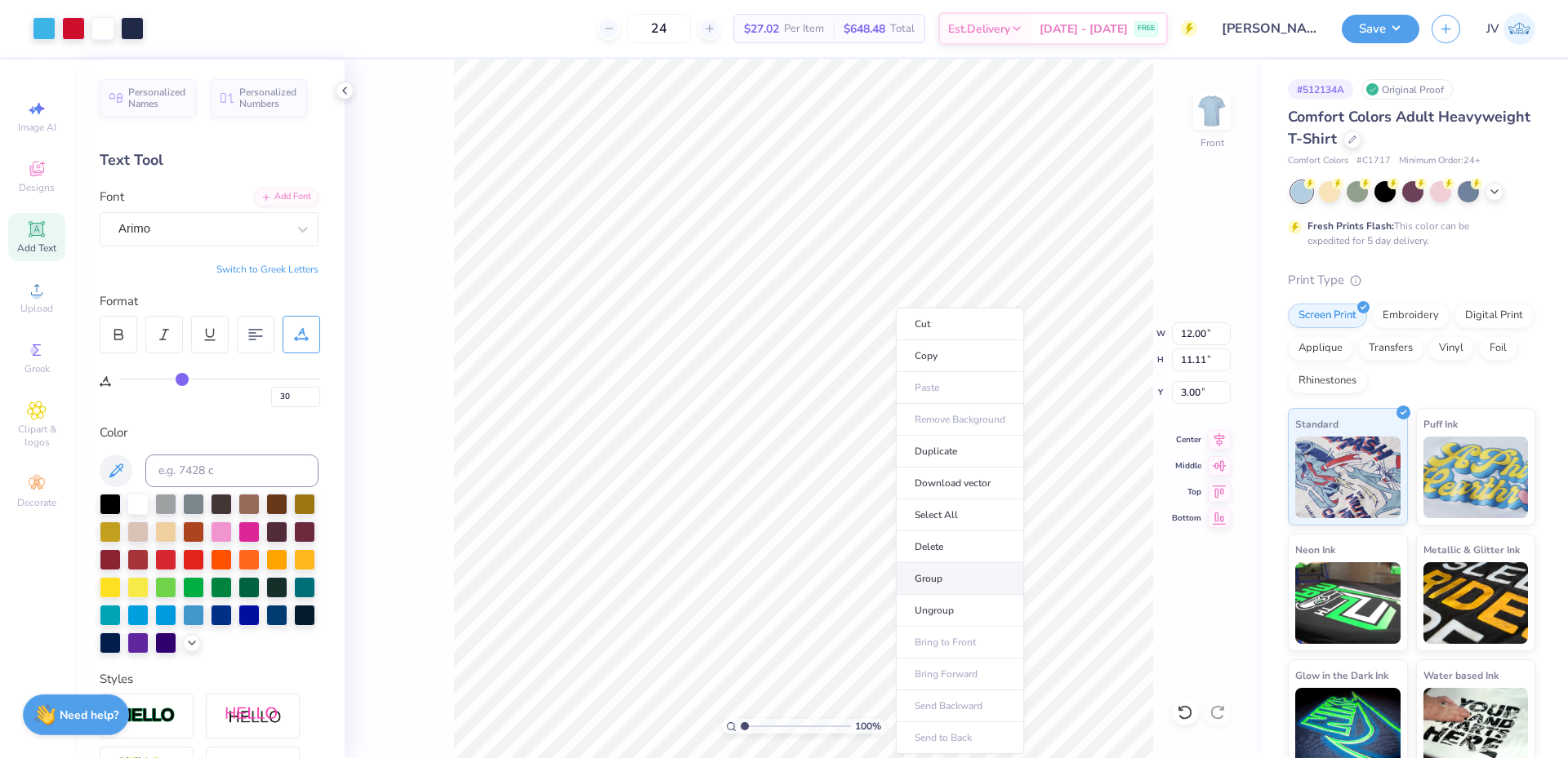
click at [939, 573] on li "Group" at bounding box center [959, 579] width 128 height 32
click at [1202, 114] on img at bounding box center [1212, 111] width 65 height 65
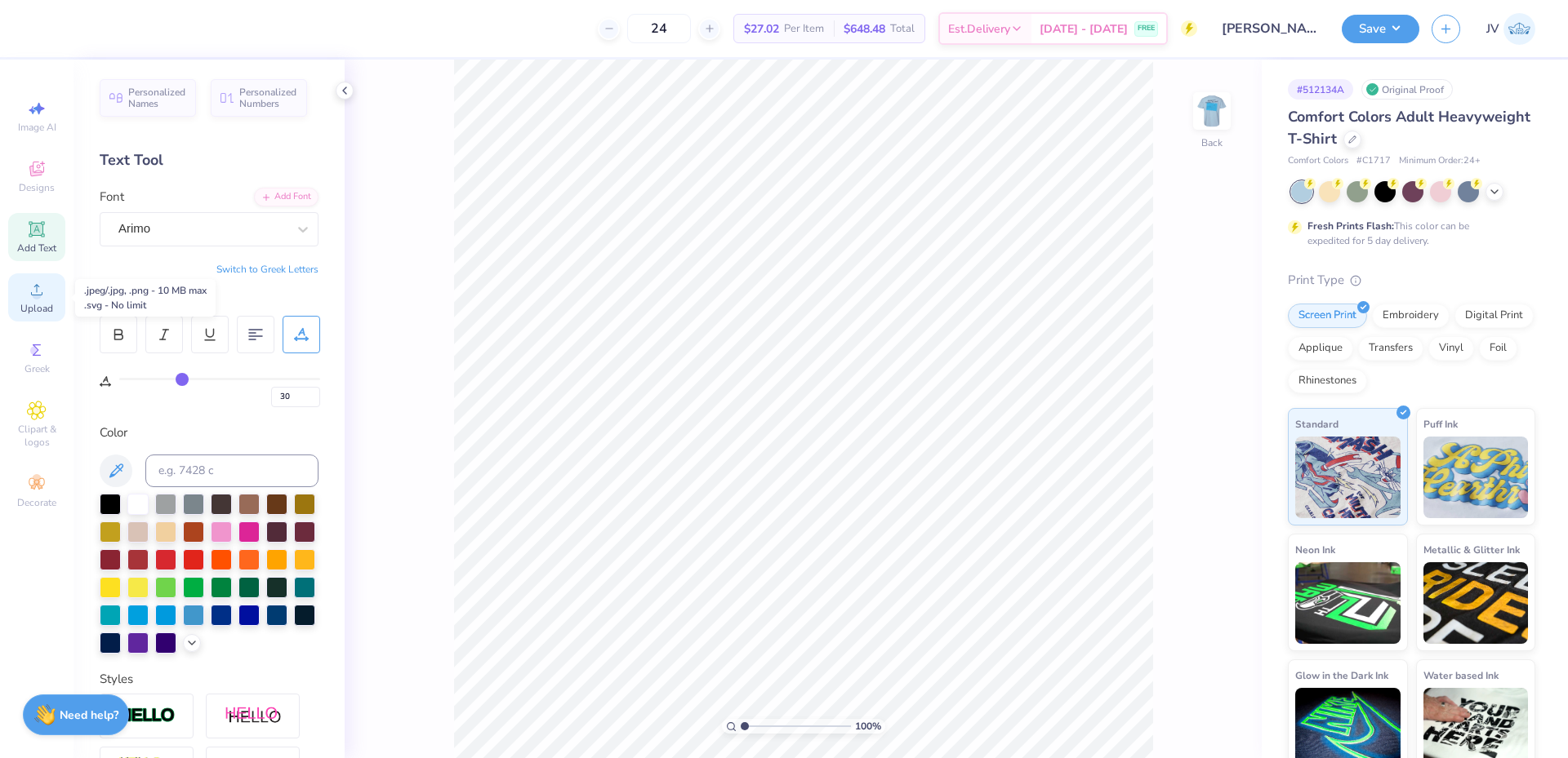
click at [42, 296] on icon at bounding box center [36, 289] width 20 height 20
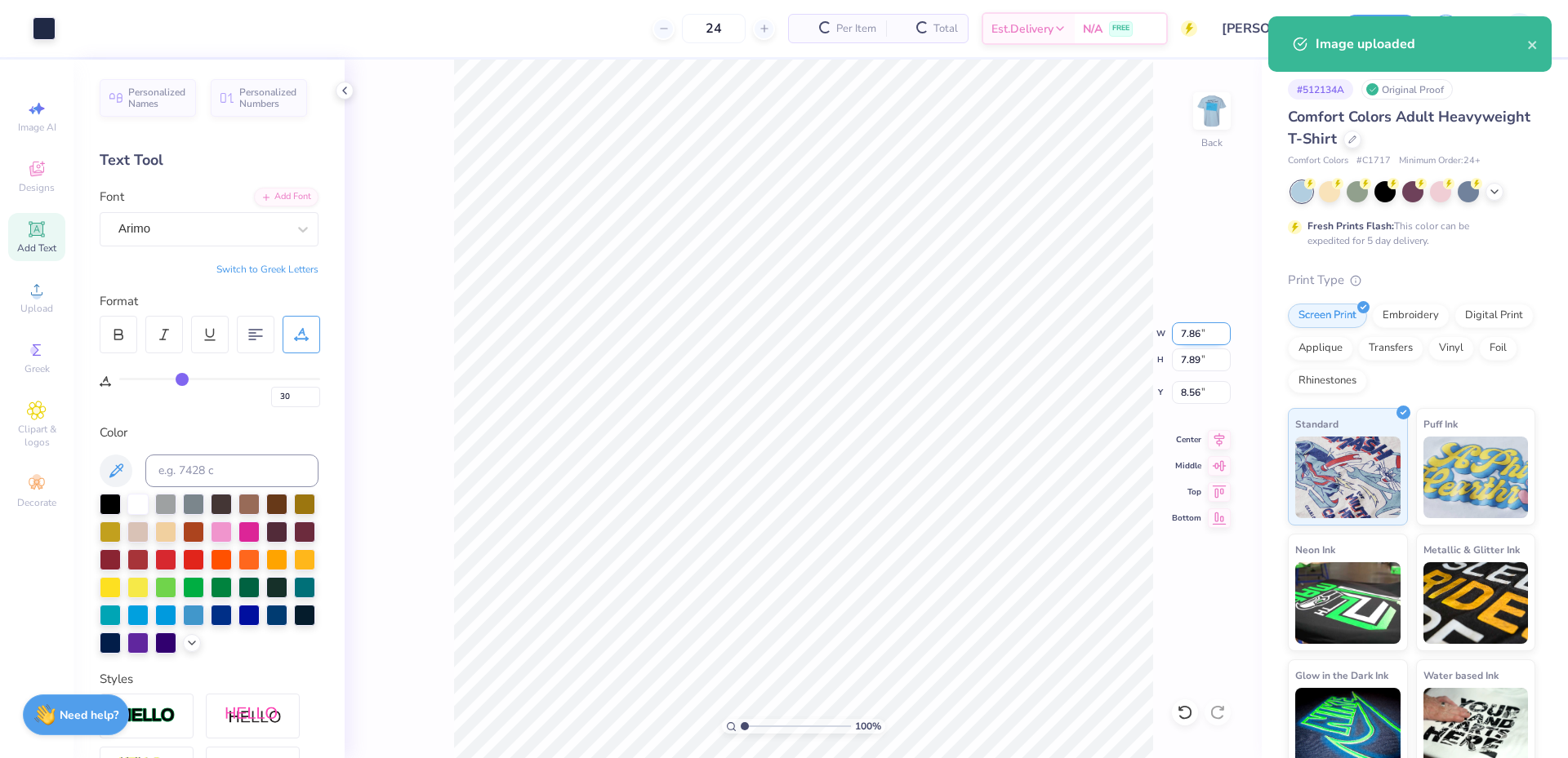
click at [1189, 335] on input "7.86" at bounding box center [1200, 334] width 58 height 23
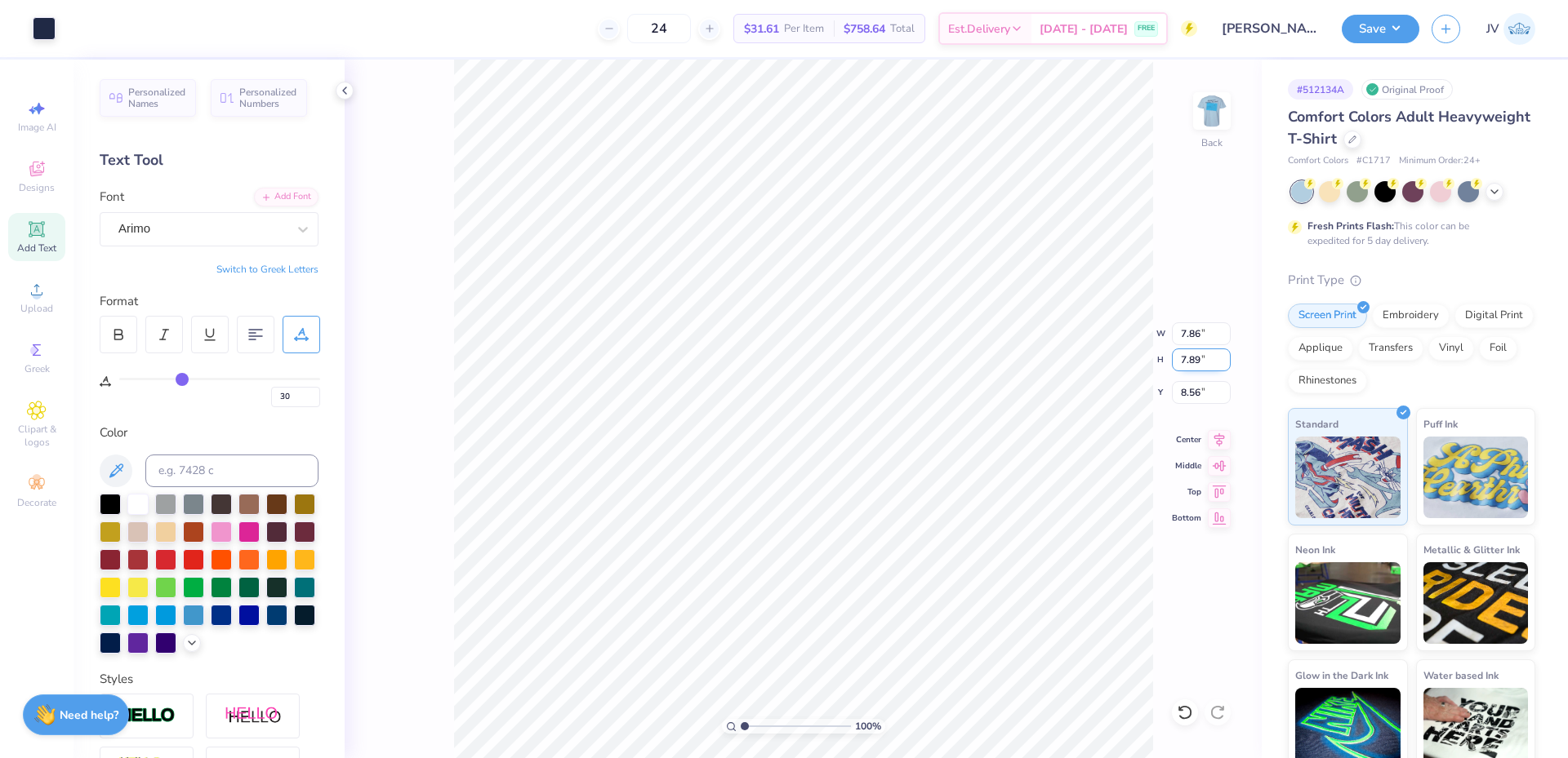
click at [1187, 363] on input "7.89" at bounding box center [1200, 360] width 58 height 23
type input "3.5"
type input "3.49"
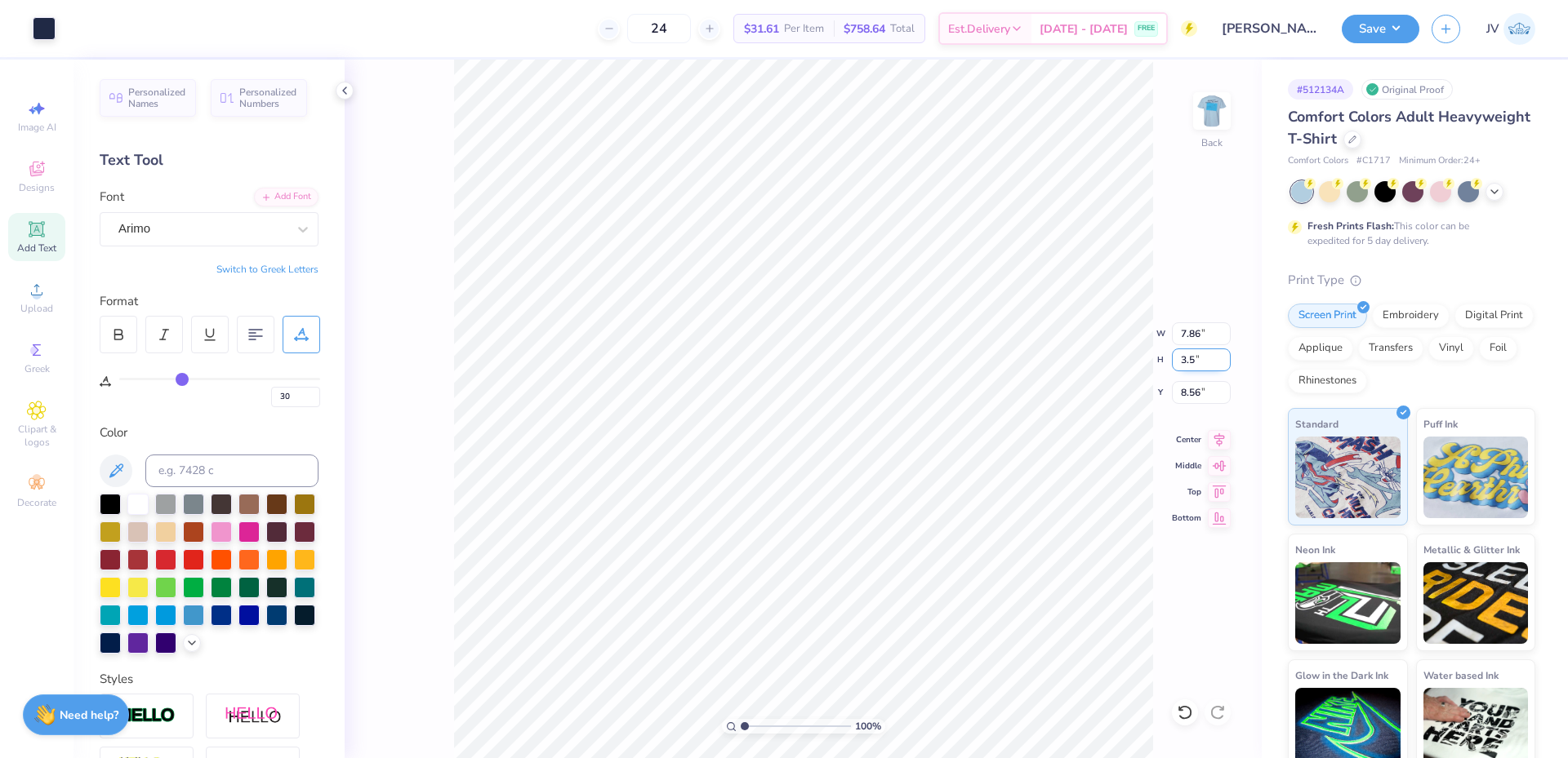
type input "3.50"
click at [1199, 395] on input "10.75" at bounding box center [1200, 392] width 58 height 23
type input "3.00"
click at [1208, 110] on img at bounding box center [1212, 111] width 65 height 65
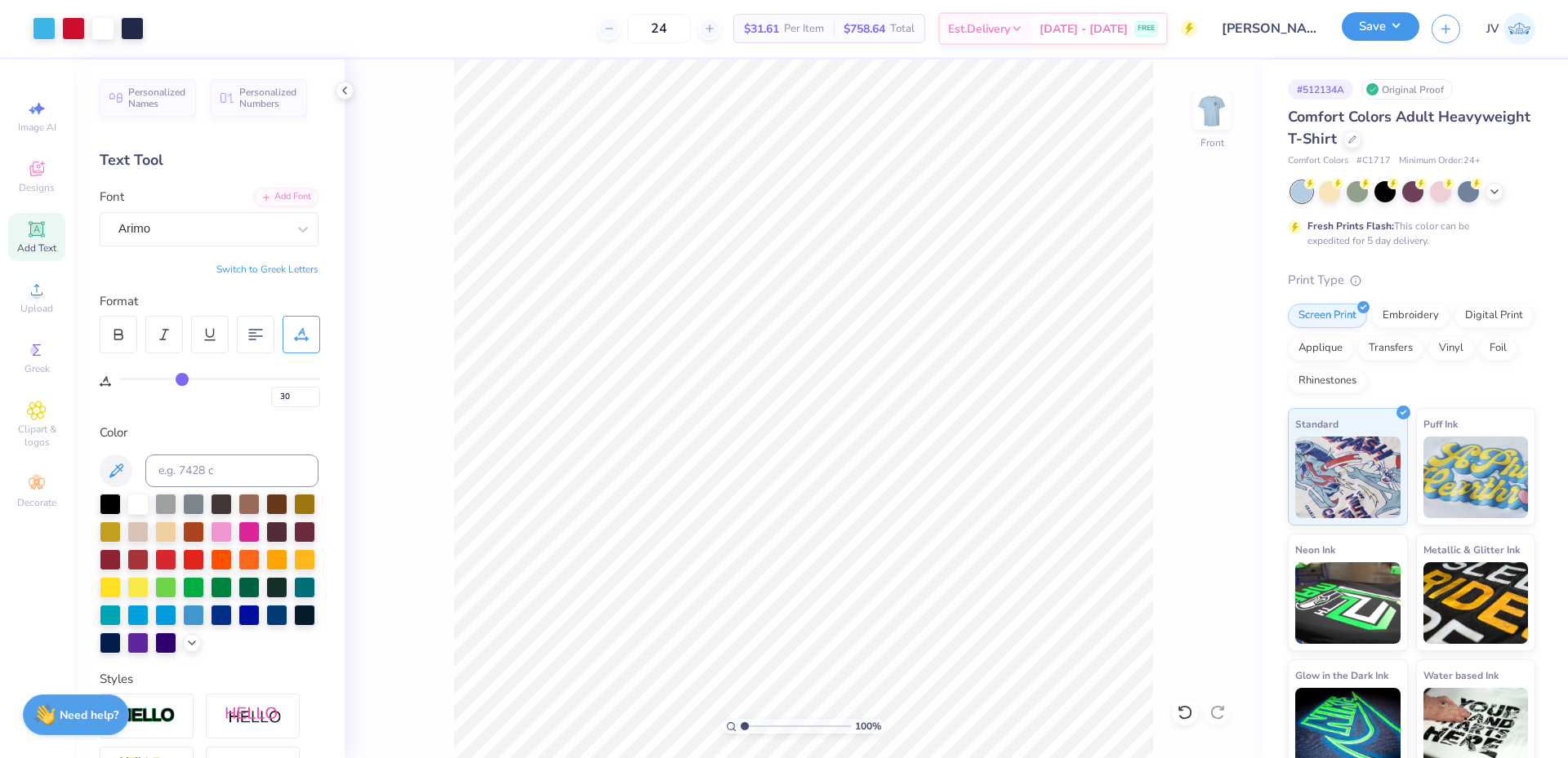
click at [1390, 32] on button "Save" at bounding box center [1380, 26] width 77 height 28
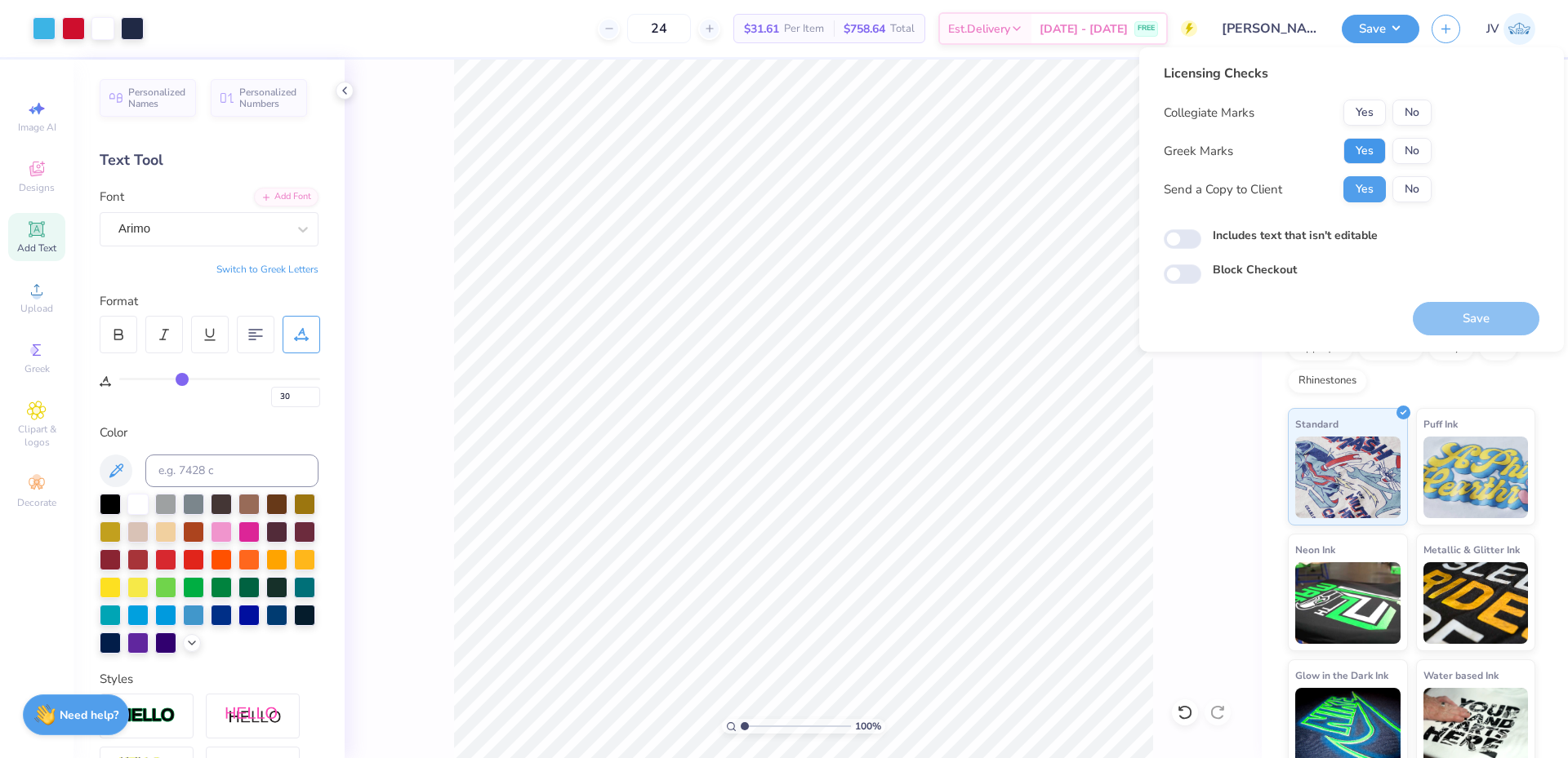
click at [1364, 150] on button "Yes" at bounding box center [1364, 151] width 42 height 26
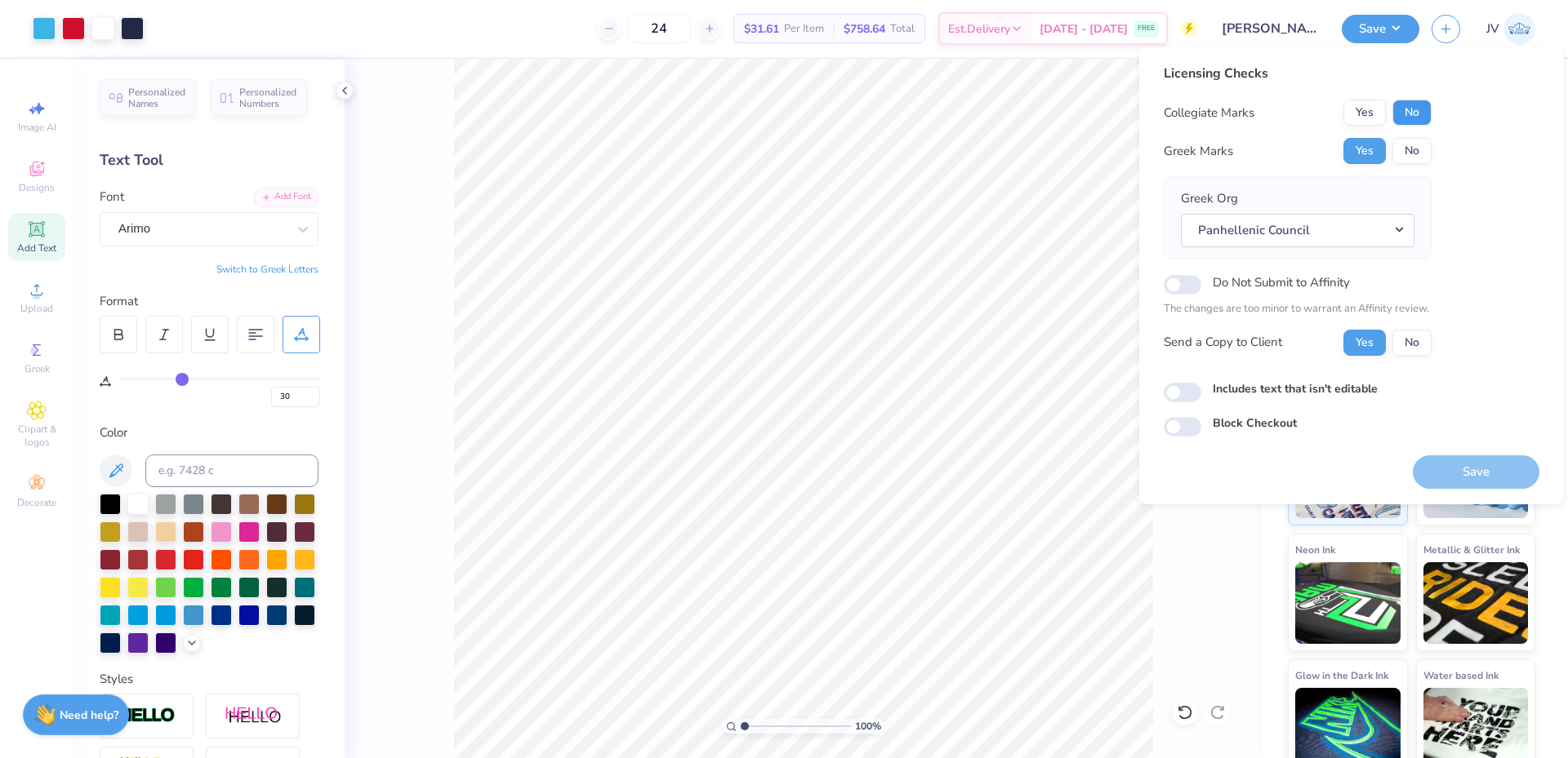
click at [1412, 120] on button "No" at bounding box center [1412, 112] width 40 height 26
click at [1476, 471] on button "Save" at bounding box center [1475, 472] width 126 height 33
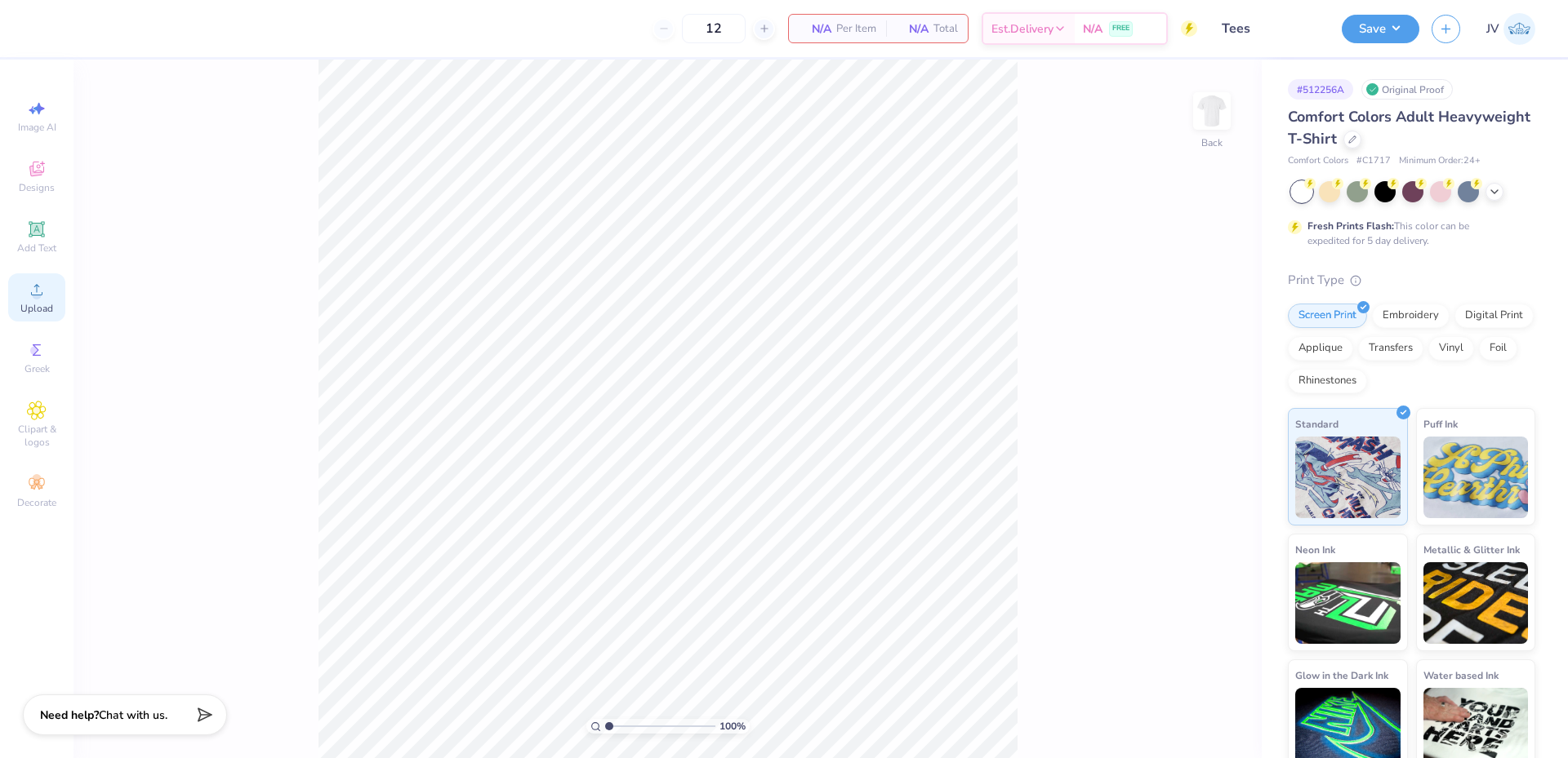
click at [37, 295] on icon at bounding box center [36, 289] width 20 height 20
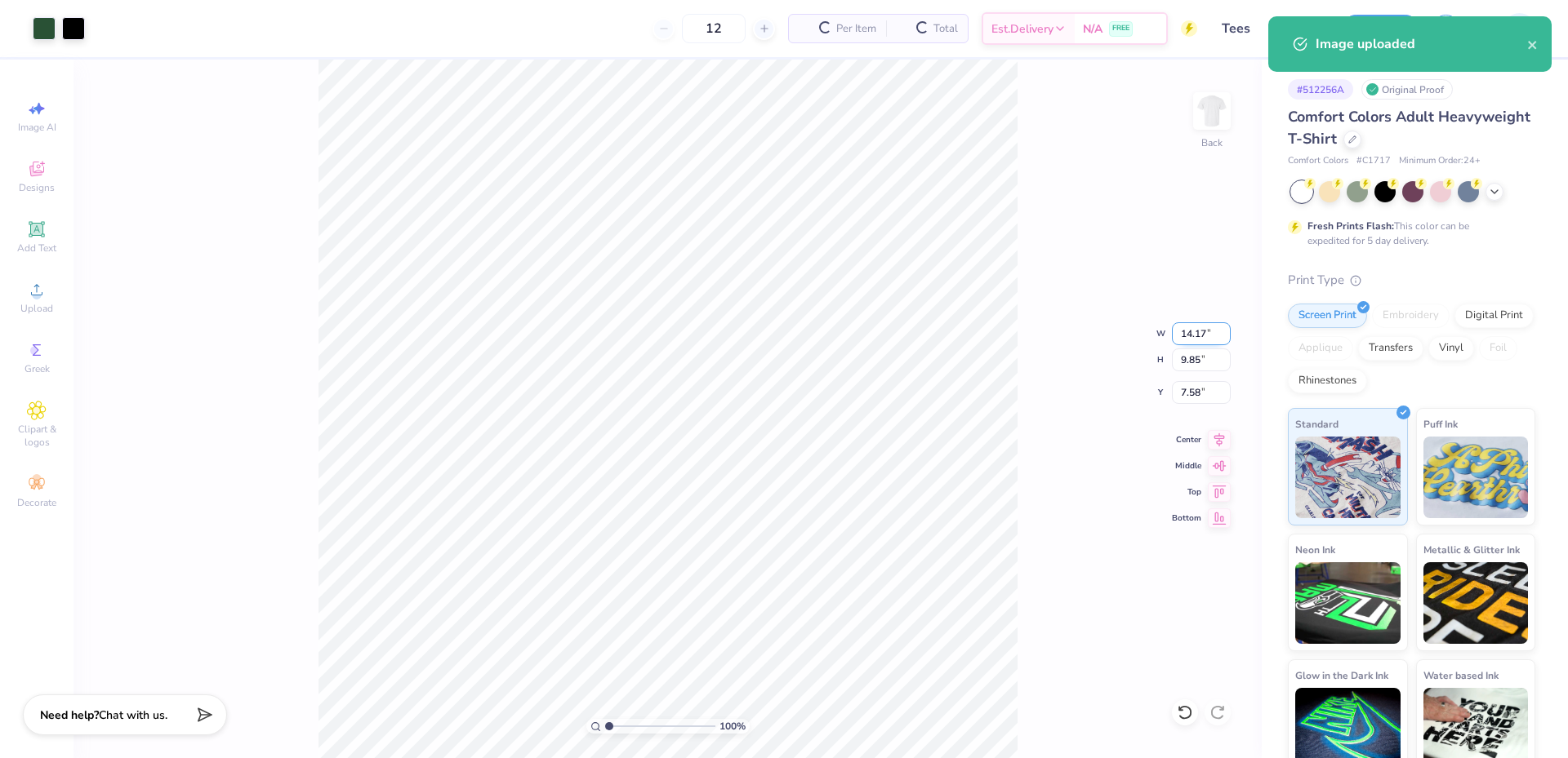
click at [1188, 337] on input "14.17" at bounding box center [1200, 334] width 58 height 23
type input "12.00"
type input "8.34"
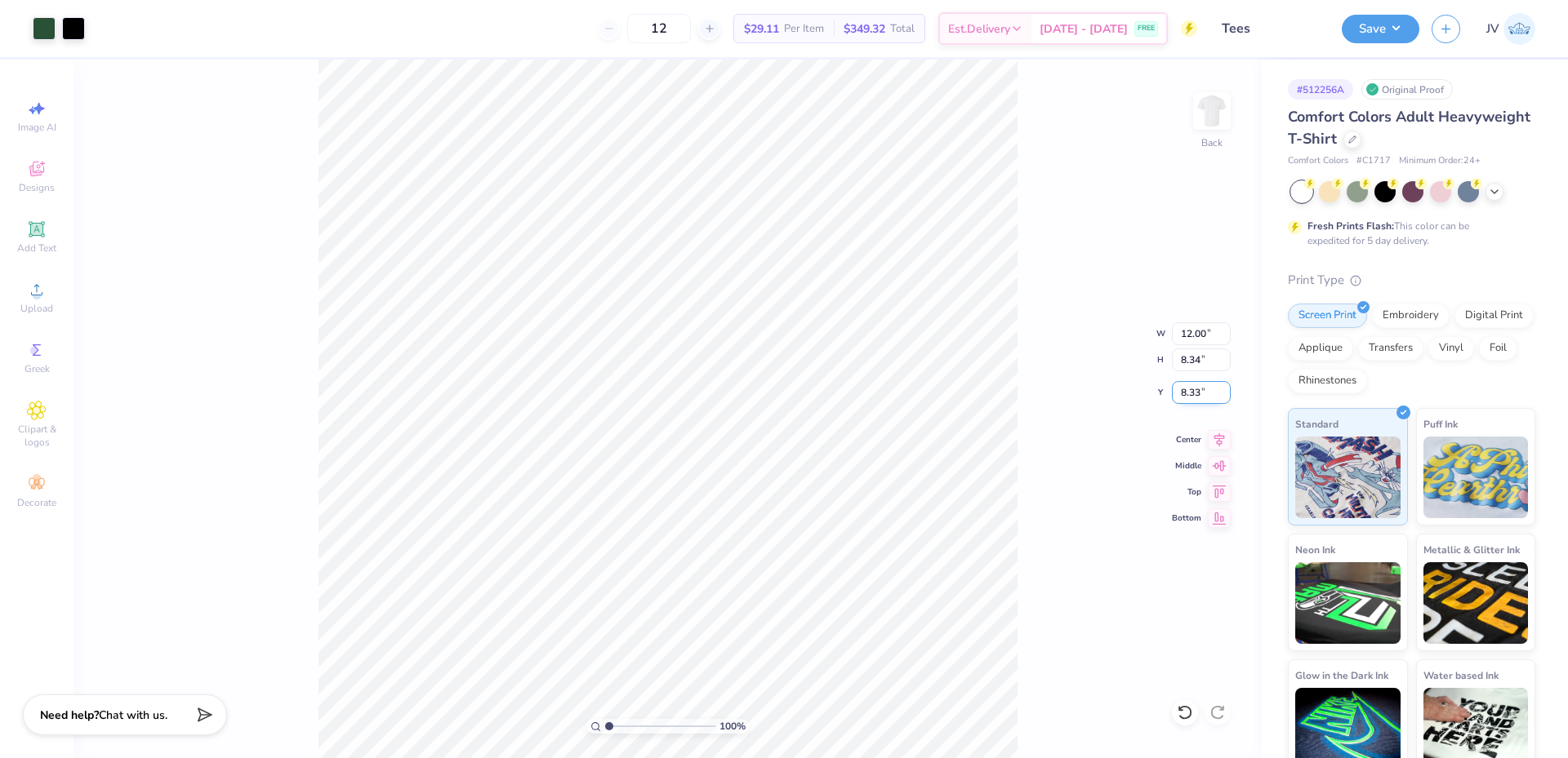
click at [1191, 398] on input "8.33" at bounding box center [1200, 392] width 58 height 23
type input "3.00"
click at [41, 235] on icon at bounding box center [36, 229] width 15 height 15
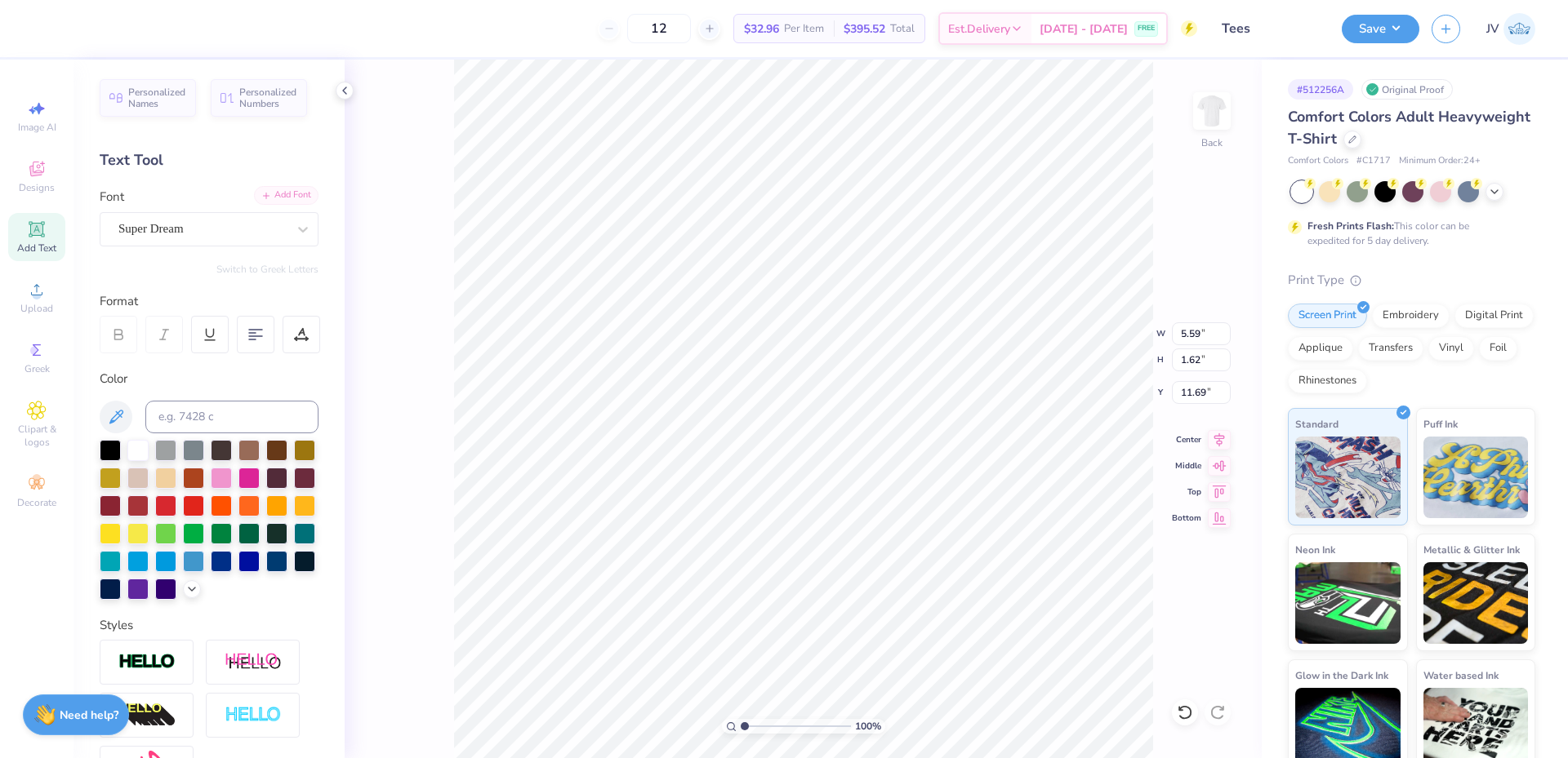
click at [287, 201] on div "Add Font" at bounding box center [286, 196] width 64 height 19
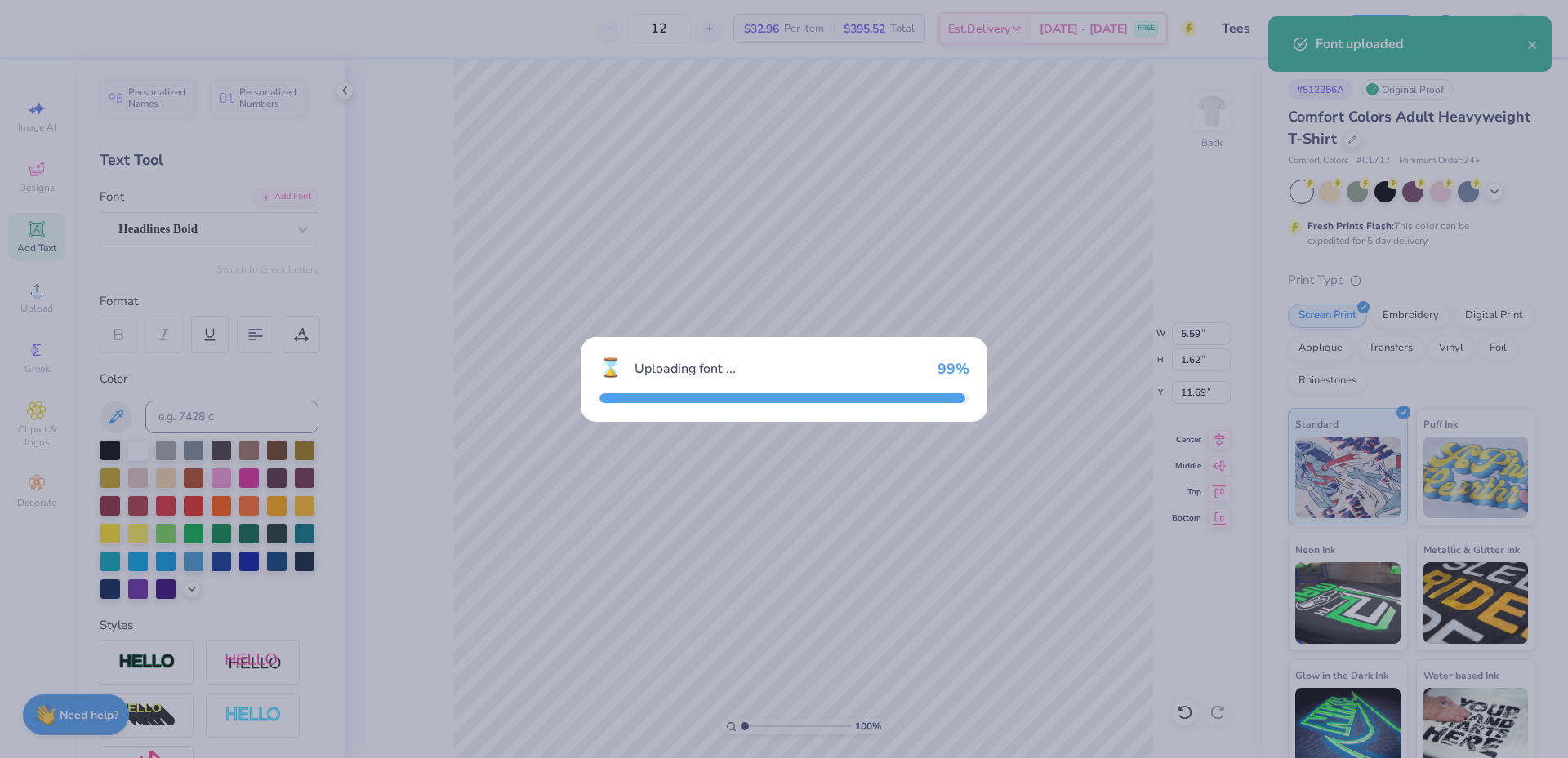
type input "3.90"
type input "1.69"
type input "11.66"
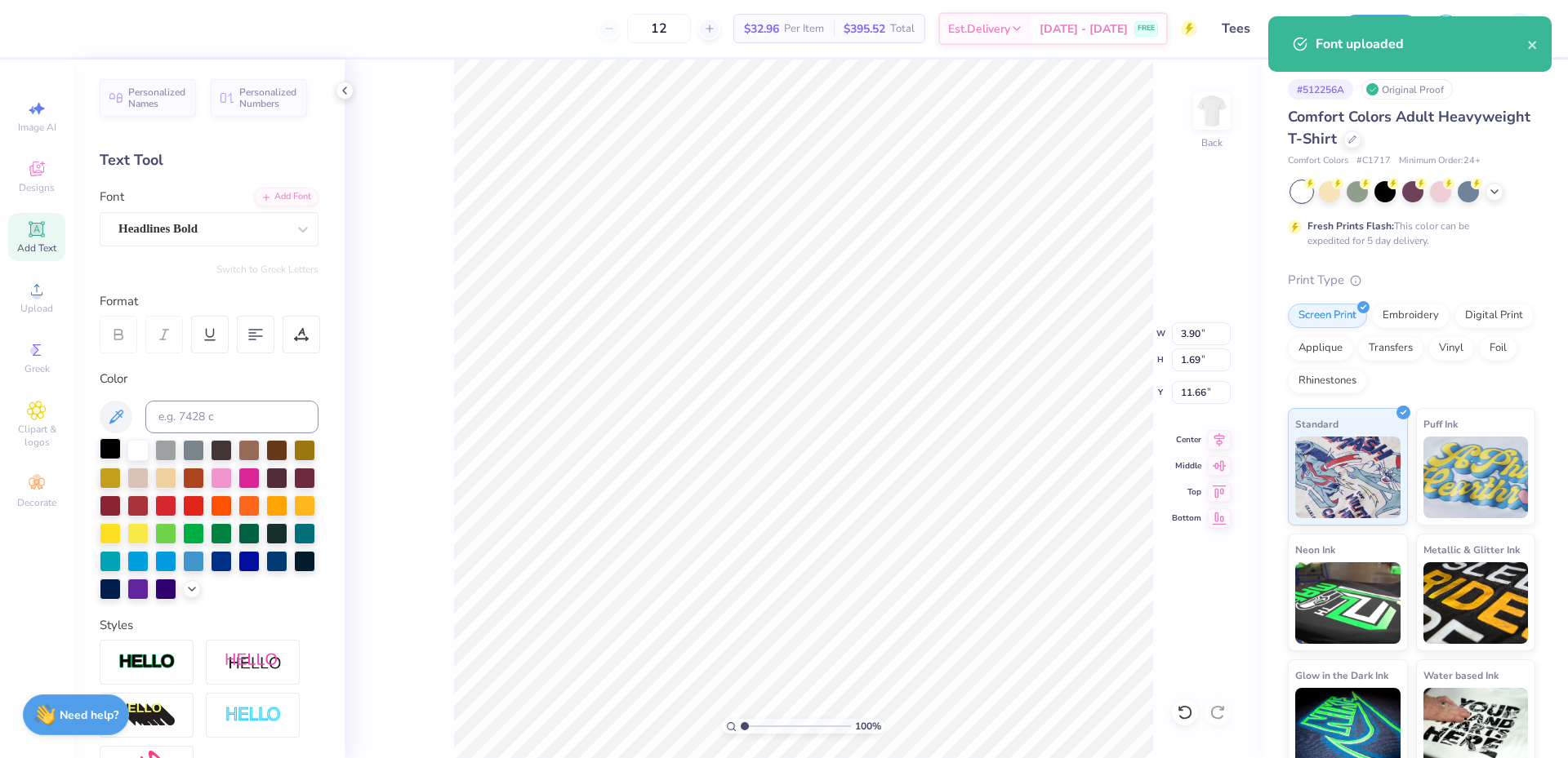
click at [108, 456] on div at bounding box center [110, 449] width 21 height 21
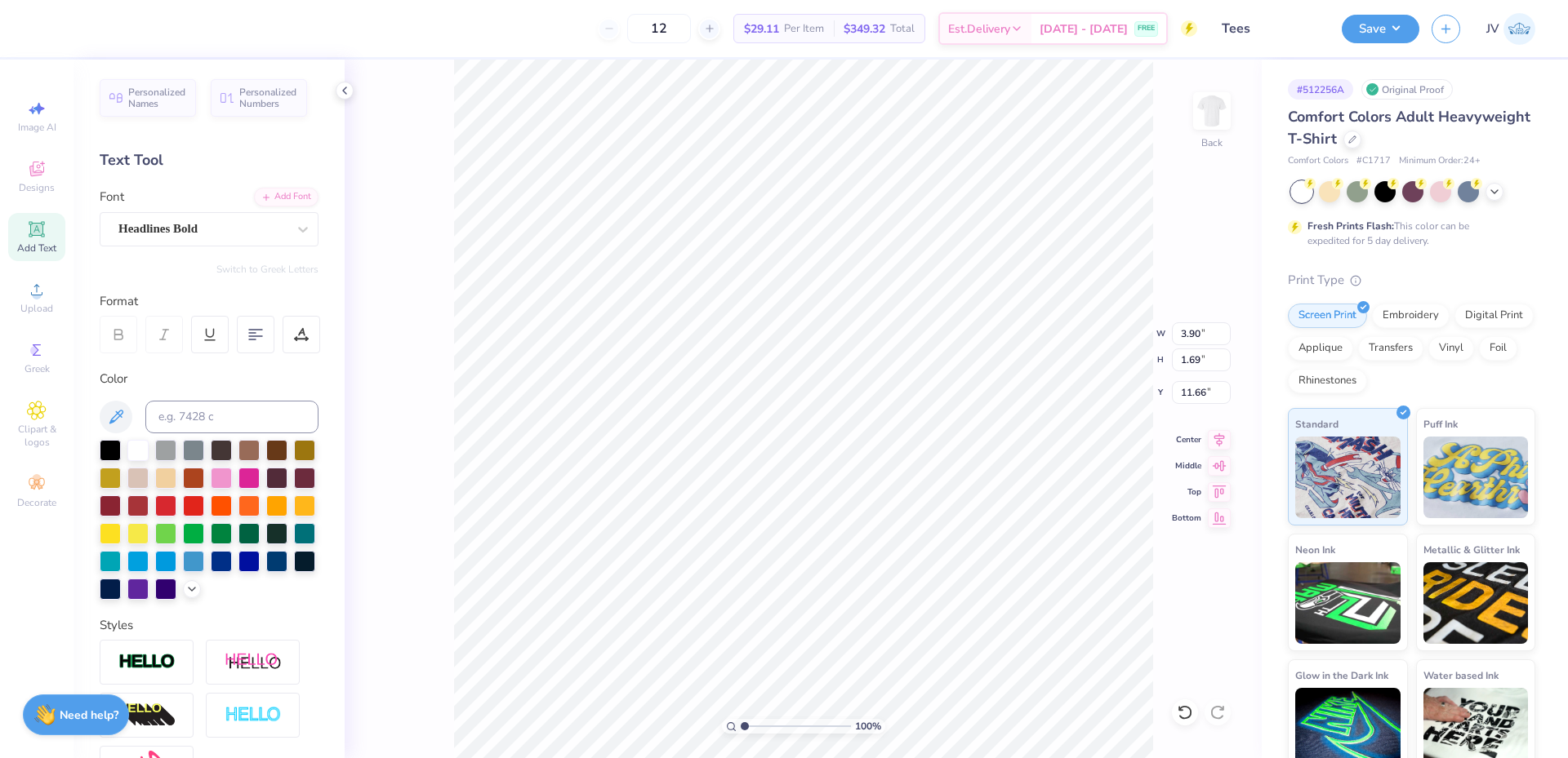
scroll to position [14, 3]
type textarea "ROMREC 2026"
click at [827, 444] on li "Duplicate" at bounding box center [848, 452] width 128 height 32
type input "14.74"
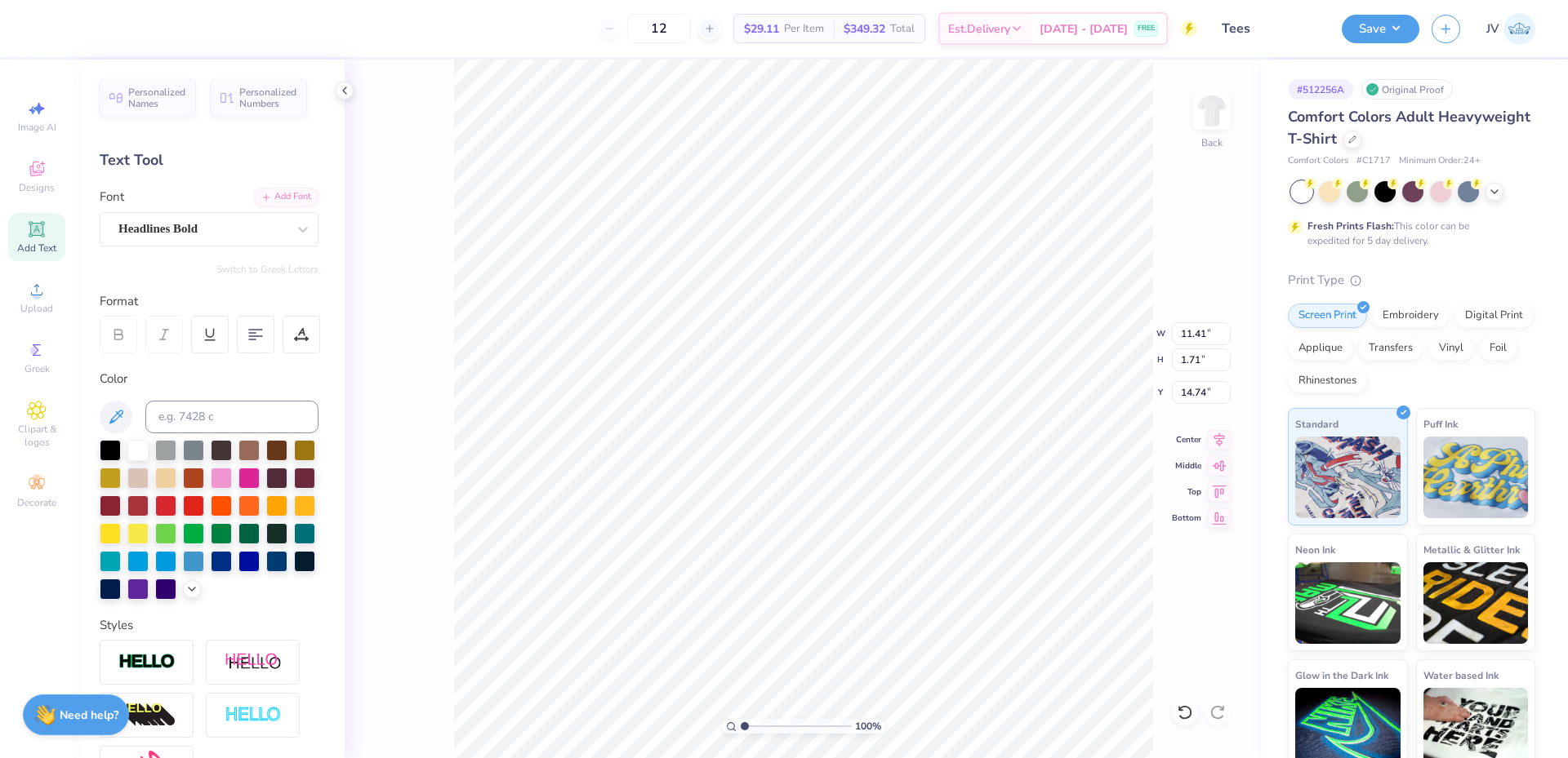
scroll to position [14, 3]
type textarea "HINSDALE, MA"
type input "9.05"
type input "1.62"
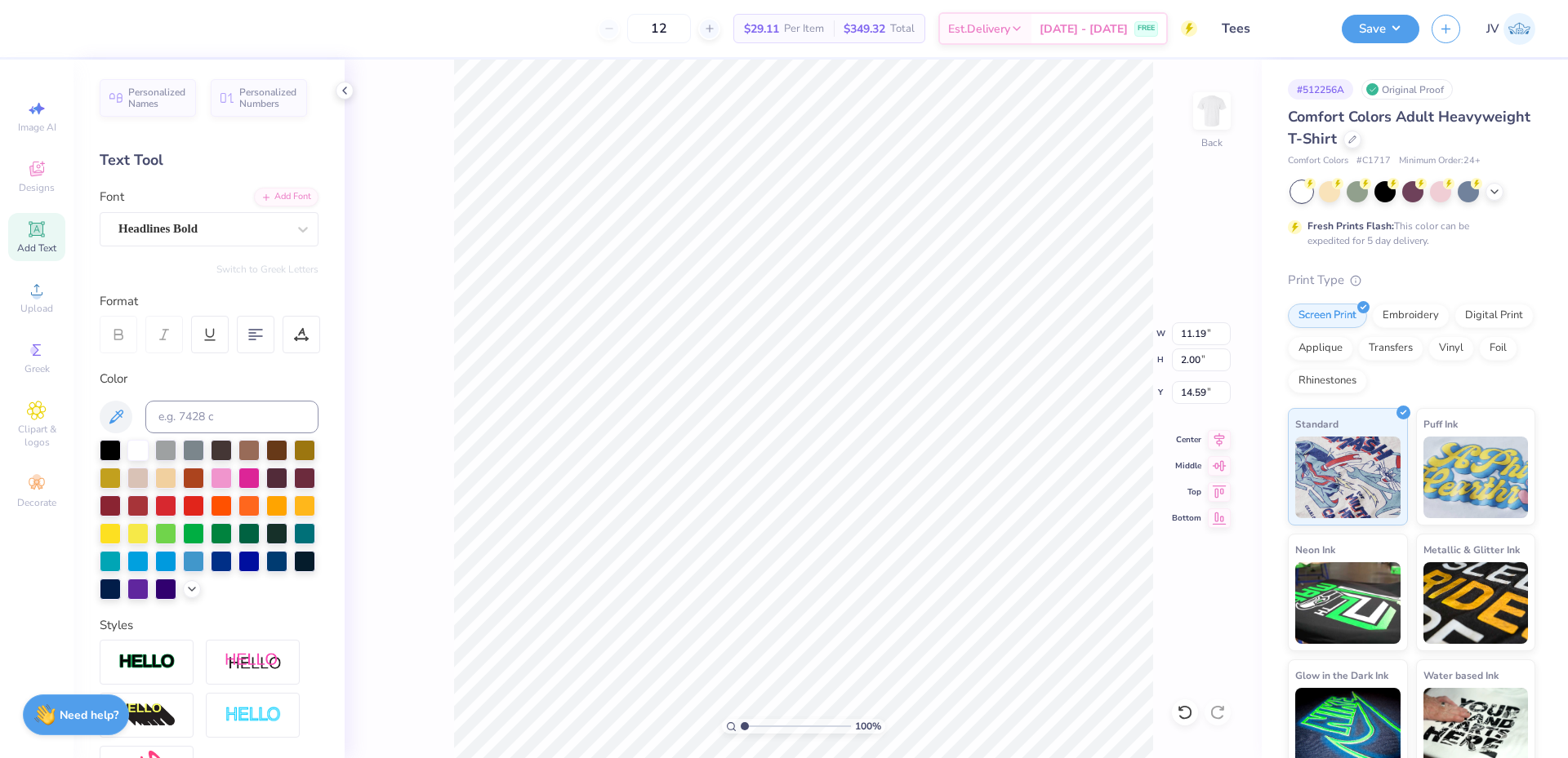
type input "14.98"
click at [1212, 439] on icon at bounding box center [1219, 437] width 23 height 20
type input "11.41"
type input "1.71"
type input "11.64"
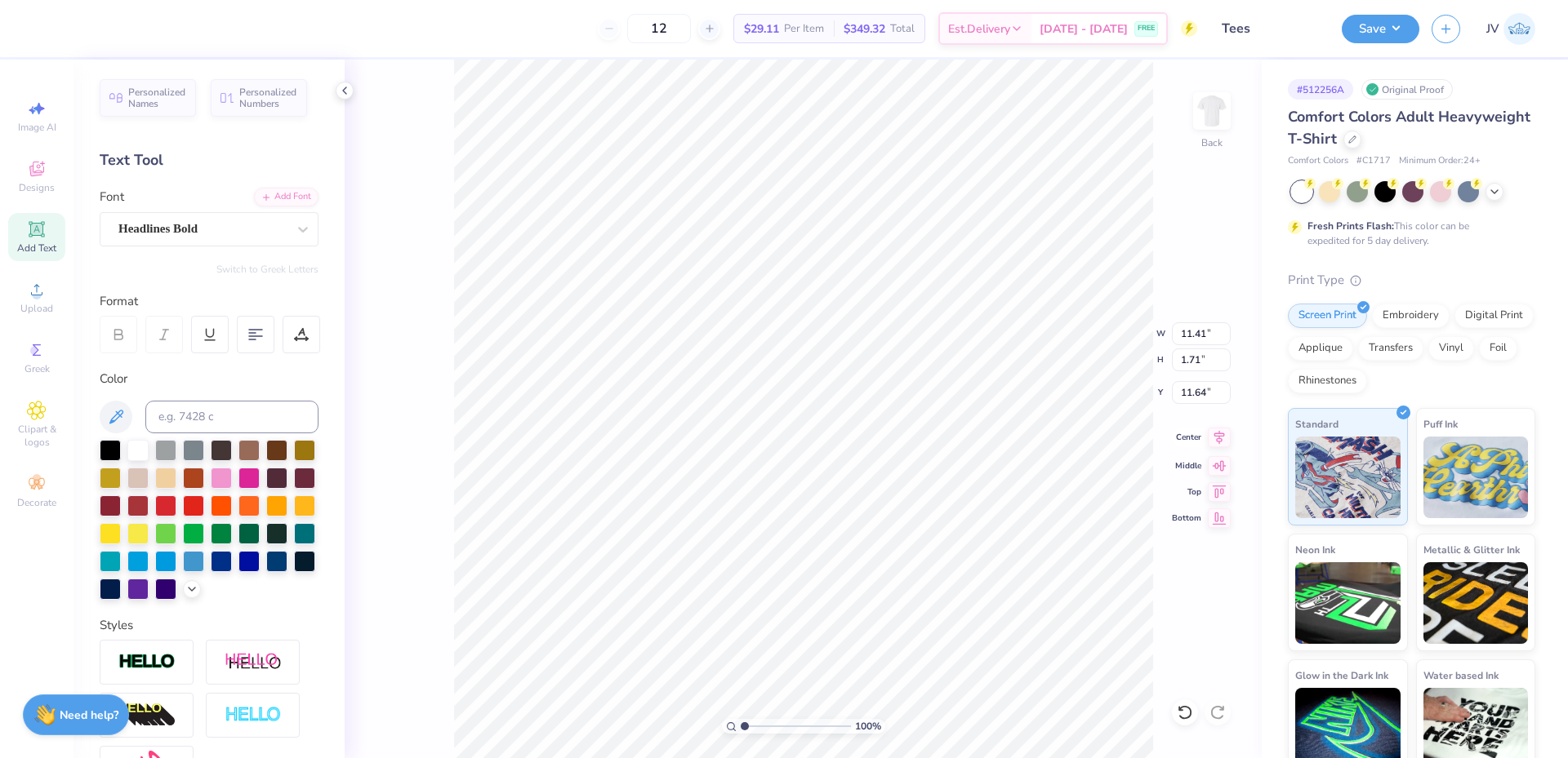
click at [1221, 434] on icon at bounding box center [1219, 437] width 23 height 20
click at [844, 457] on li "Duplicate" at bounding box center [873, 452] width 128 height 32
type input "16.94"
type textarea "01235"
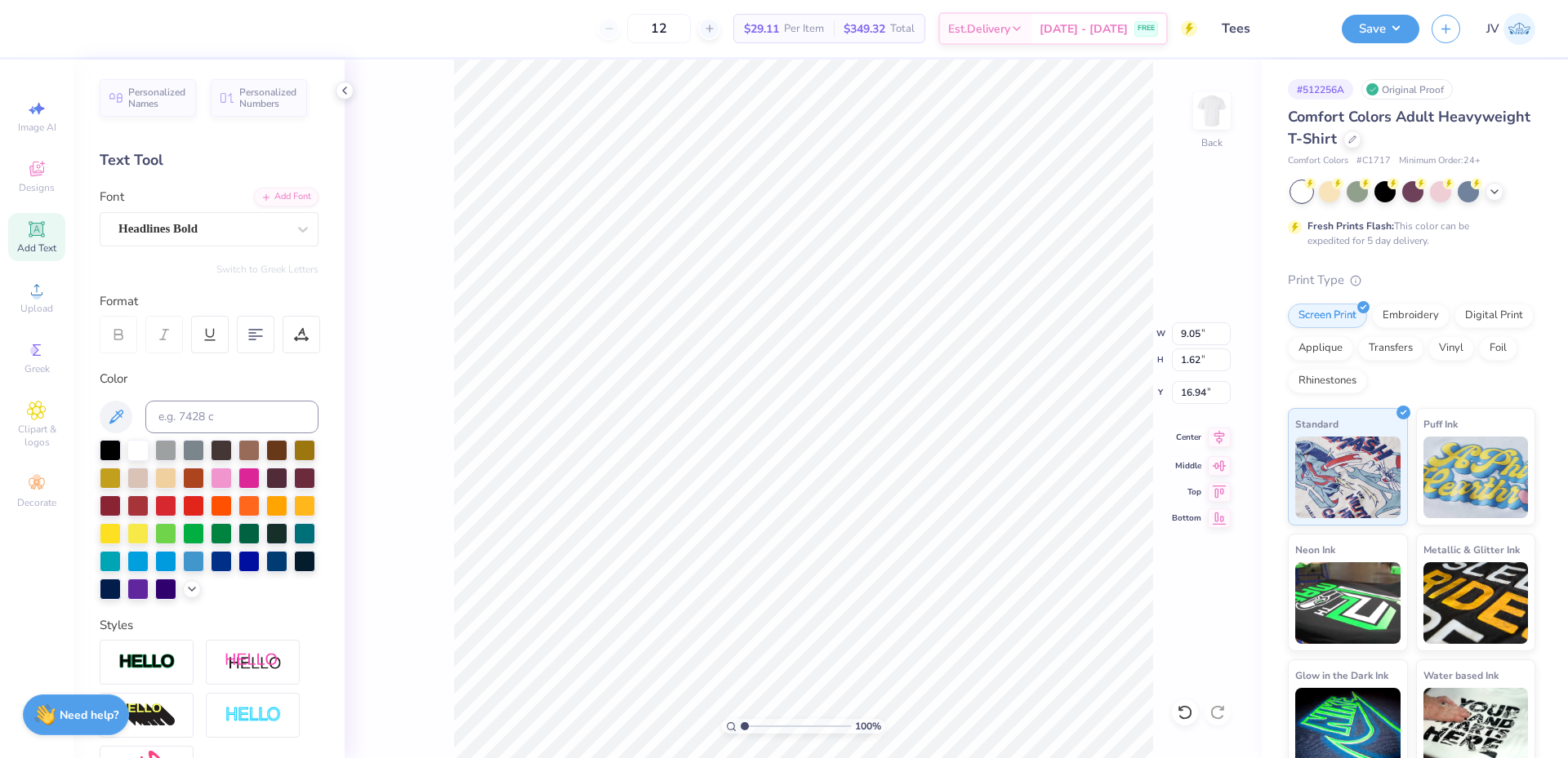
click at [1217, 438] on icon at bounding box center [1219, 437] width 23 height 20
type input "3.99"
type input "1.39"
type input "17.05"
click at [781, 574] on li "Group" at bounding box center [796, 579] width 128 height 32
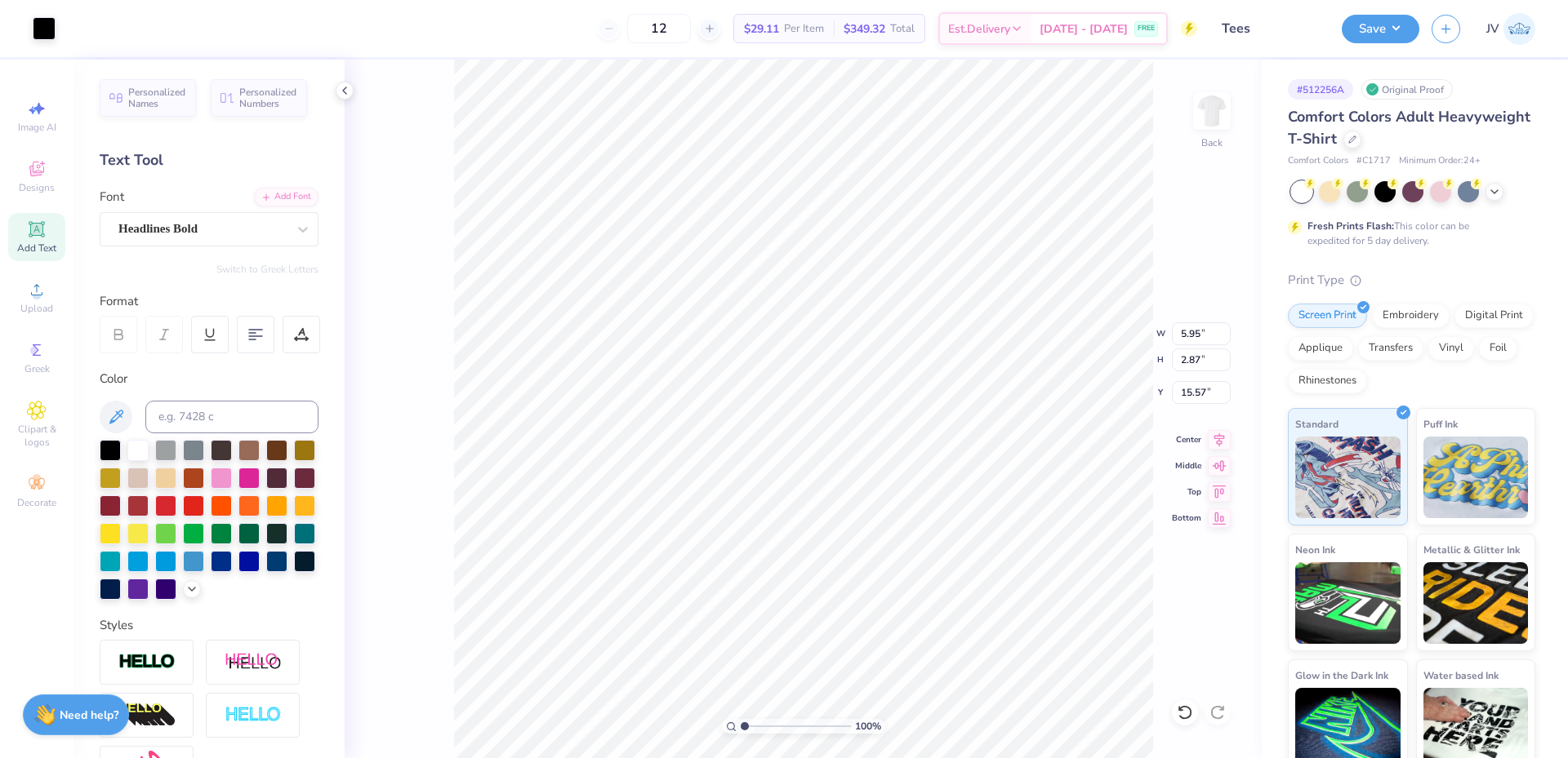
type input "5.95"
type input "2.87"
type input "15.57"
click at [866, 617] on li "Ungroup" at bounding box center [802, 610] width 128 height 32
click at [757, 573] on li "Group" at bounding box center [773, 579] width 128 height 32
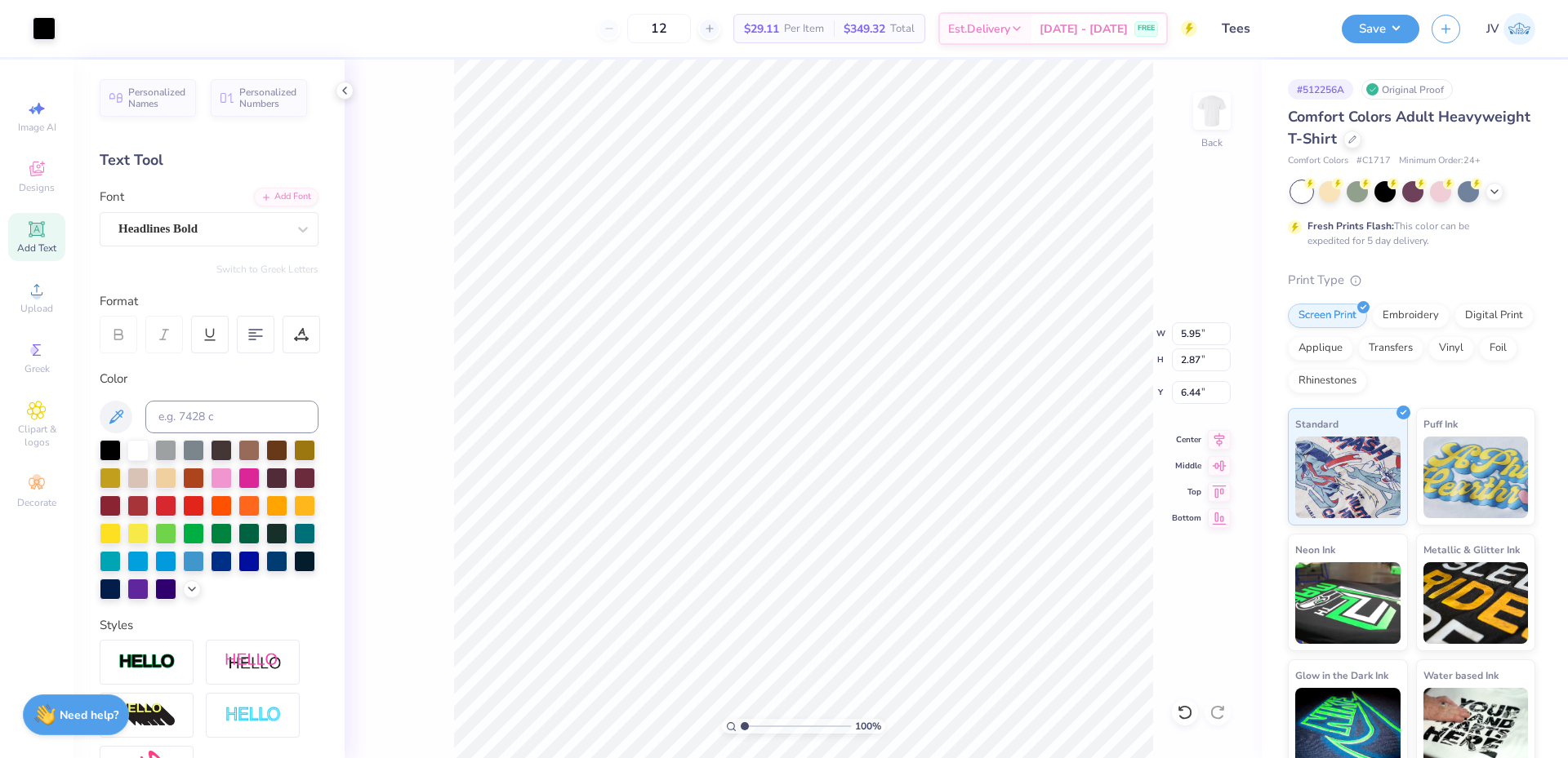
type input "6.44"
drag, startPoint x: 744, startPoint y: 725, endPoint x: 762, endPoint y: 722, distance: 18.2
type input "2.6"
click at [762, 722] on input "range" at bounding box center [795, 726] width 110 height 15
type input "5.12"
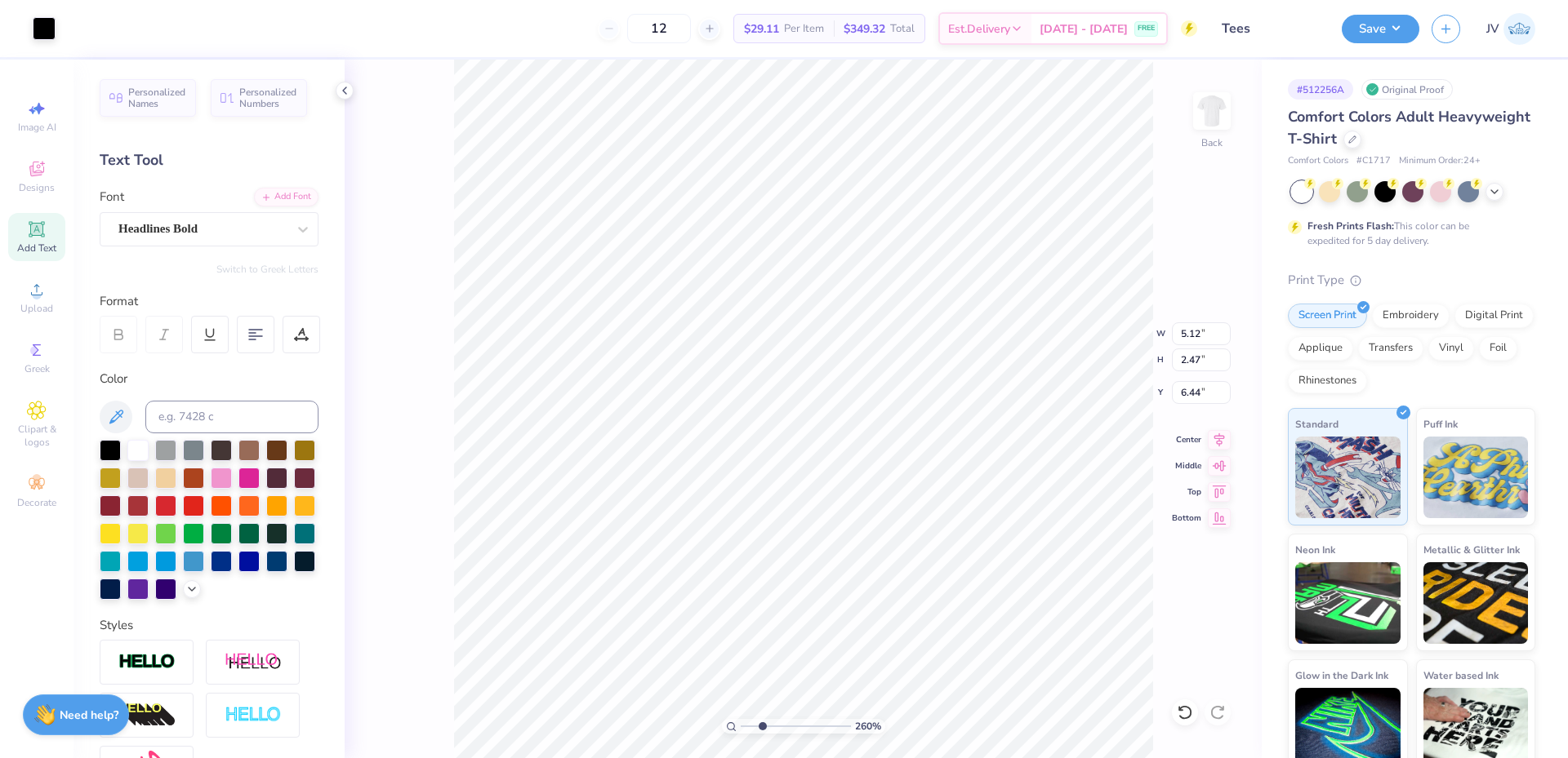
type input "2.47"
type input "6.38"
click at [761, 453] on li "Ungroup" at bounding box center [784, 453] width 128 height 32
type input "1.46"
drag, startPoint x: 762, startPoint y: 725, endPoint x: 738, endPoint y: 725, distance: 24.0
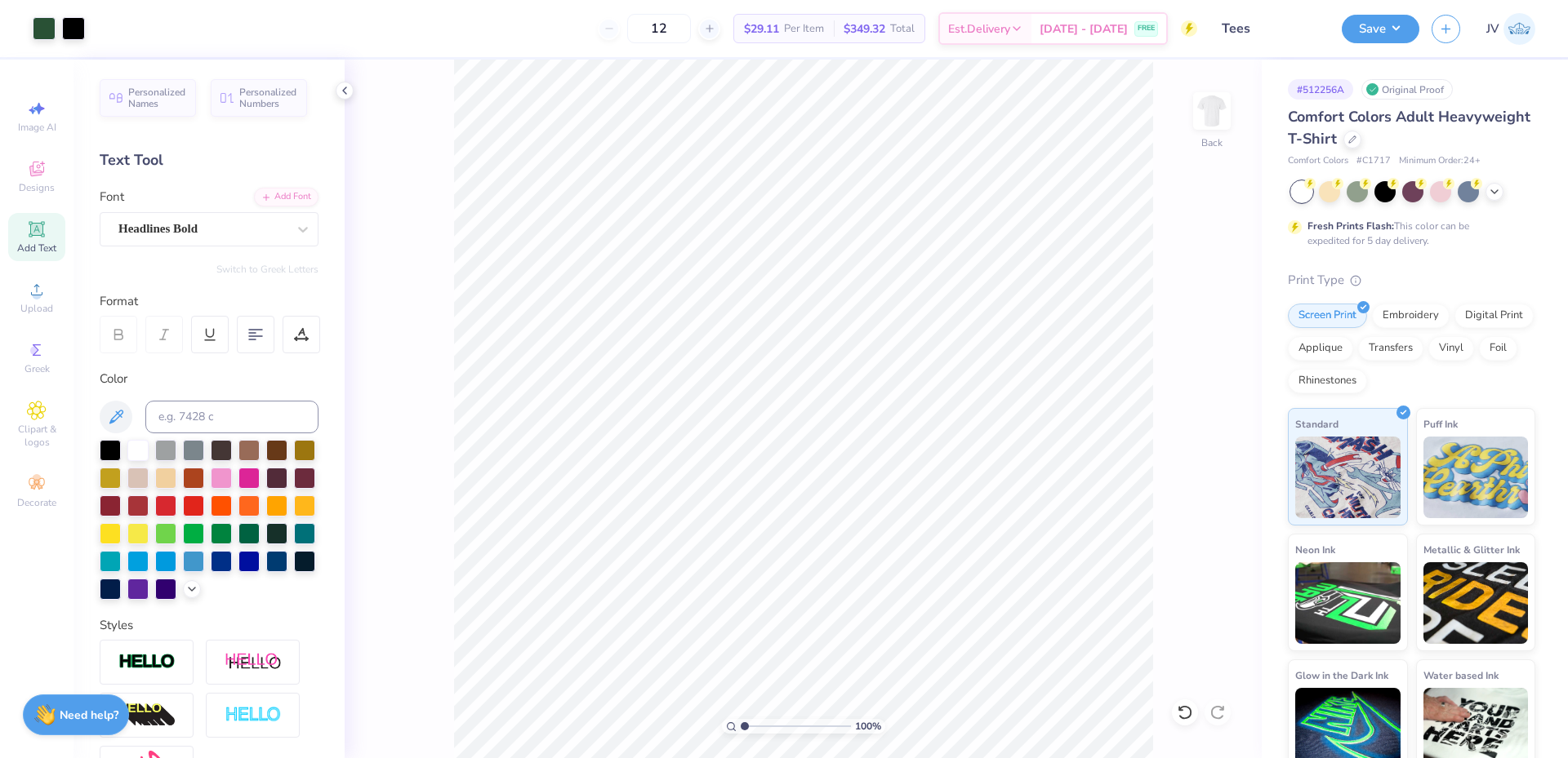
type input "1"
click at [740, 725] on input "range" at bounding box center [795, 726] width 110 height 15
click at [875, 542] on li "Group" at bounding box center [898, 541] width 128 height 32
click at [1376, 23] on button "Save" at bounding box center [1380, 26] width 77 height 28
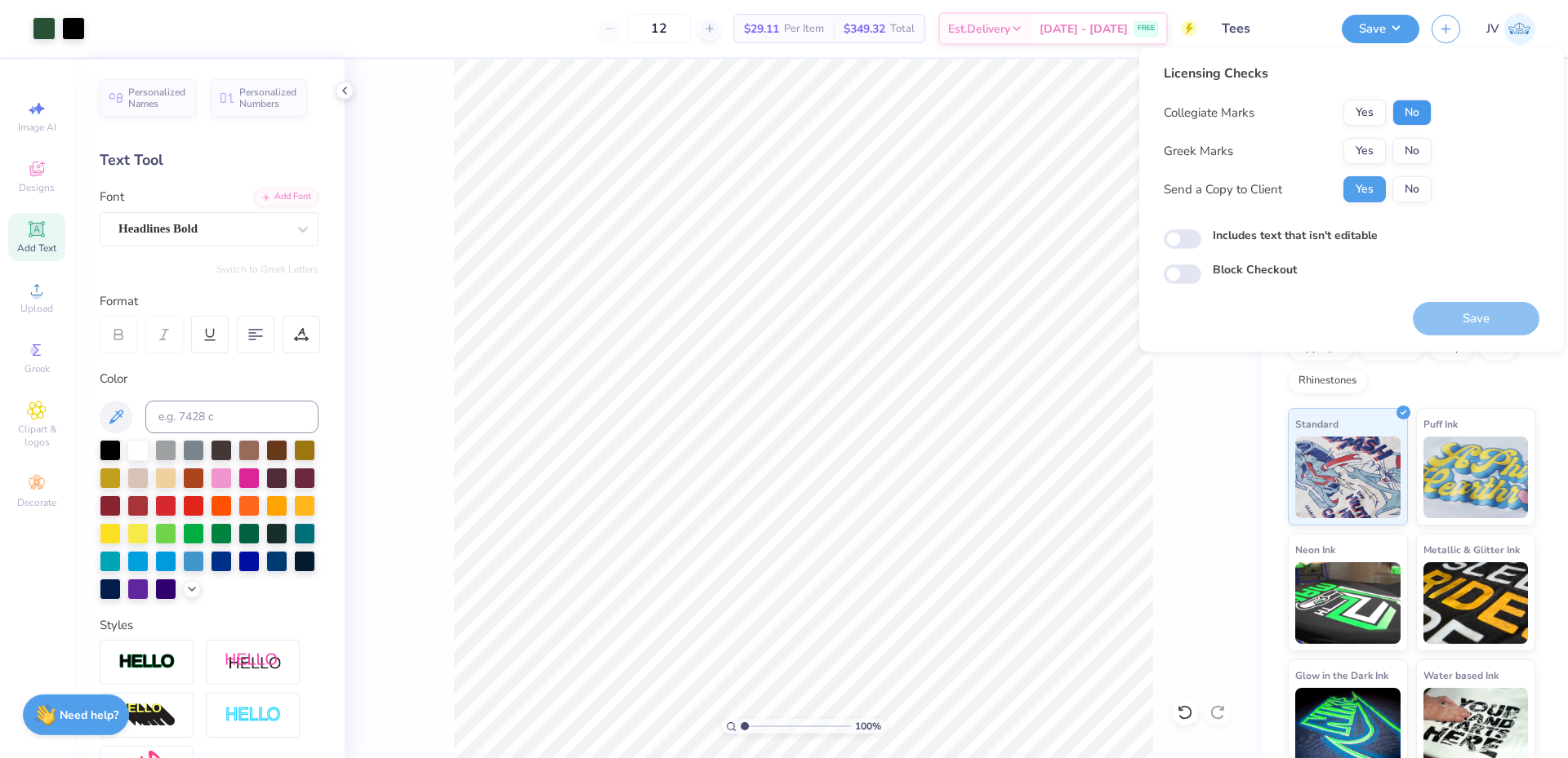
click at [1415, 118] on button "No" at bounding box center [1412, 112] width 40 height 26
click at [1404, 156] on button "No" at bounding box center [1412, 151] width 40 height 26
click at [1465, 315] on button "Save" at bounding box center [1475, 318] width 126 height 33
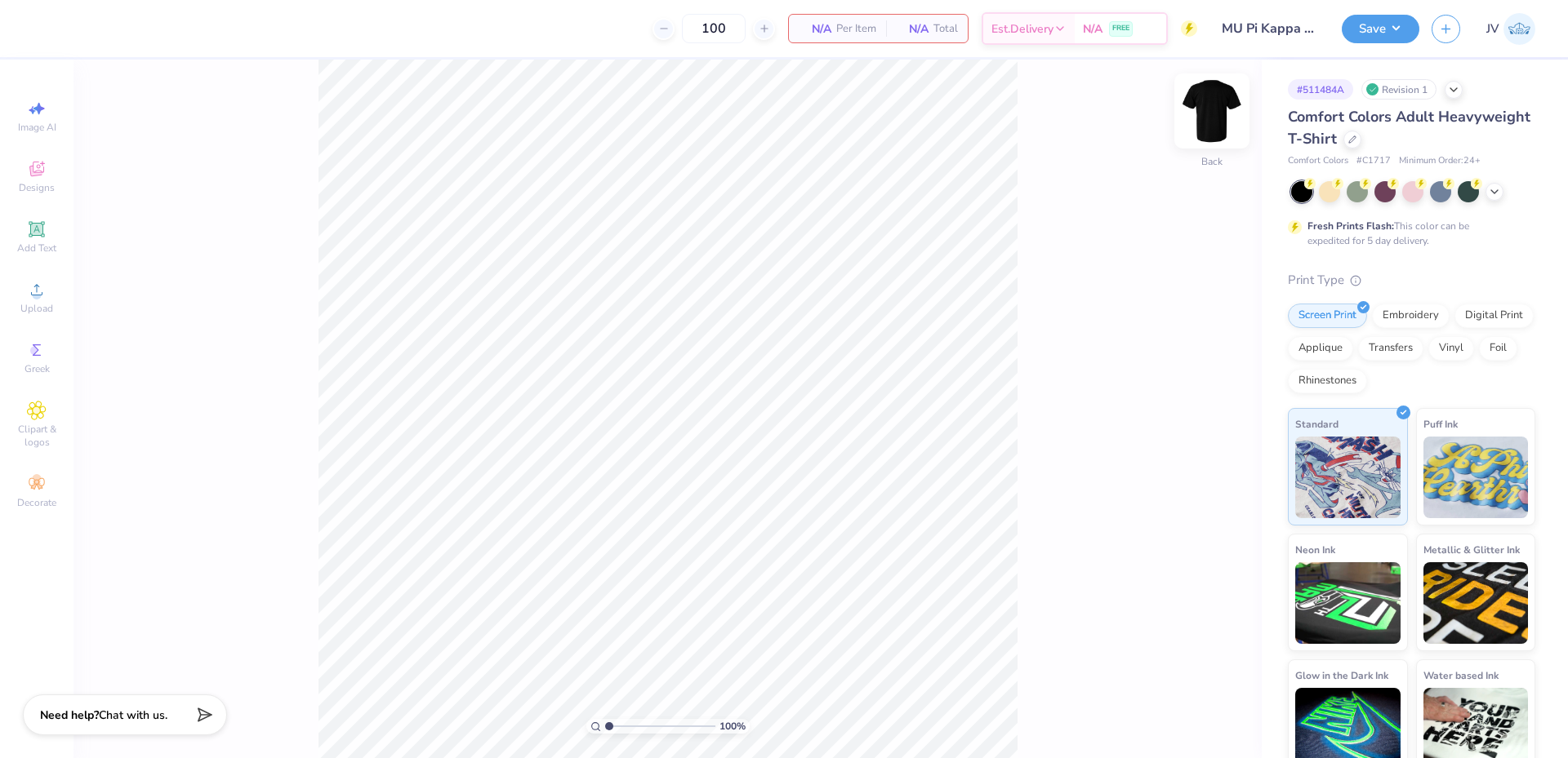
click at [1217, 124] on img at bounding box center [1212, 111] width 65 height 65
click at [1216, 108] on img at bounding box center [1212, 111] width 65 height 65
click at [33, 306] on span "Upload" at bounding box center [37, 308] width 33 height 13
click at [46, 223] on icon at bounding box center [36, 229] width 20 height 20
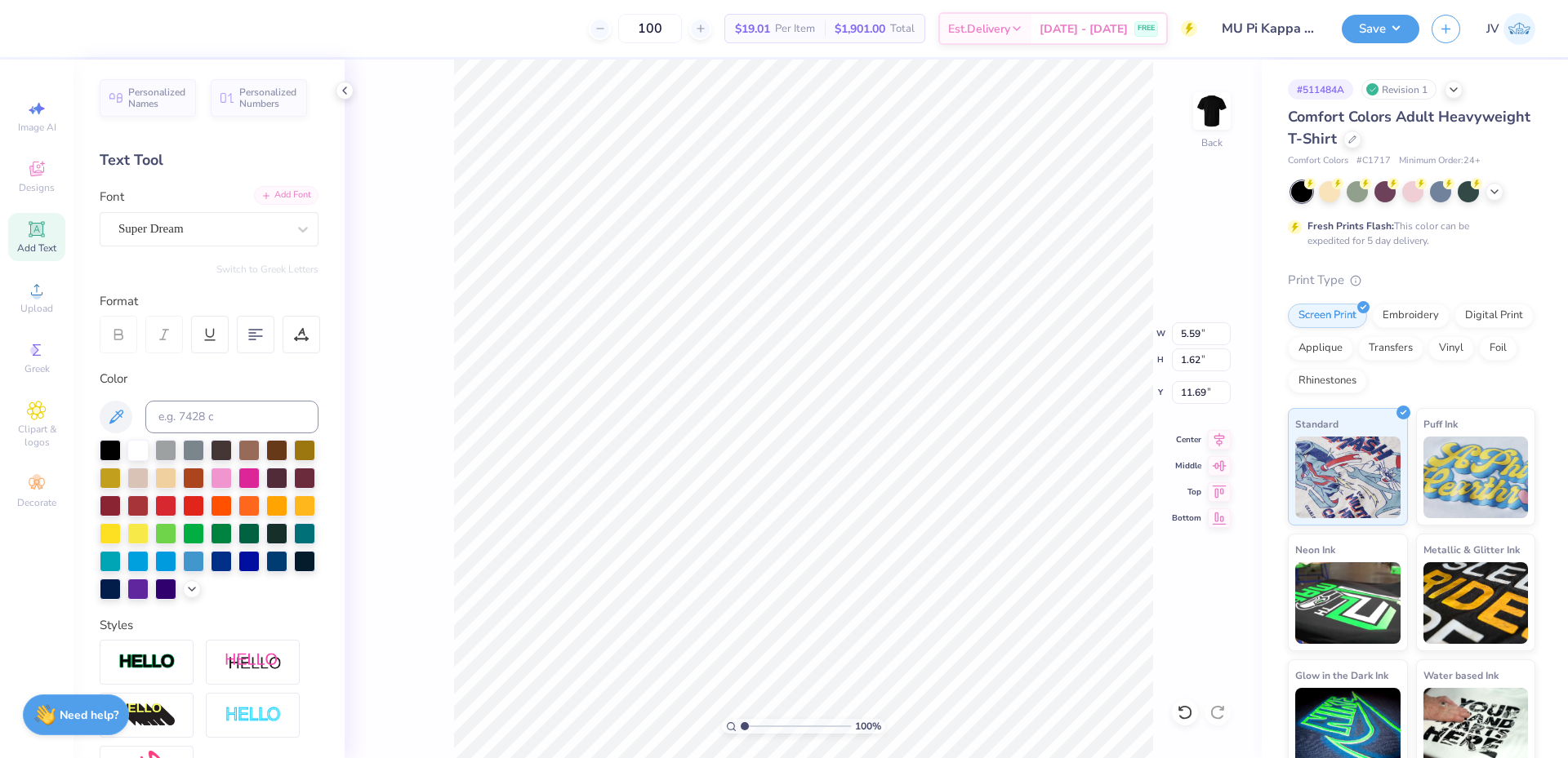
click at [283, 198] on div "Add Font" at bounding box center [286, 196] width 64 height 19
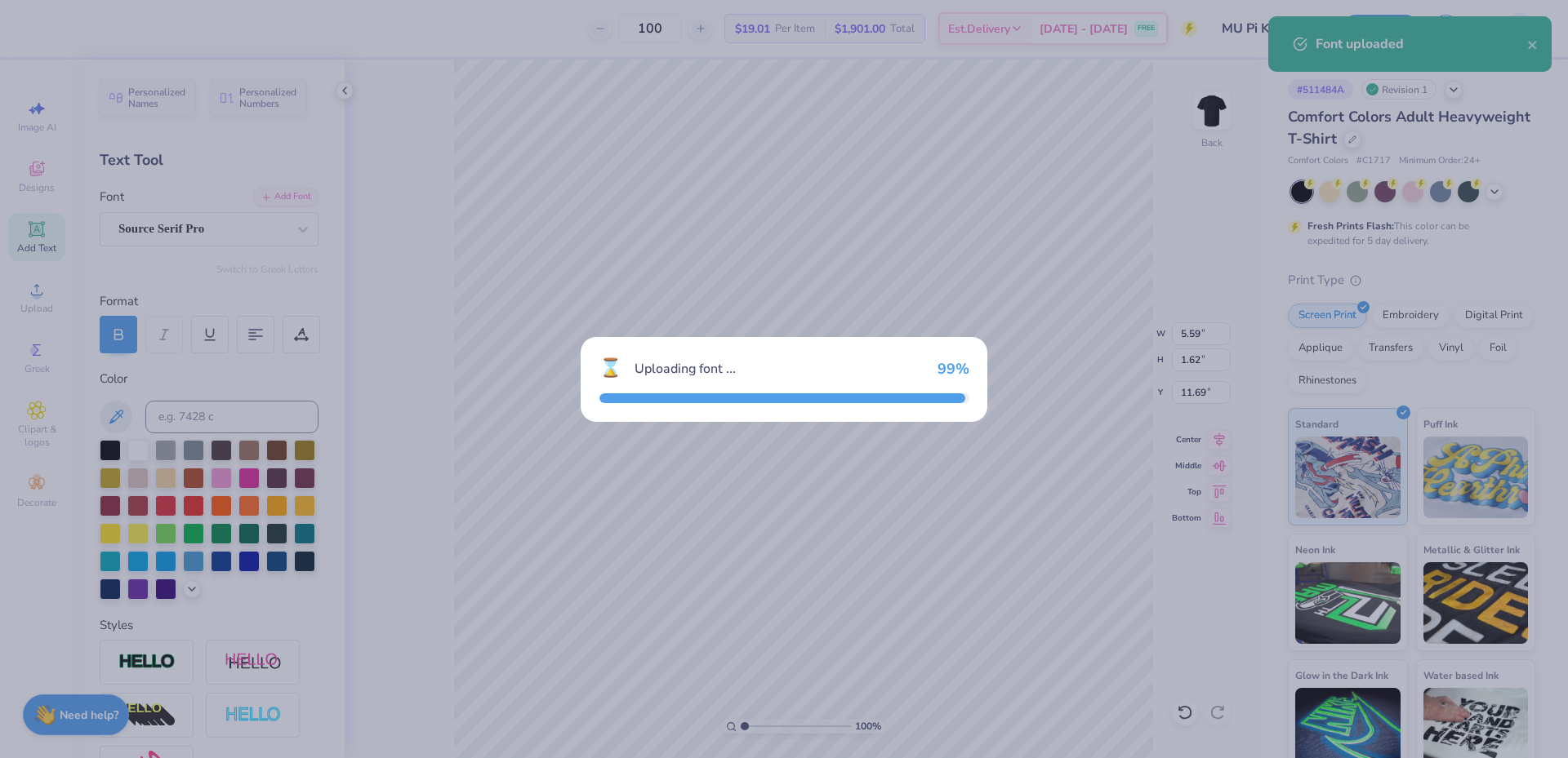
type input "5.73"
type input "1.51"
type input "11.74"
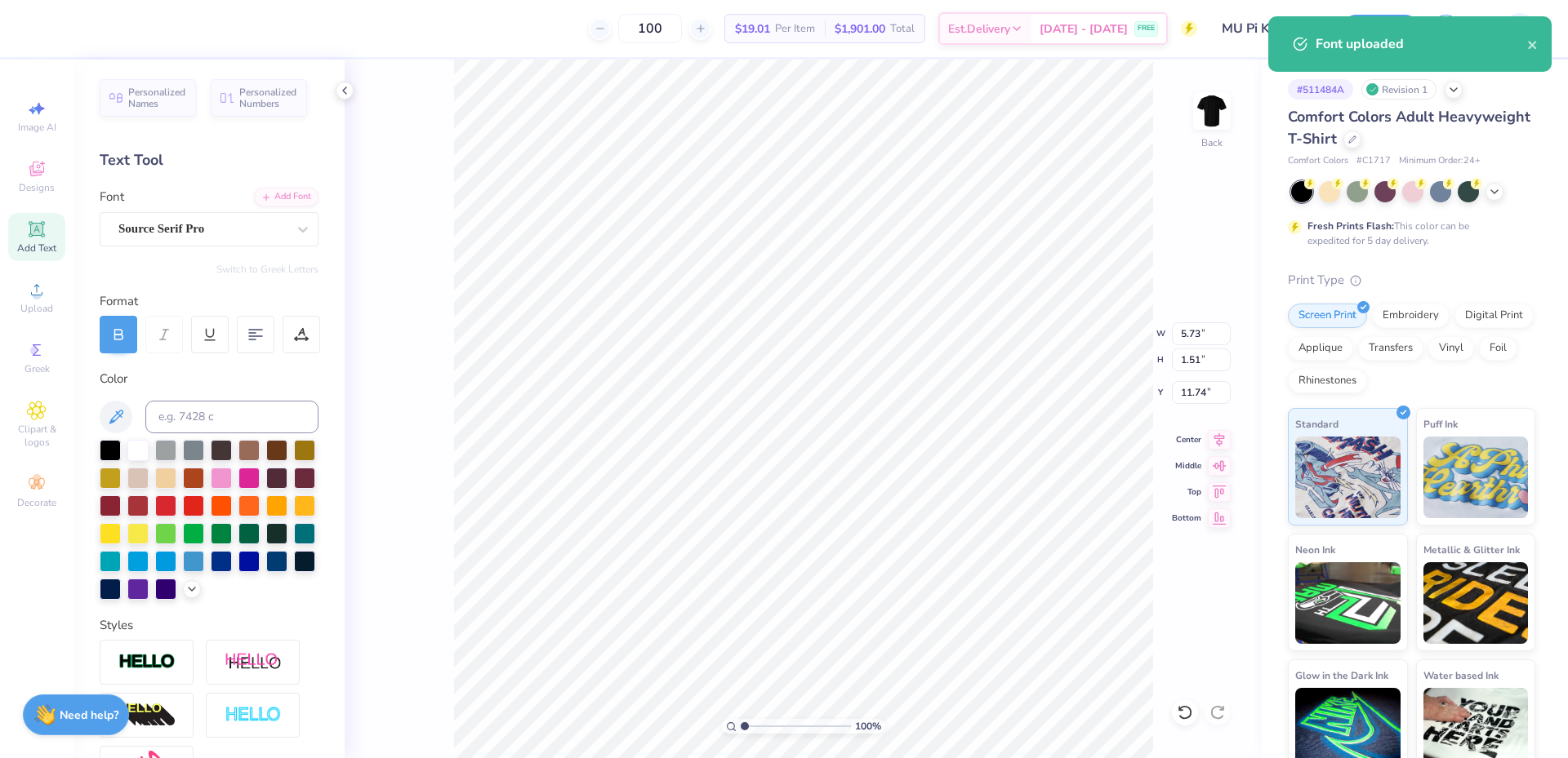
scroll to position [14, 3]
paste textarea "π"
type textarea "π"
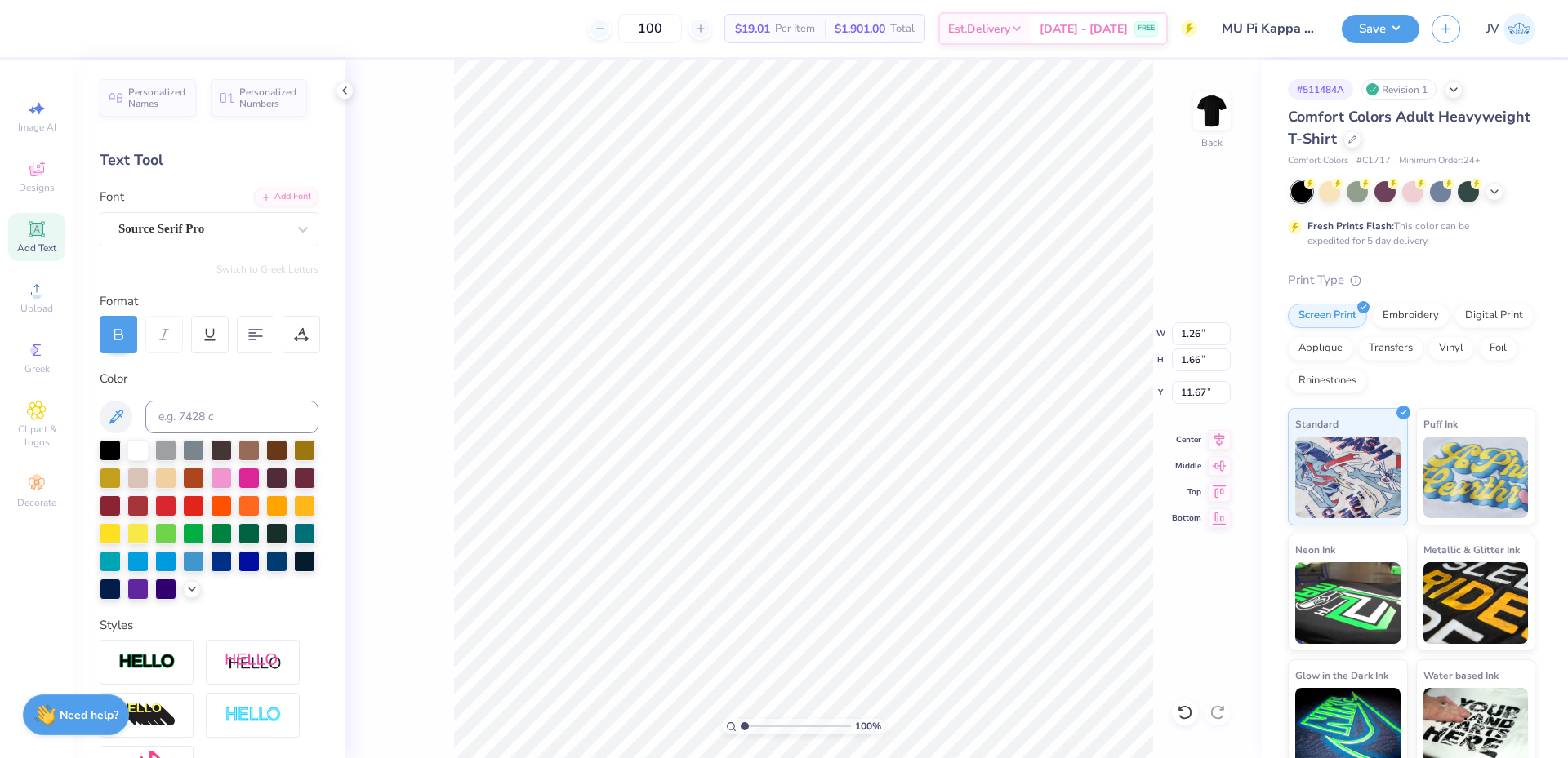
scroll to position [14, 2]
type textarea "π"
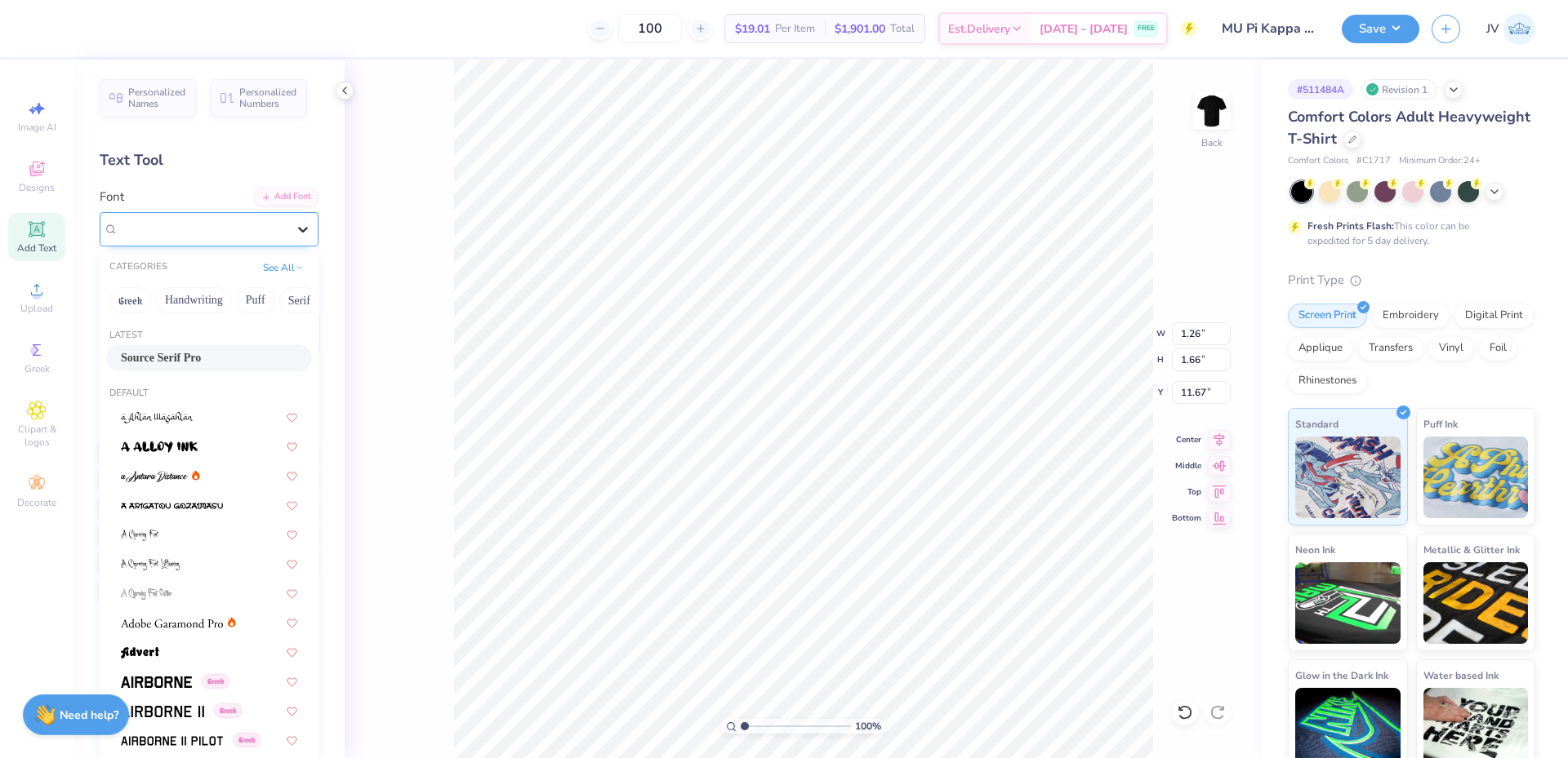
click at [295, 232] on icon at bounding box center [302, 229] width 16 height 16
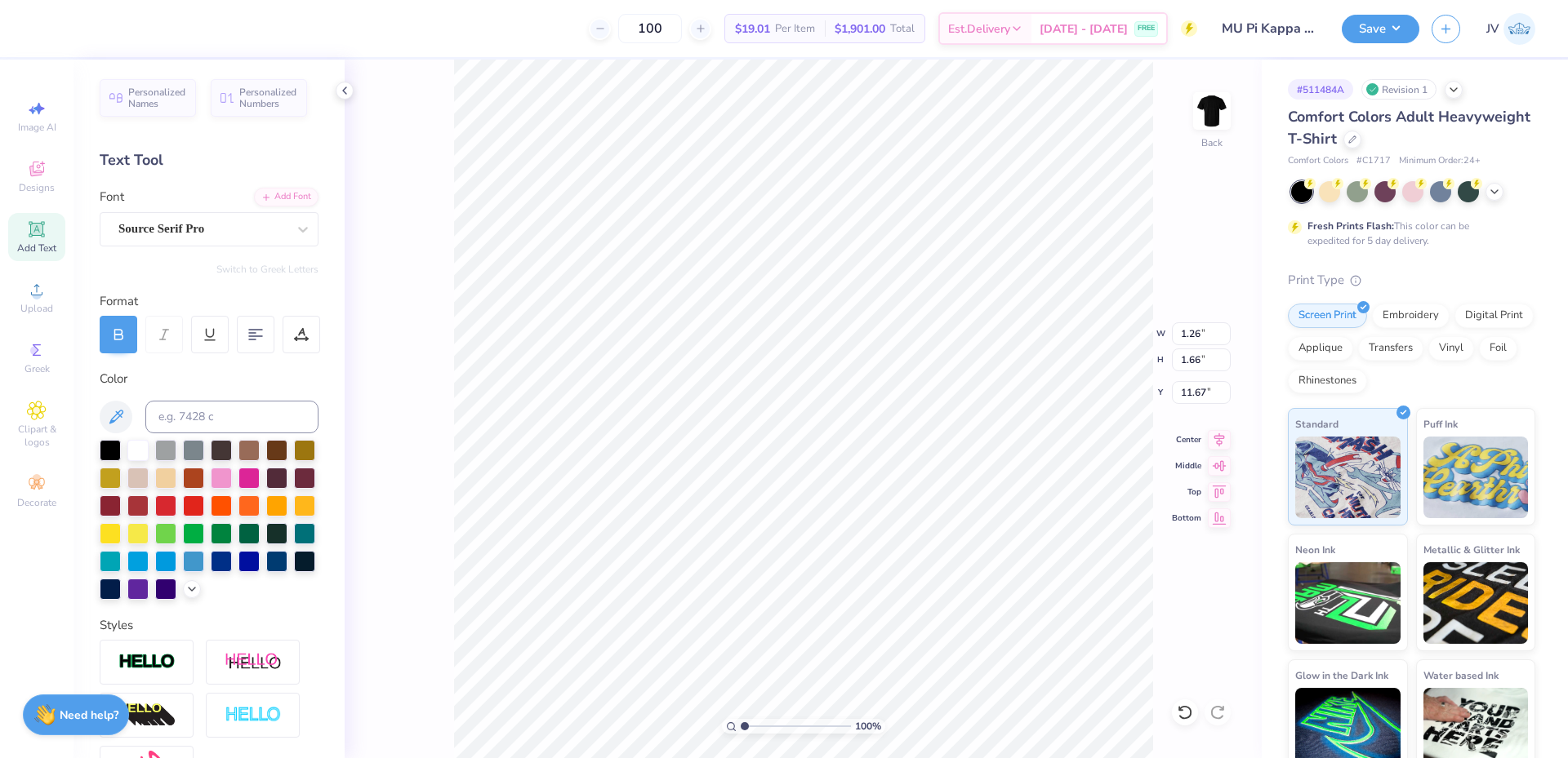
scroll to position [14, 3]
type textarea "π"
drag, startPoint x: 43, startPoint y: 238, endPoint x: 313, endPoint y: 308, distance: 278.9
click at [43, 237] on icon at bounding box center [36, 229] width 20 height 20
click at [40, 292] on circle at bounding box center [36, 294] width 9 height 9
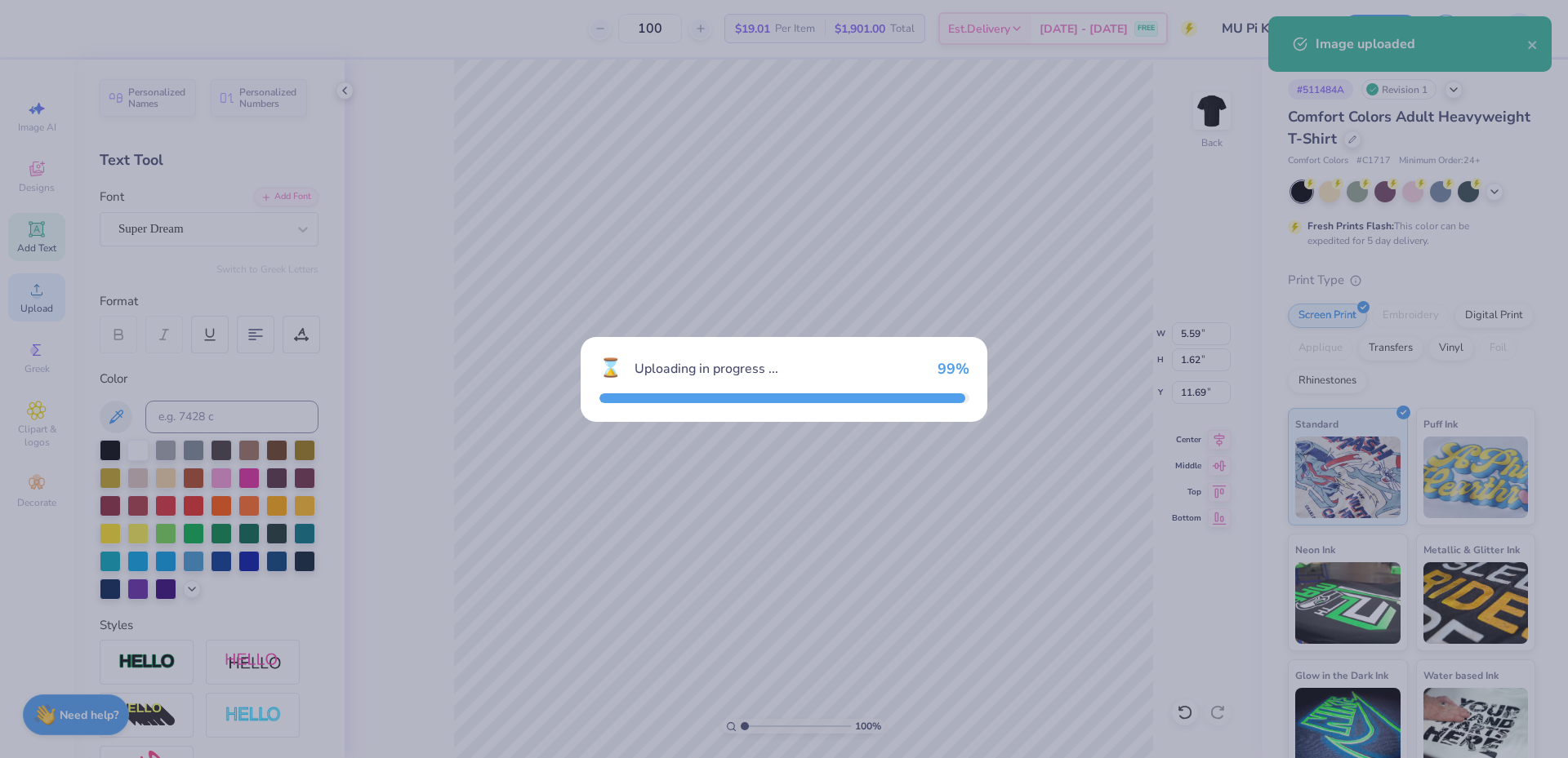
type input "14.17"
type input "9.85"
type input "7.58"
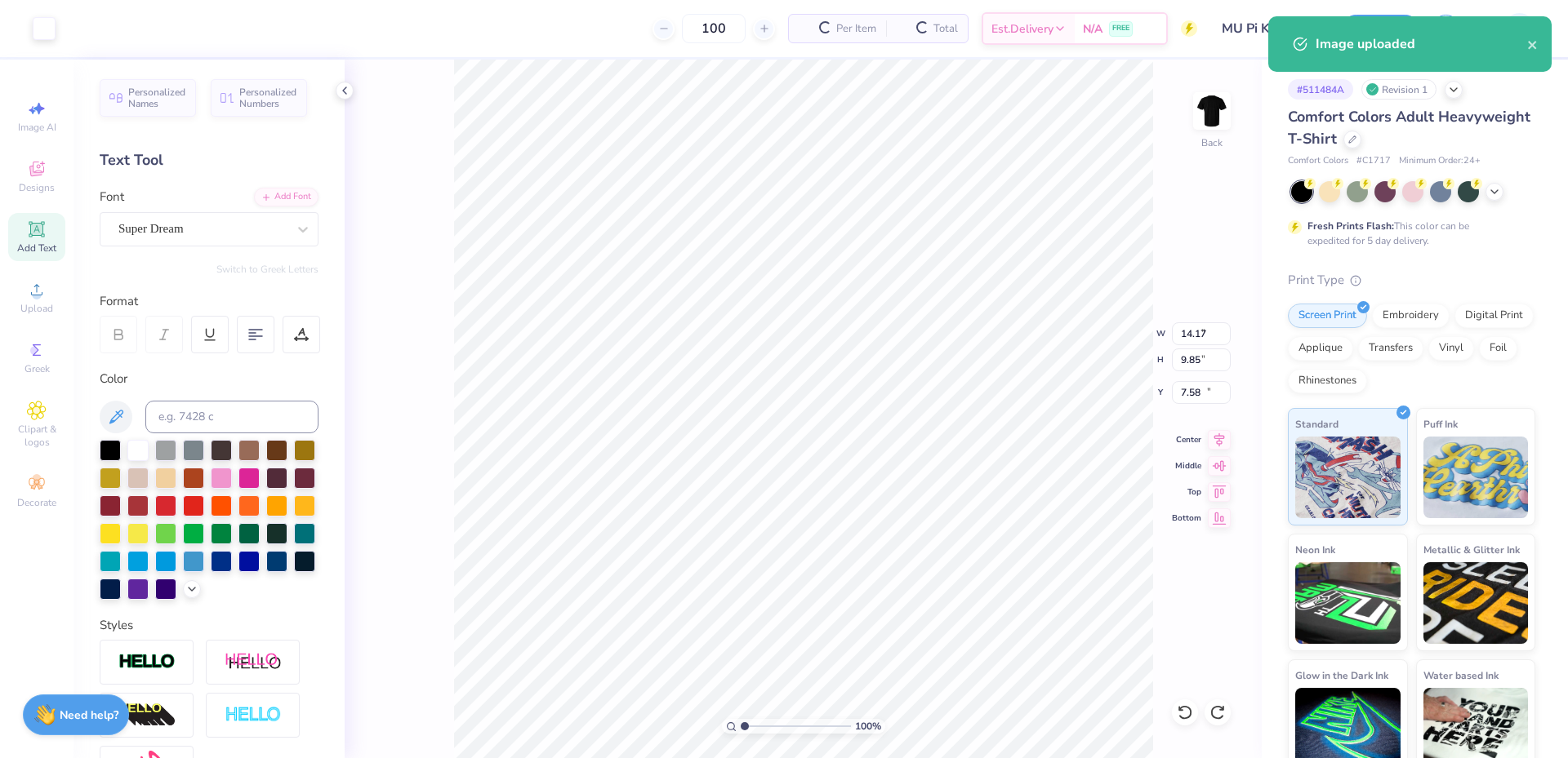
type input "5.59"
type input "1.62"
type input "11.69"
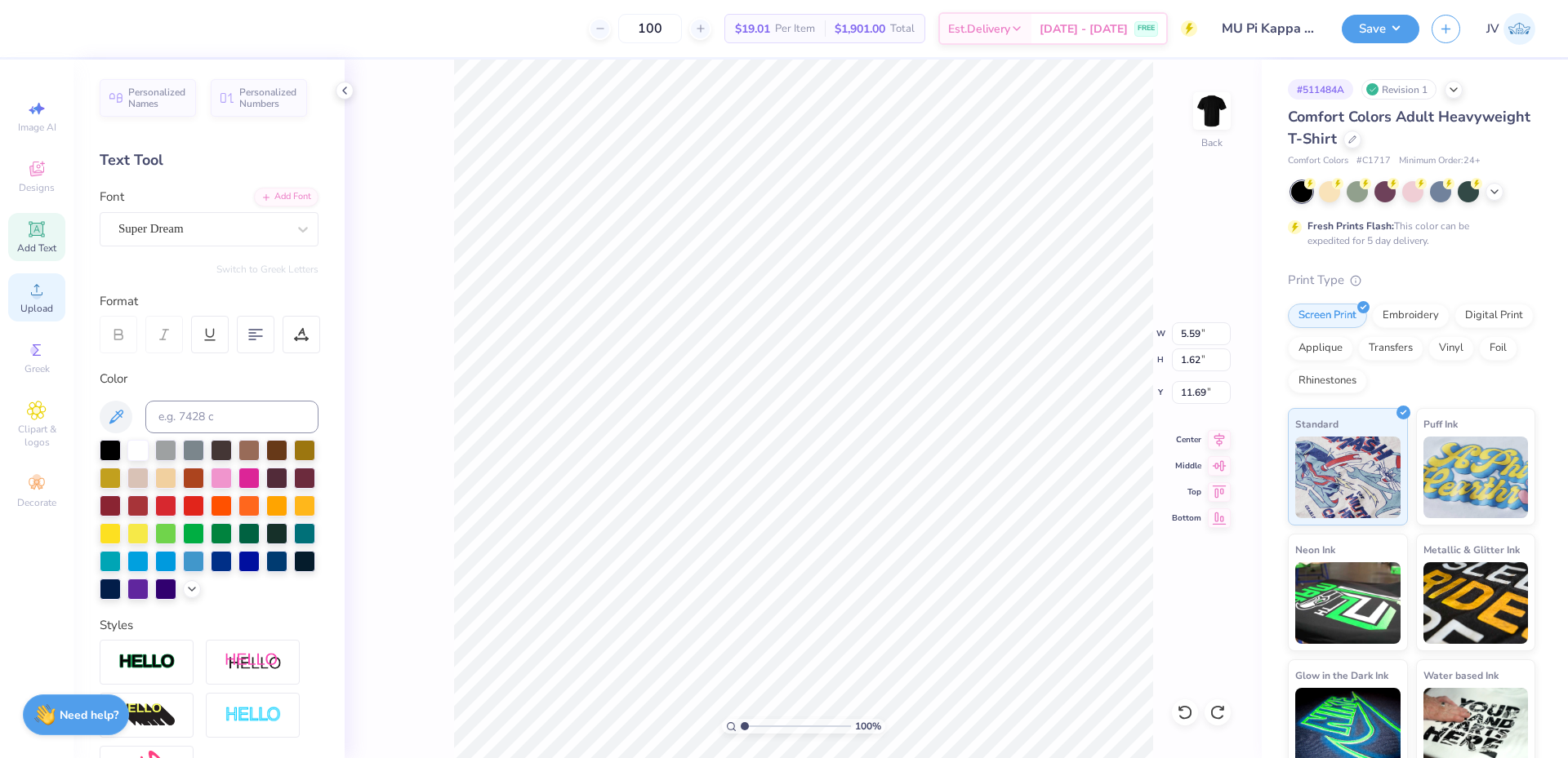
click at [38, 300] on div "Upload" at bounding box center [37, 298] width 58 height 48
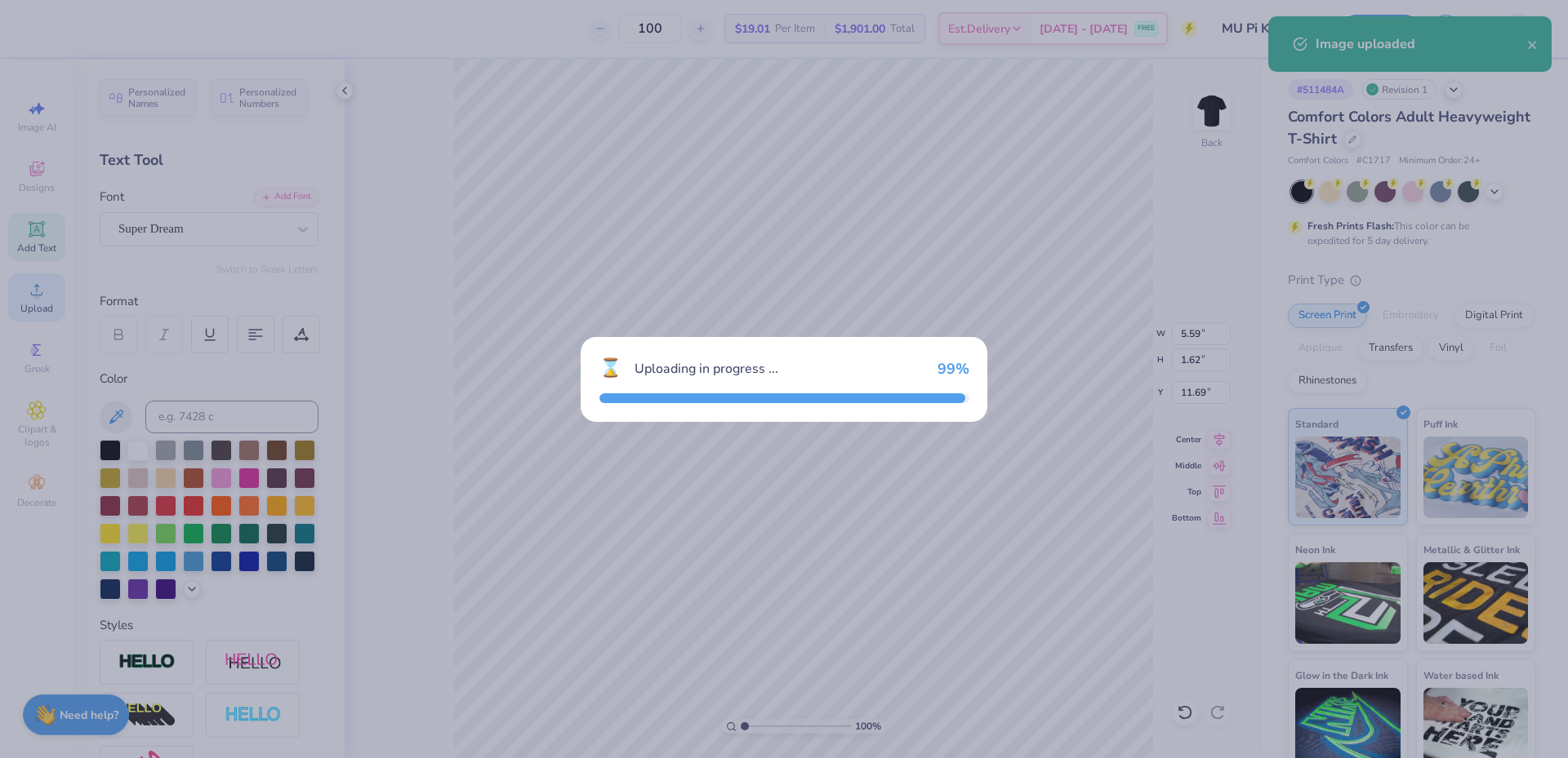
type input "14.17"
type input "4.55"
type input "10.22"
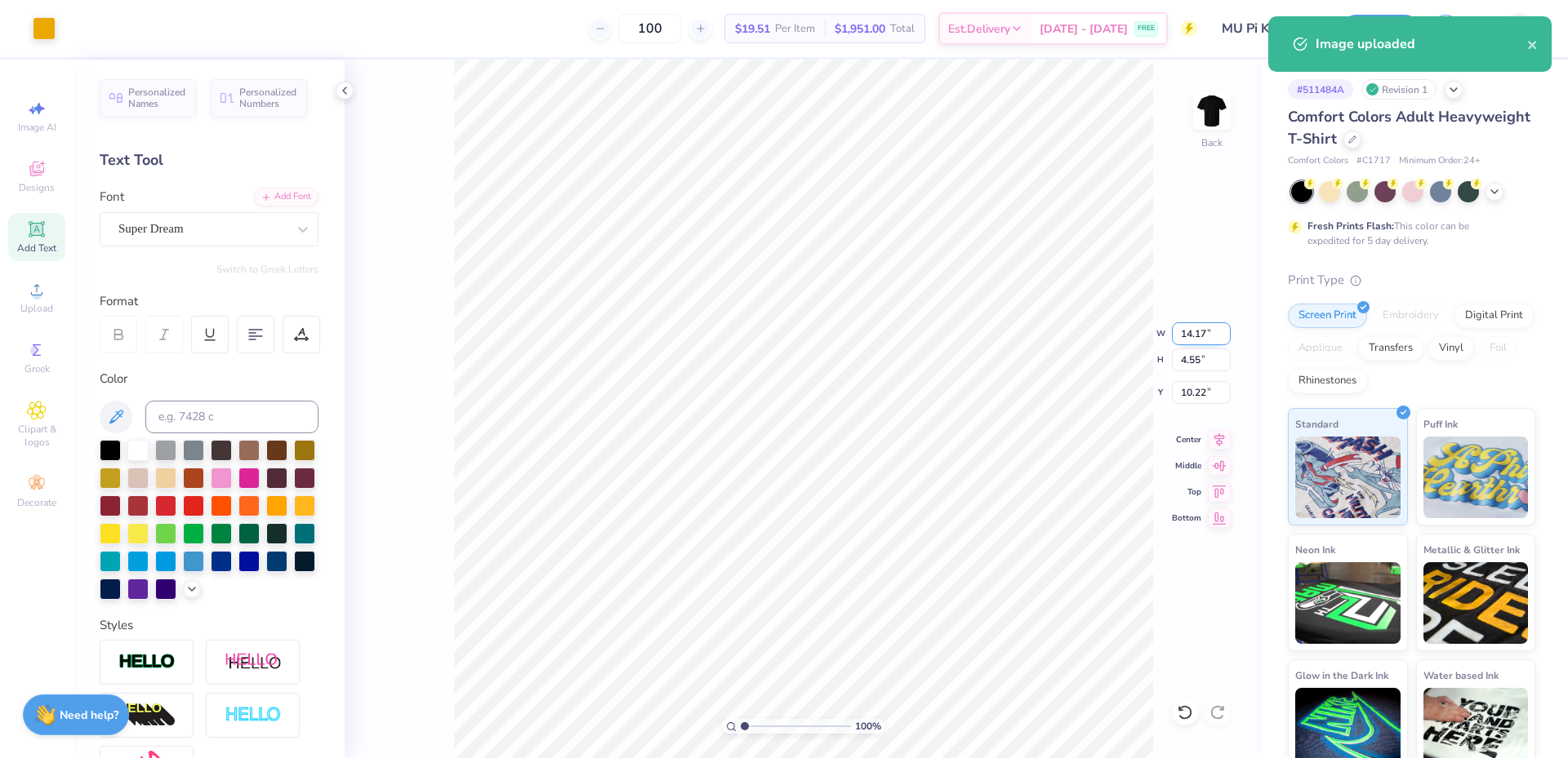
click at [1194, 333] on input "14.17" at bounding box center [1200, 334] width 58 height 23
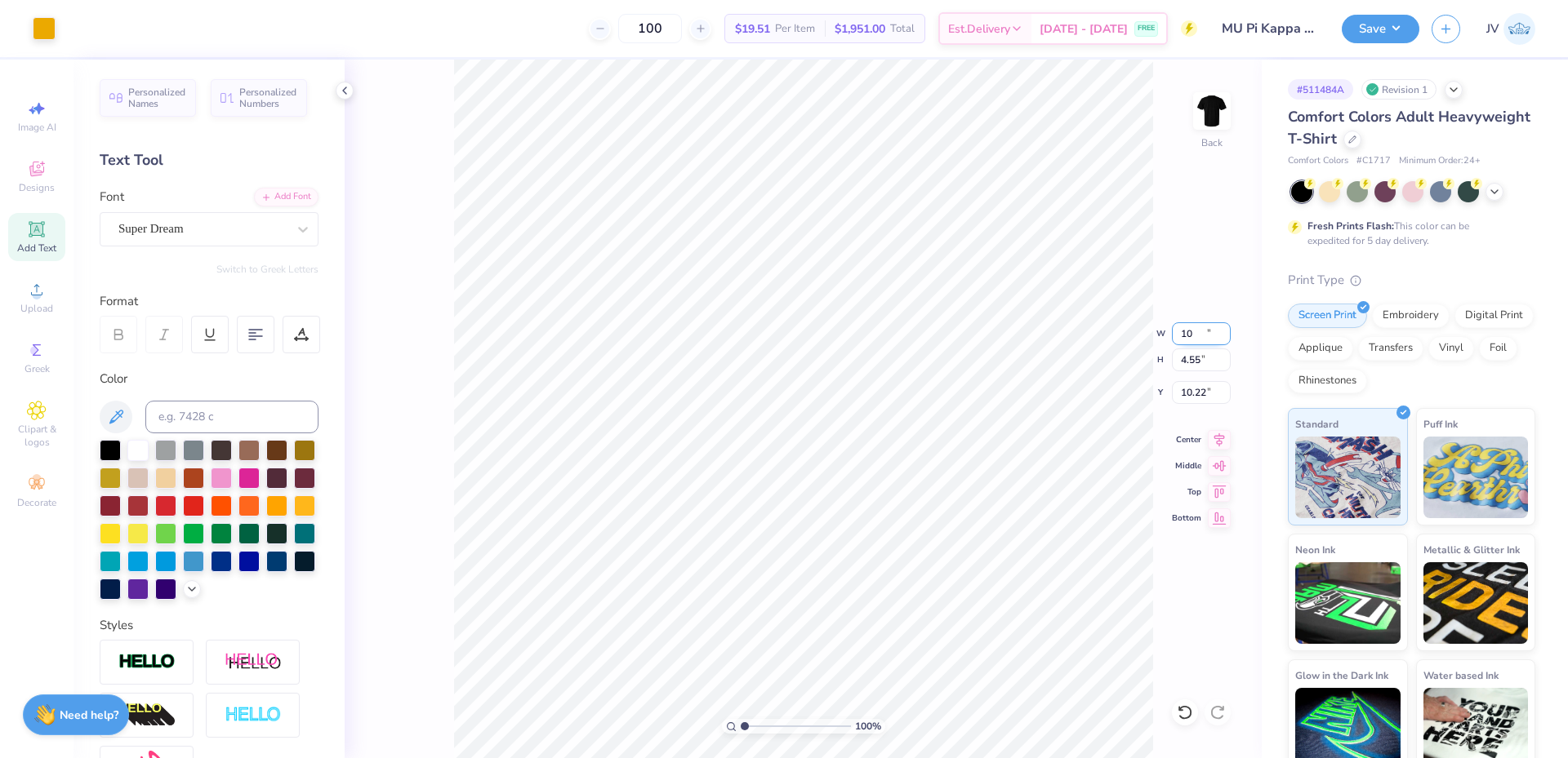
type input "10.00"
type input "3.21"
type input "3.40"
click at [270, 194] on div "Add Font" at bounding box center [286, 196] width 64 height 19
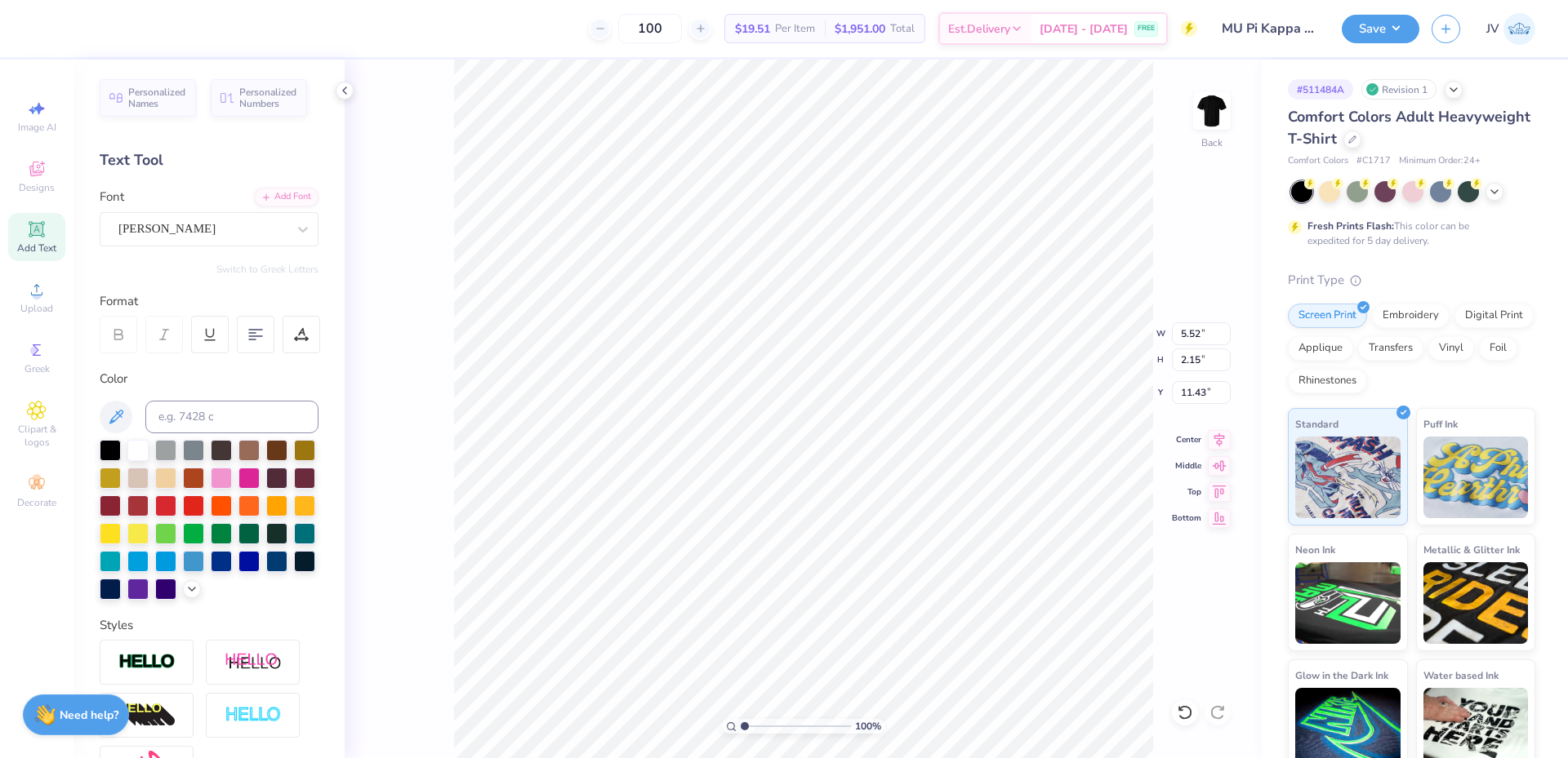
type textarea "Alimni Weekend 2025"
click at [217, 419] on input at bounding box center [232, 417] width 173 height 33
type input "124"
click at [1195, 338] on input "14.17" at bounding box center [1200, 334] width 58 height 23
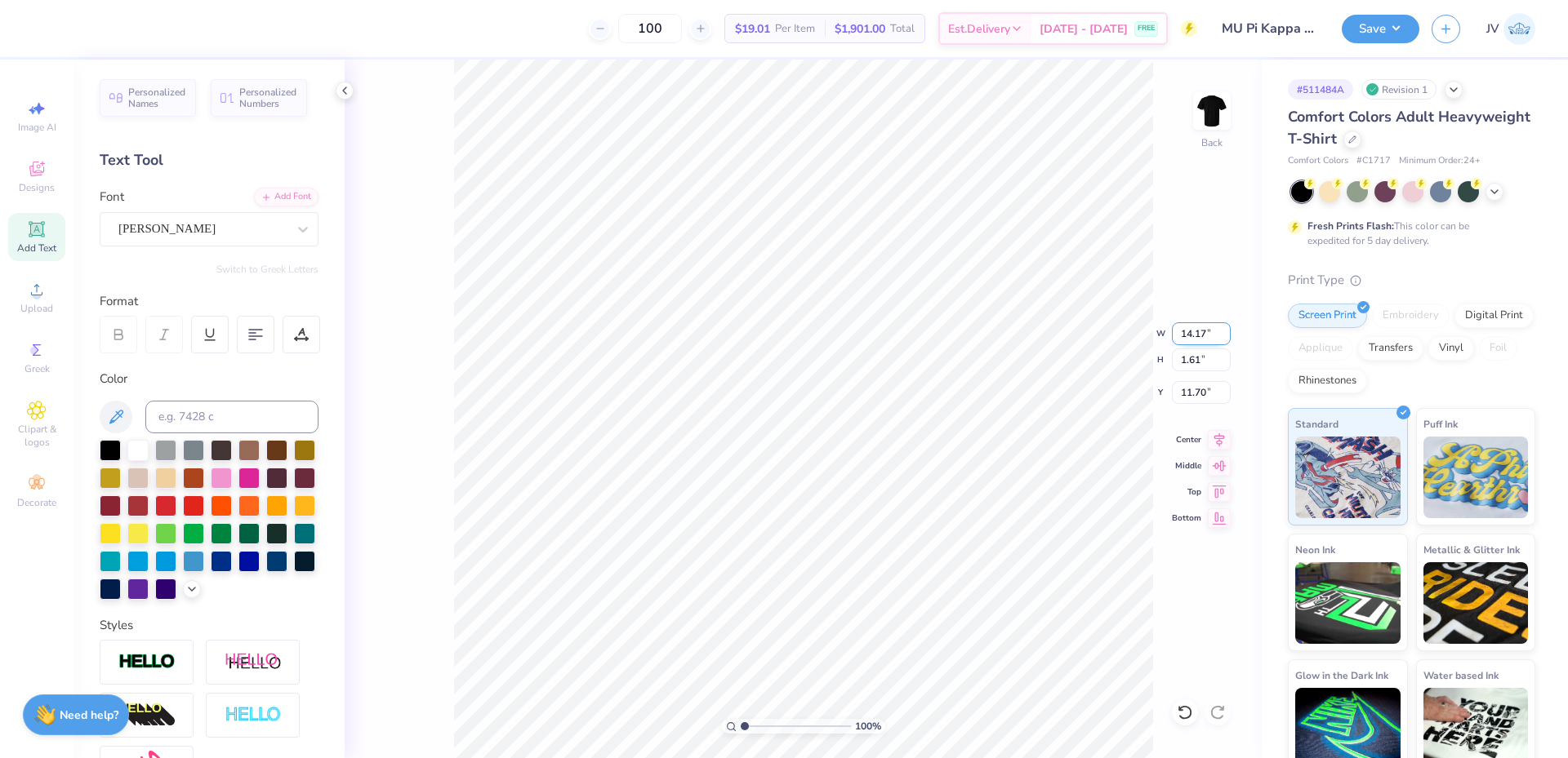
click at [1195, 337] on input "14.17" at bounding box center [1200, 334] width 58 height 23
type input "10.00"
type input "1.14"
type input "11.93"
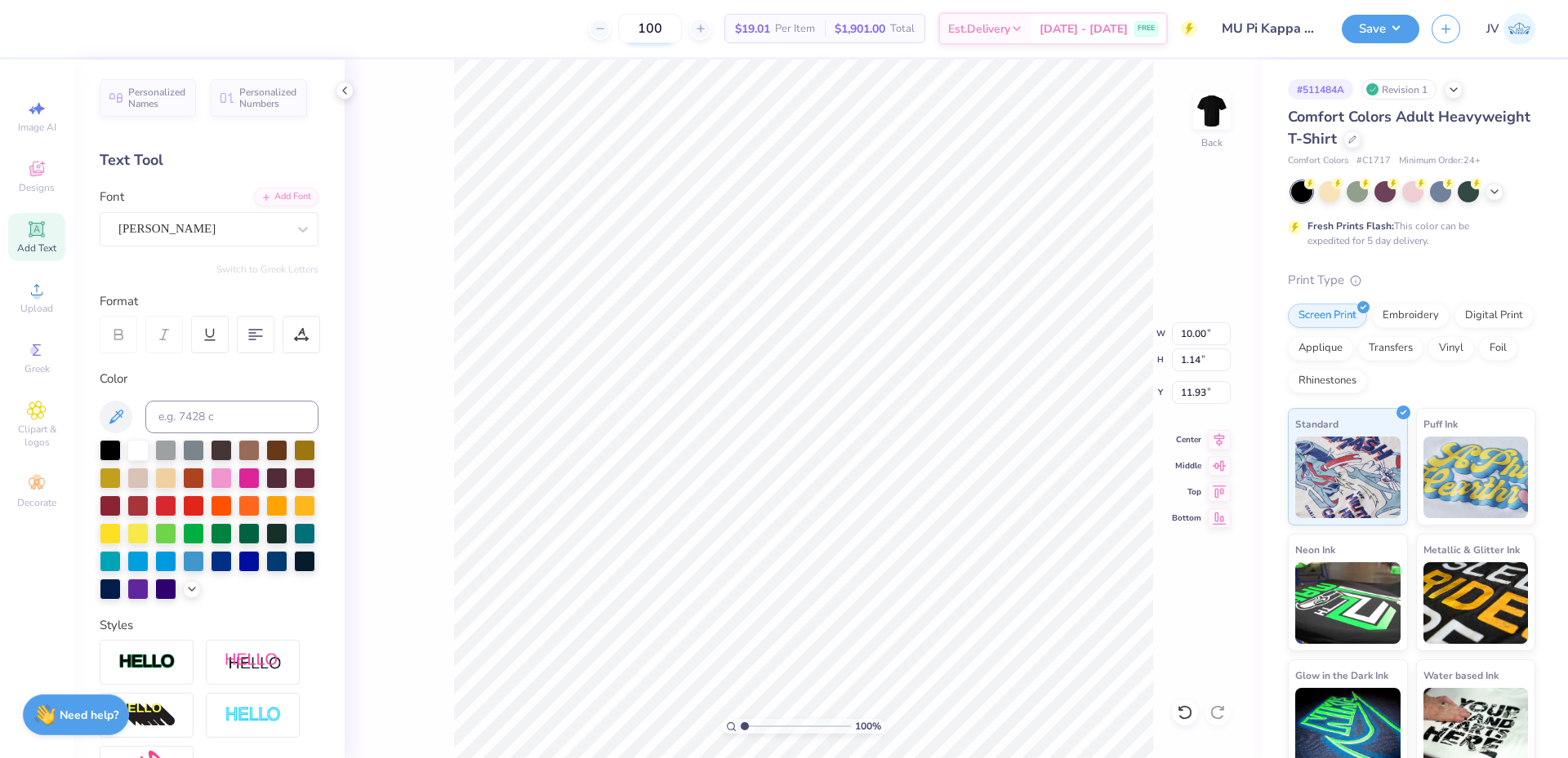
type textarea "Alumni Weekend 2025"
click at [1182, 329] on input "10.28" at bounding box center [1200, 334] width 58 height 23
type input "10.00"
type input "1.11"
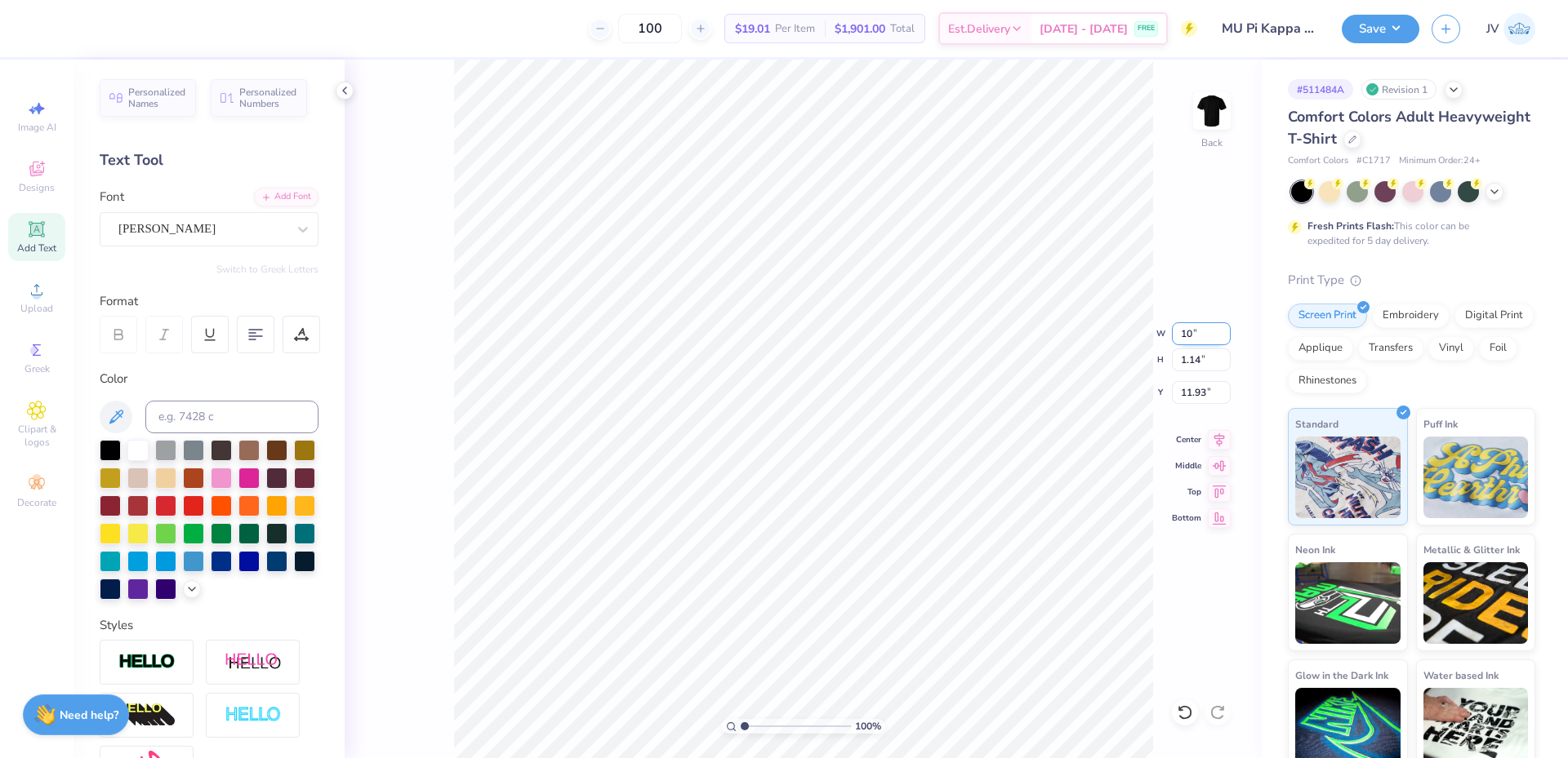
type input "11.95"
type input "6.97"
click at [1189, 330] on input "10.00" at bounding box center [1200, 334] width 58 height 23
type input "3.50"
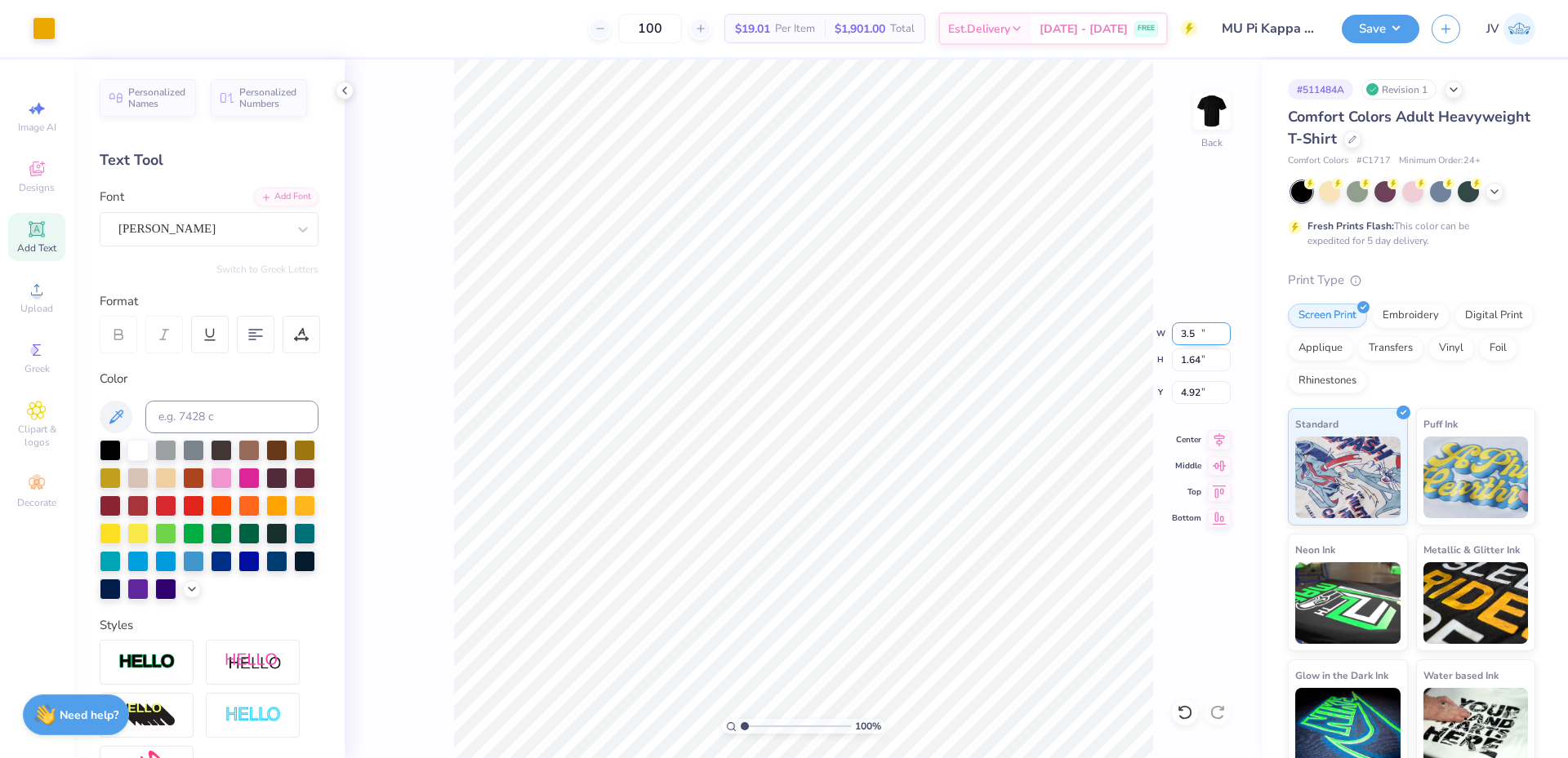
type input "1.64"
type input "4.92"
drag, startPoint x: 744, startPoint y: 723, endPoint x: 769, endPoint y: 723, distance: 25.0
type input "3.2"
click at [769, 723] on input "range" at bounding box center [795, 726] width 110 height 15
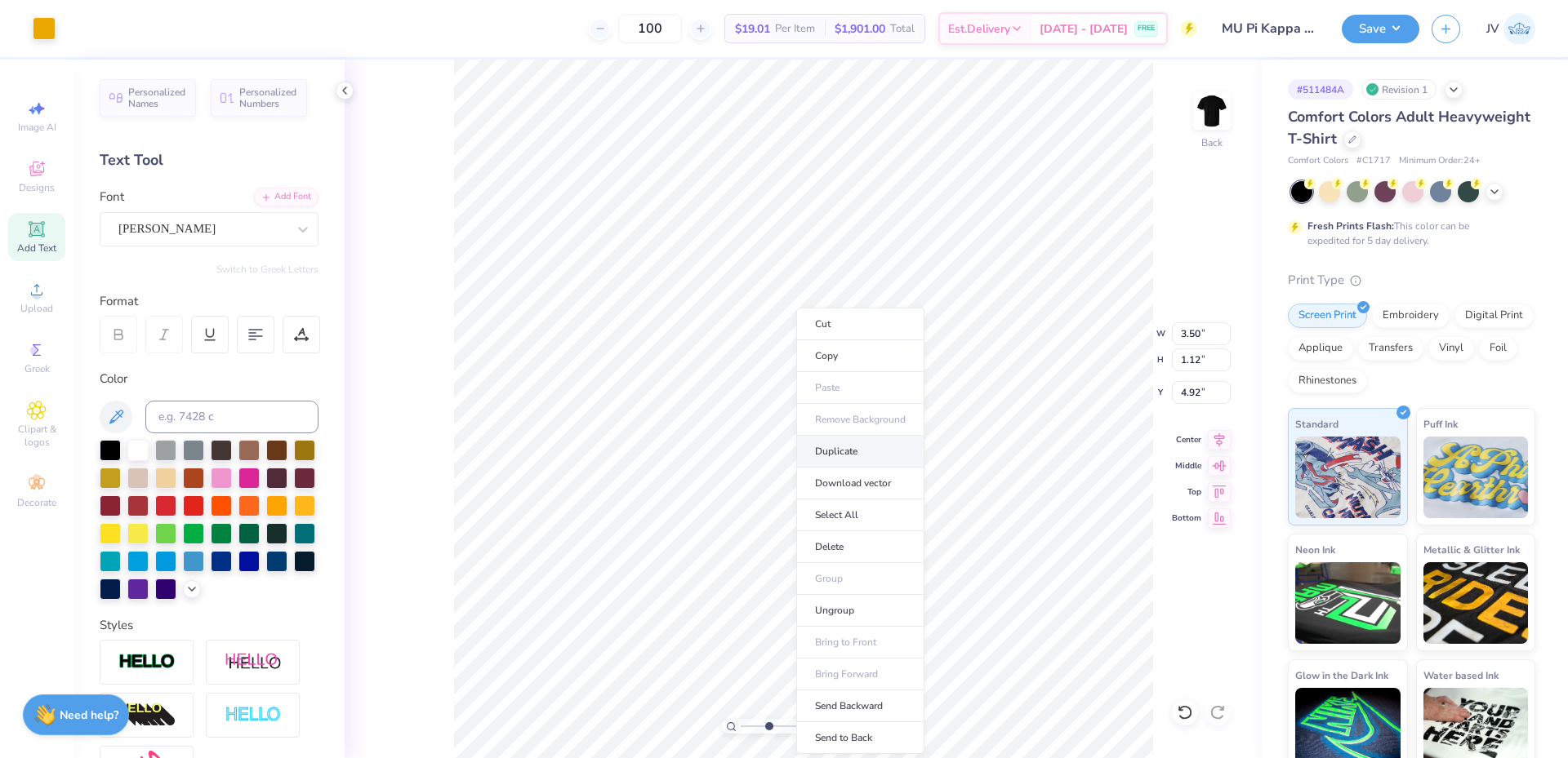
click at [850, 446] on li "Duplicate" at bounding box center [860, 452] width 128 height 32
type input "5.92"
click at [1193, 361] on input "1.10" at bounding box center [1200, 360] width 58 height 23
type input "1.59"
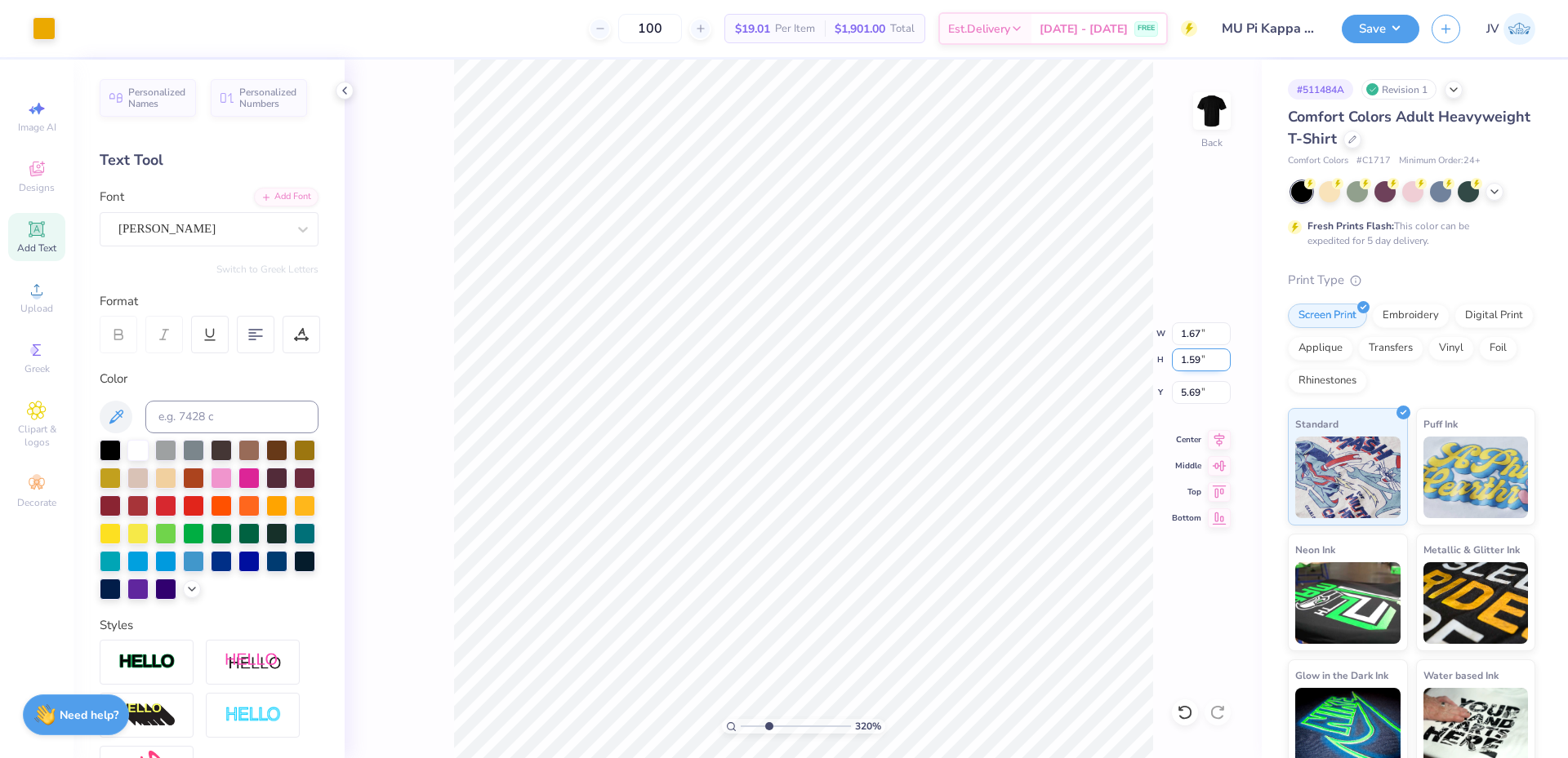
type input "1.67"
type input "5.69"
type input "4.92"
type input "1.67"
type input "1.59"
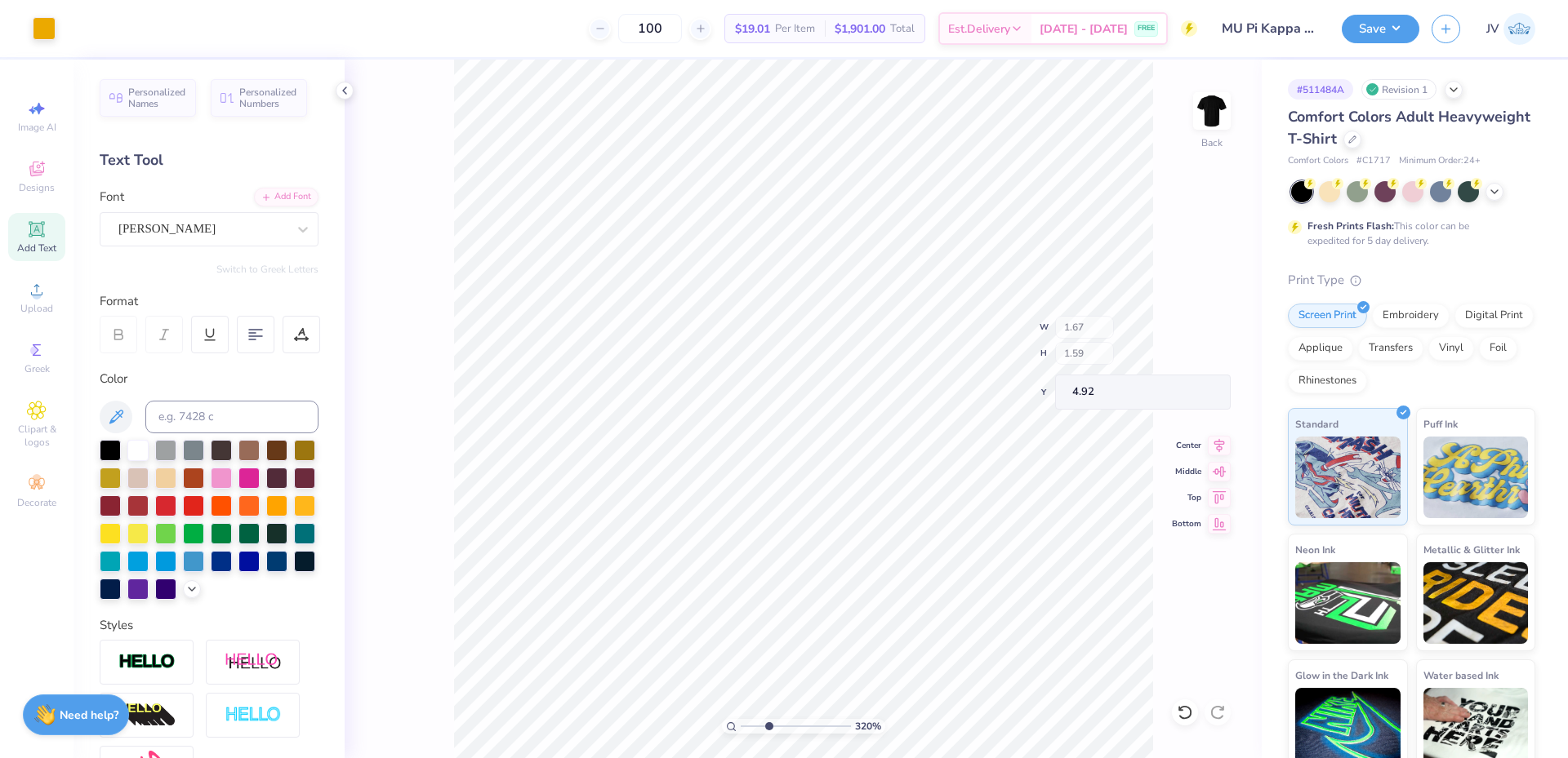
type input "4.92"
click at [1219, 442] on icon at bounding box center [1219, 437] width 23 height 20
click at [1221, 435] on icon at bounding box center [1219, 437] width 23 height 20
click at [847, 577] on li "Group" at bounding box center [863, 579] width 128 height 32
drag, startPoint x: 767, startPoint y: 725, endPoint x: 709, endPoint y: 731, distance: 58.3
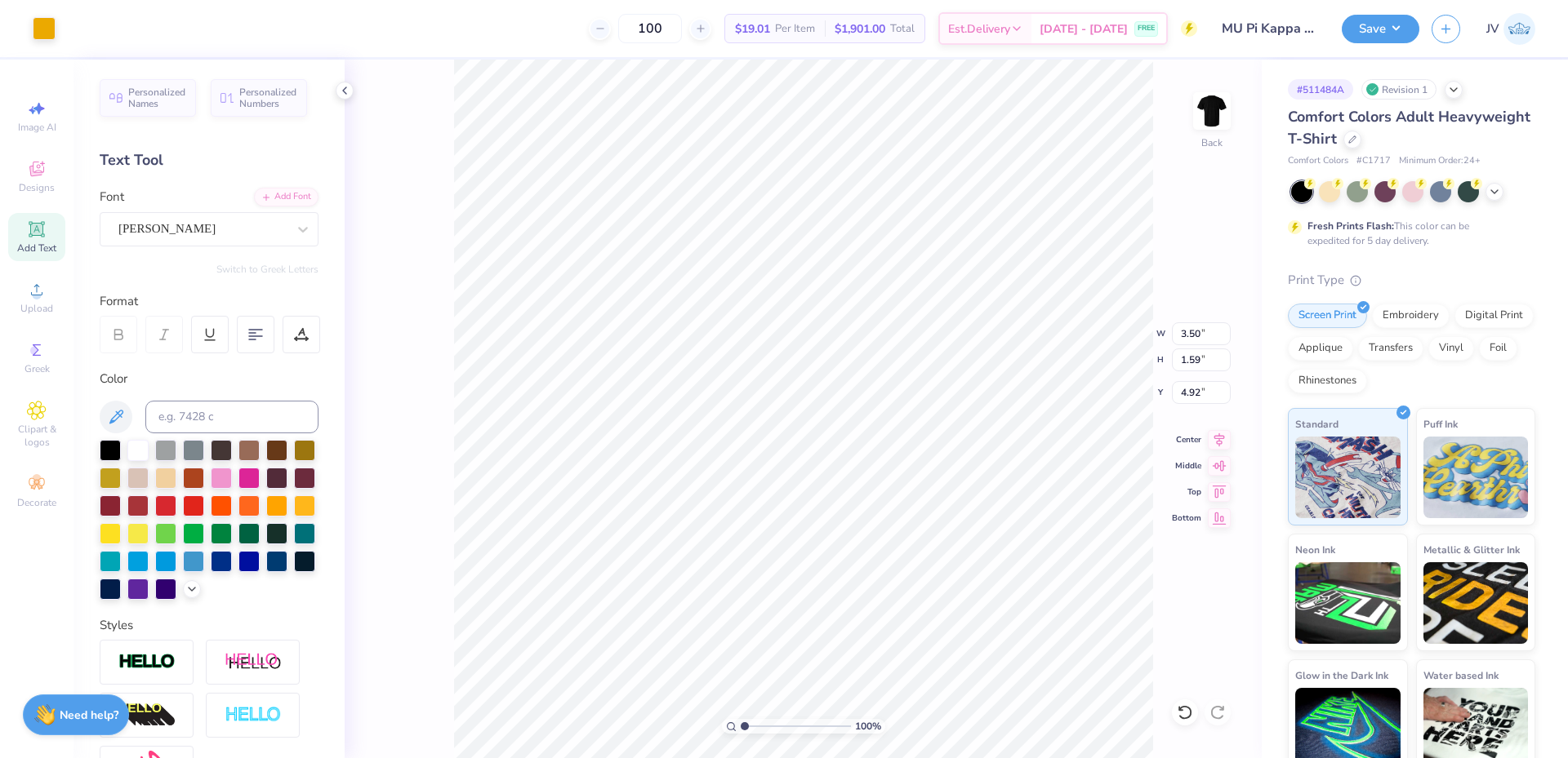
type input "1"
click at [740, 731] on input "range" at bounding box center [795, 726] width 110 height 15
click at [1195, 392] on input "4.92" at bounding box center [1200, 392] width 58 height 23
type input "3.00"
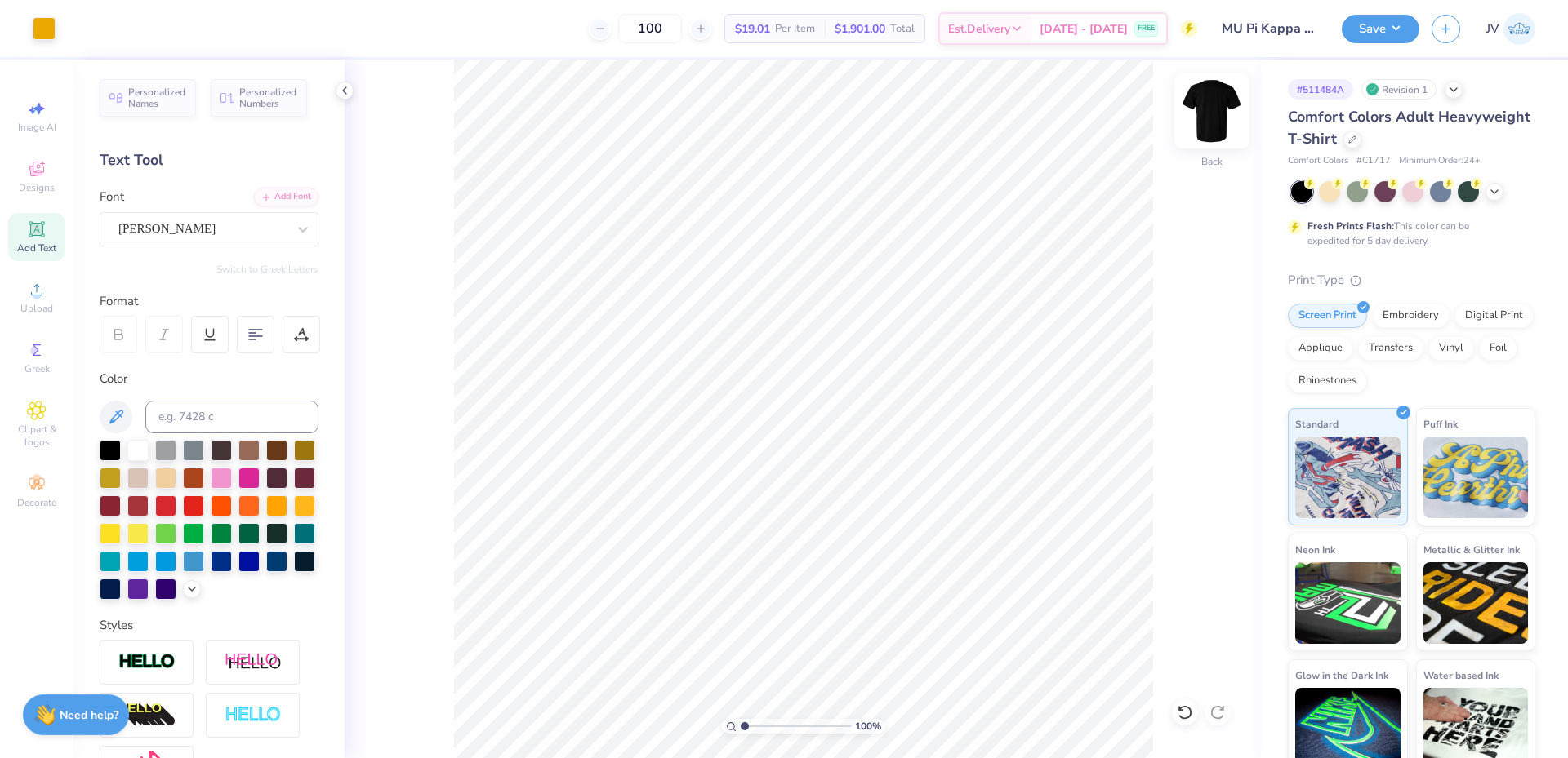
click at [1214, 115] on img at bounding box center [1212, 111] width 65 height 65
